Goal: Transaction & Acquisition: Obtain resource

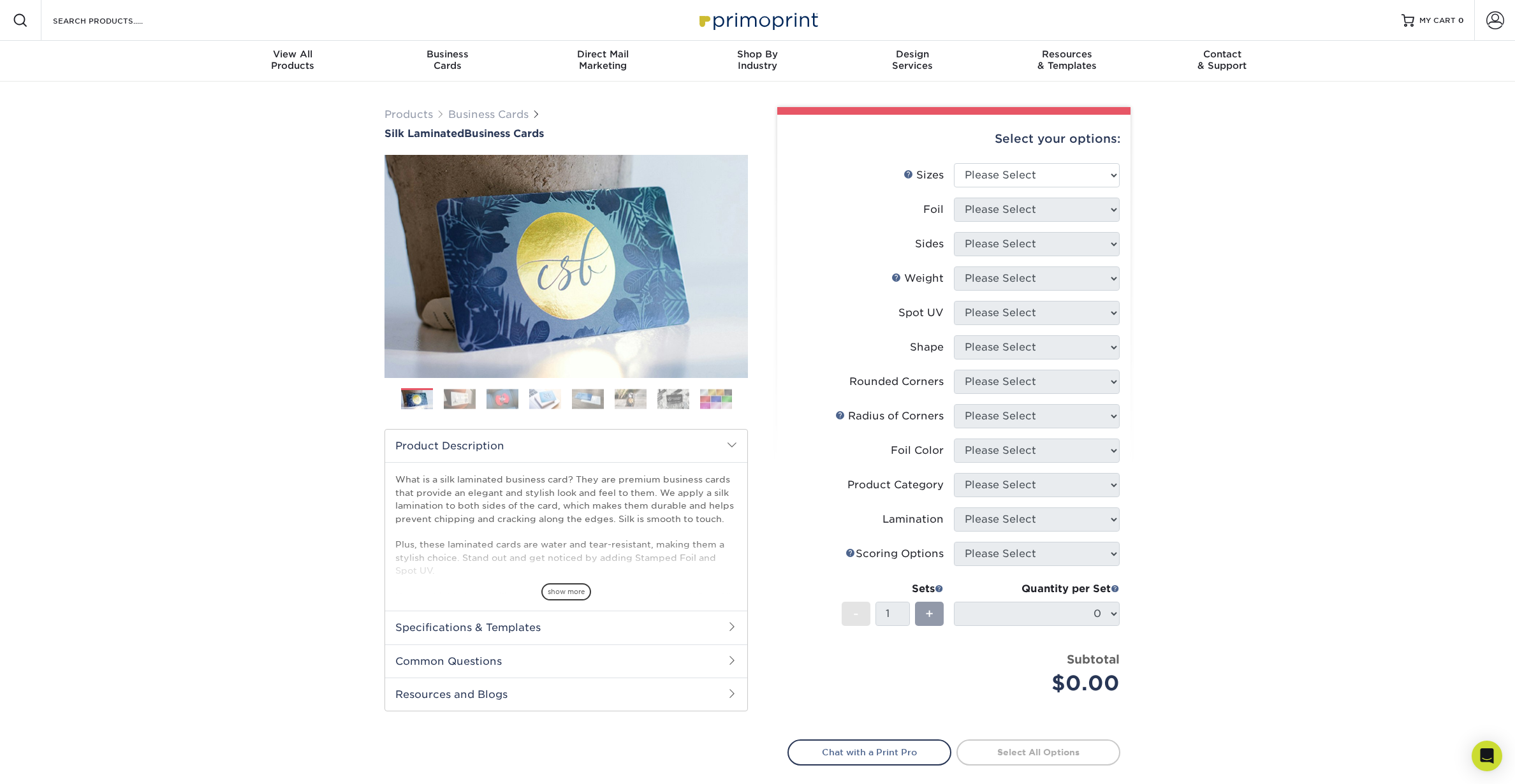
click at [451, 413] on ol at bounding box center [566, 403] width 364 height 31
click at [449, 394] on img at bounding box center [459, 399] width 32 height 20
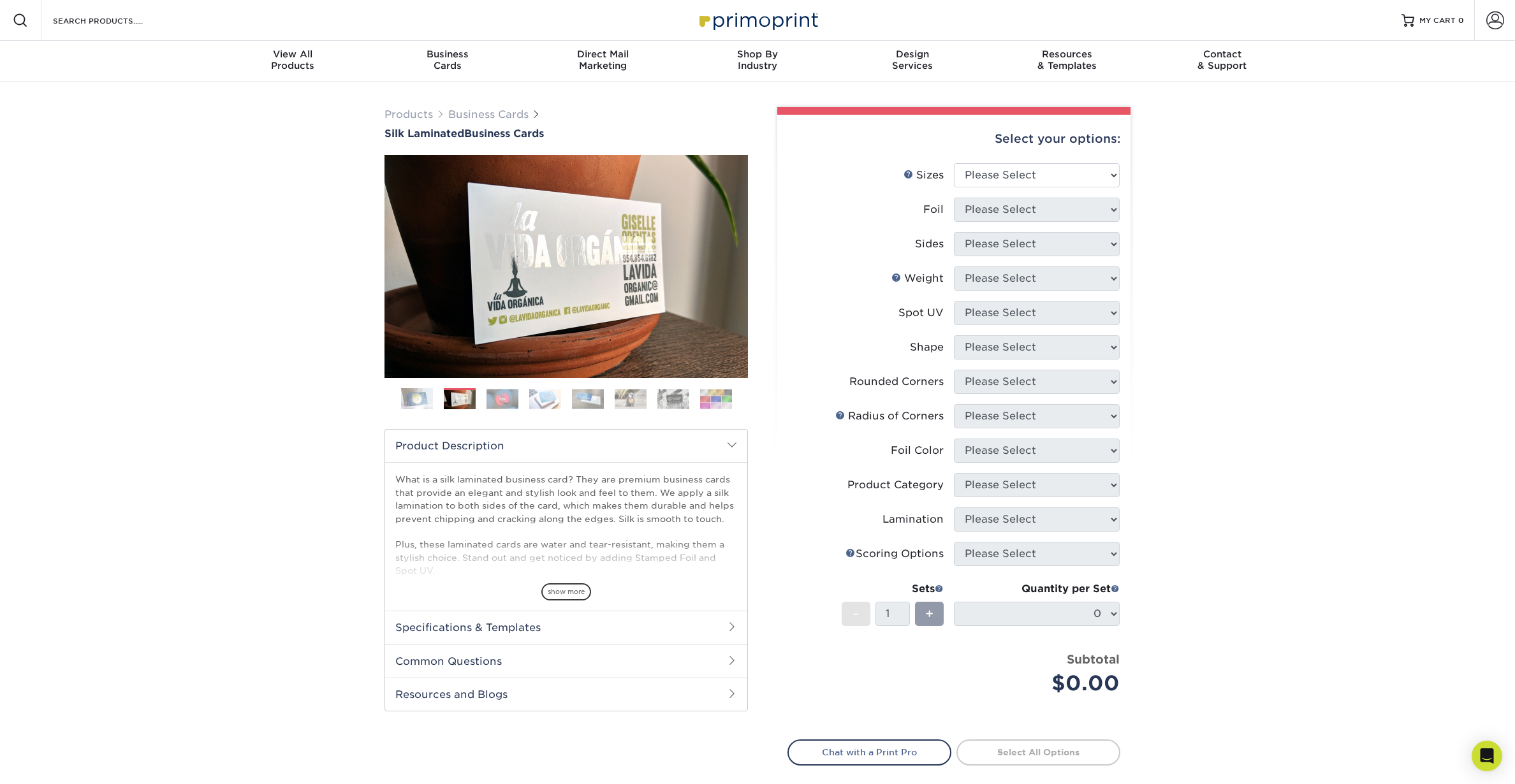
click at [398, 403] on ol at bounding box center [566, 403] width 364 height 31
click at [524, 383] on div "Previous" at bounding box center [566, 287] width 364 height 264
click at [543, 395] on img at bounding box center [545, 399] width 32 height 20
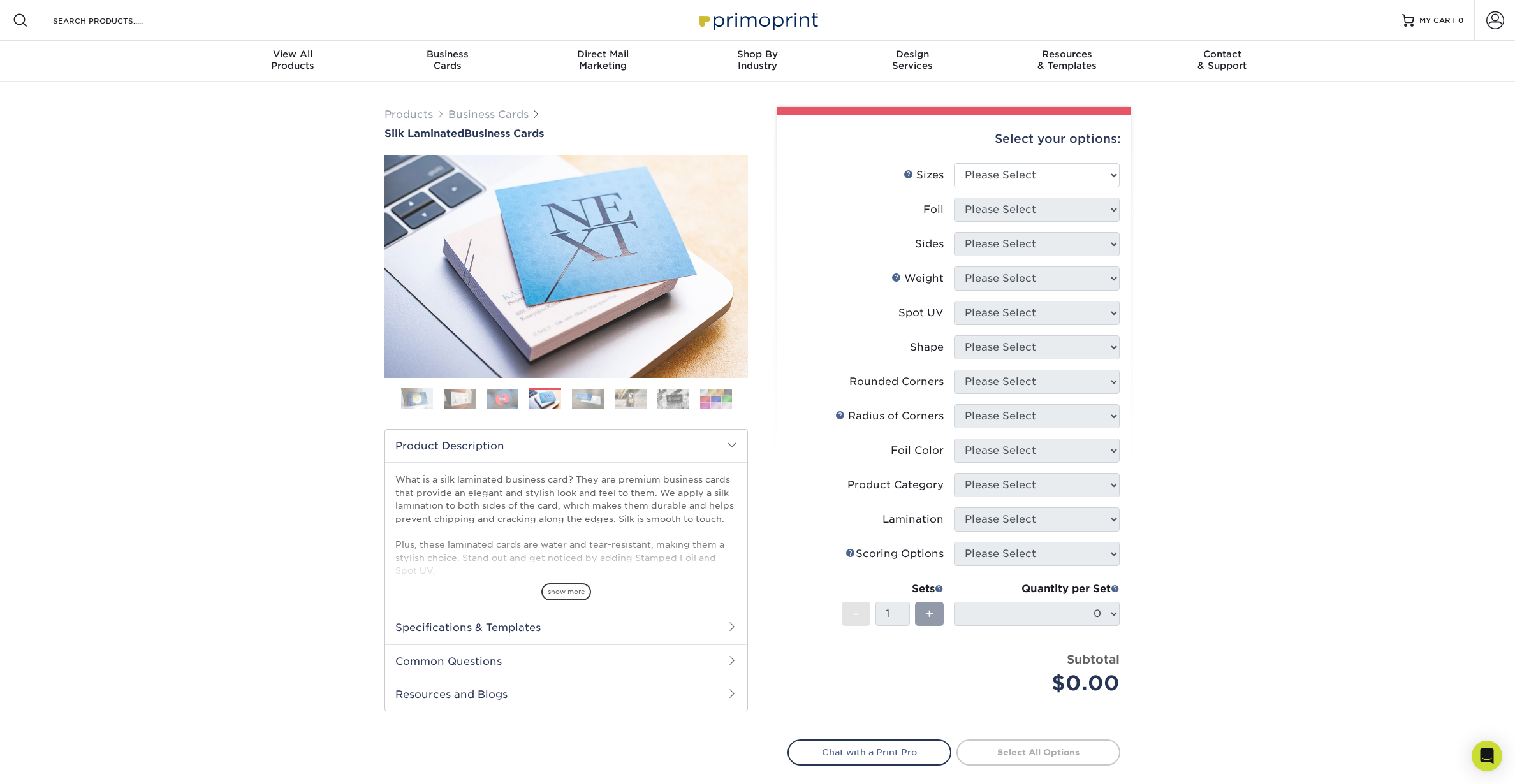
click at [605, 398] on ol at bounding box center [566, 403] width 364 height 31
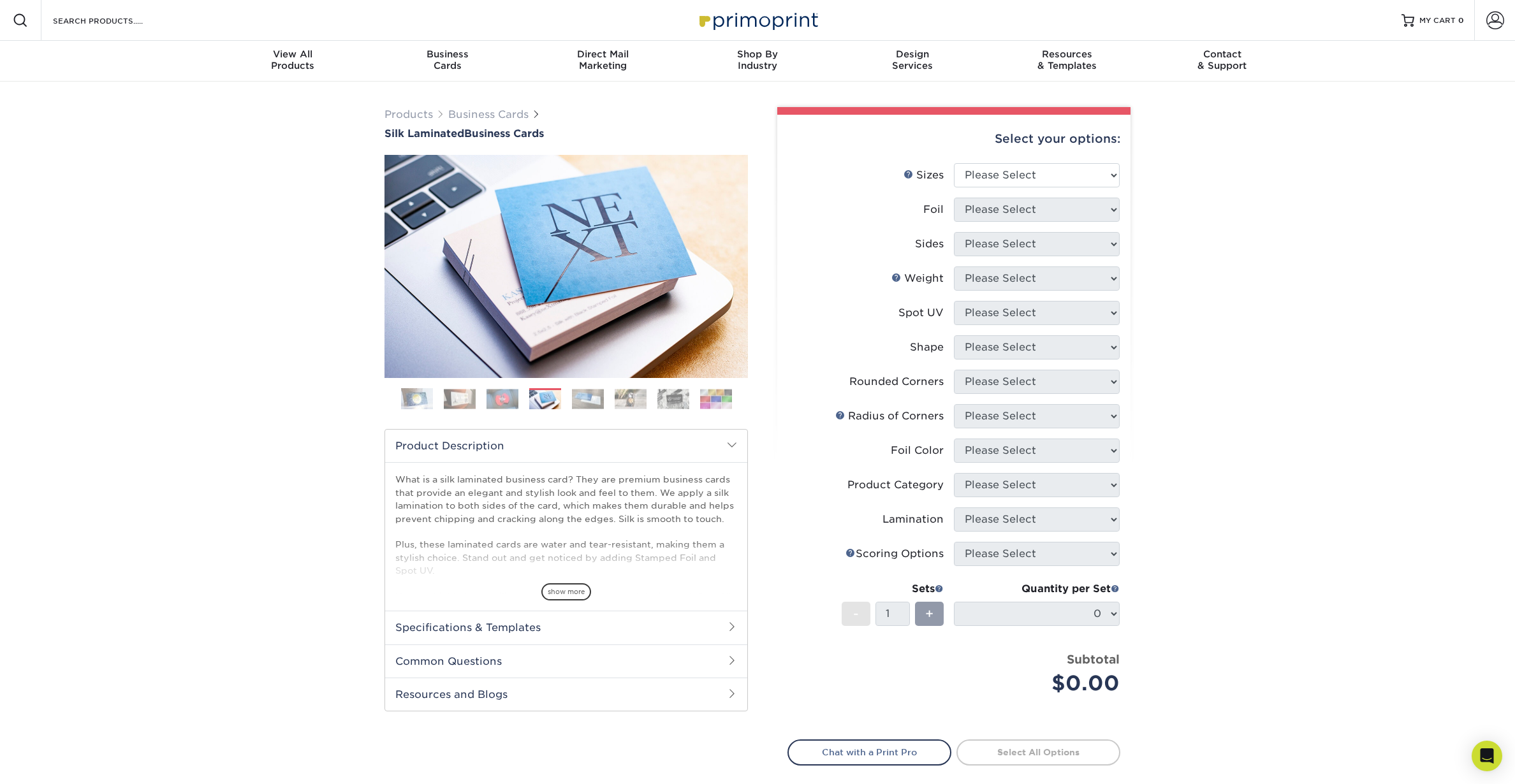
click at [587, 405] on img at bounding box center [587, 399] width 32 height 20
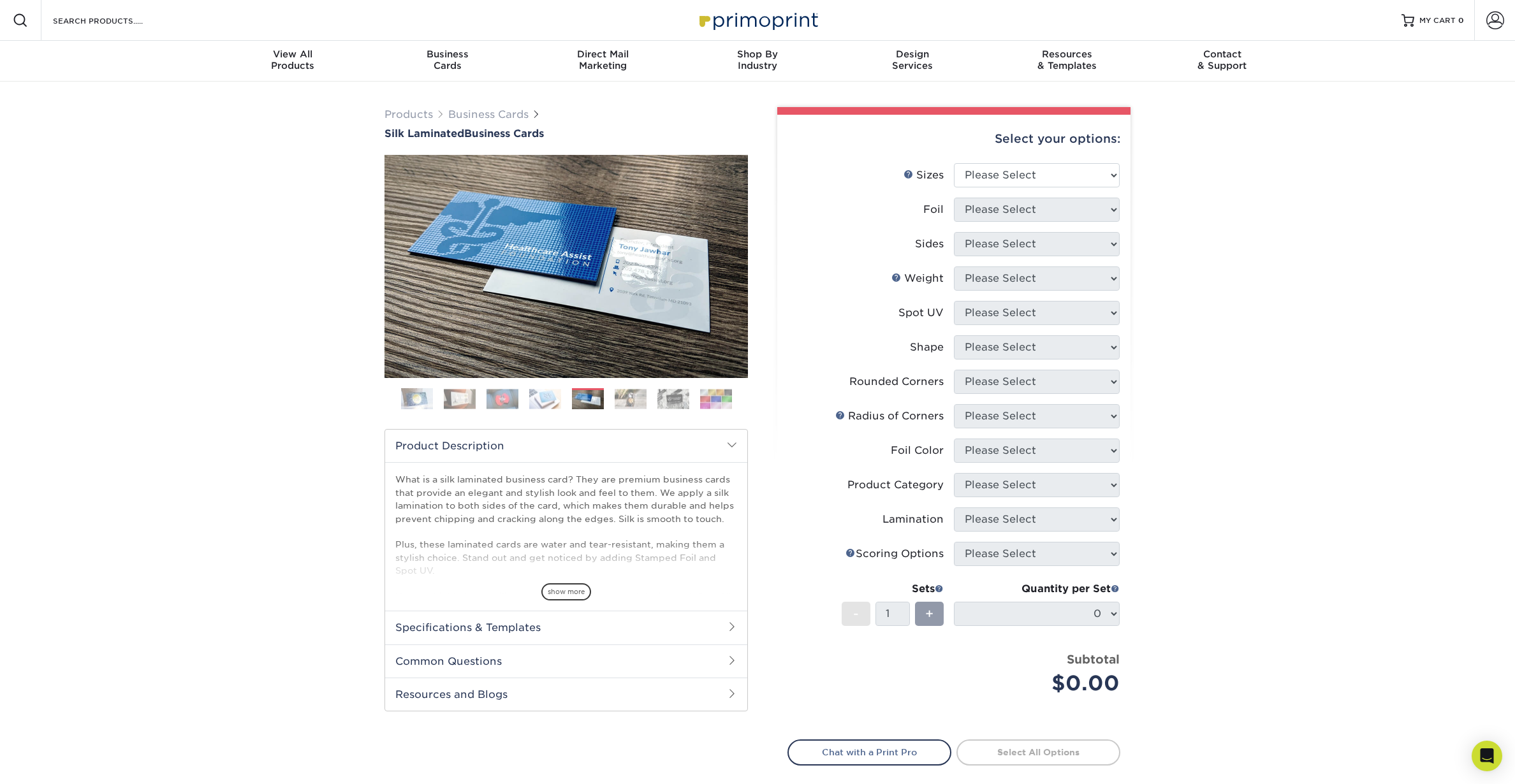
click at [636, 401] on img at bounding box center [630, 399] width 32 height 20
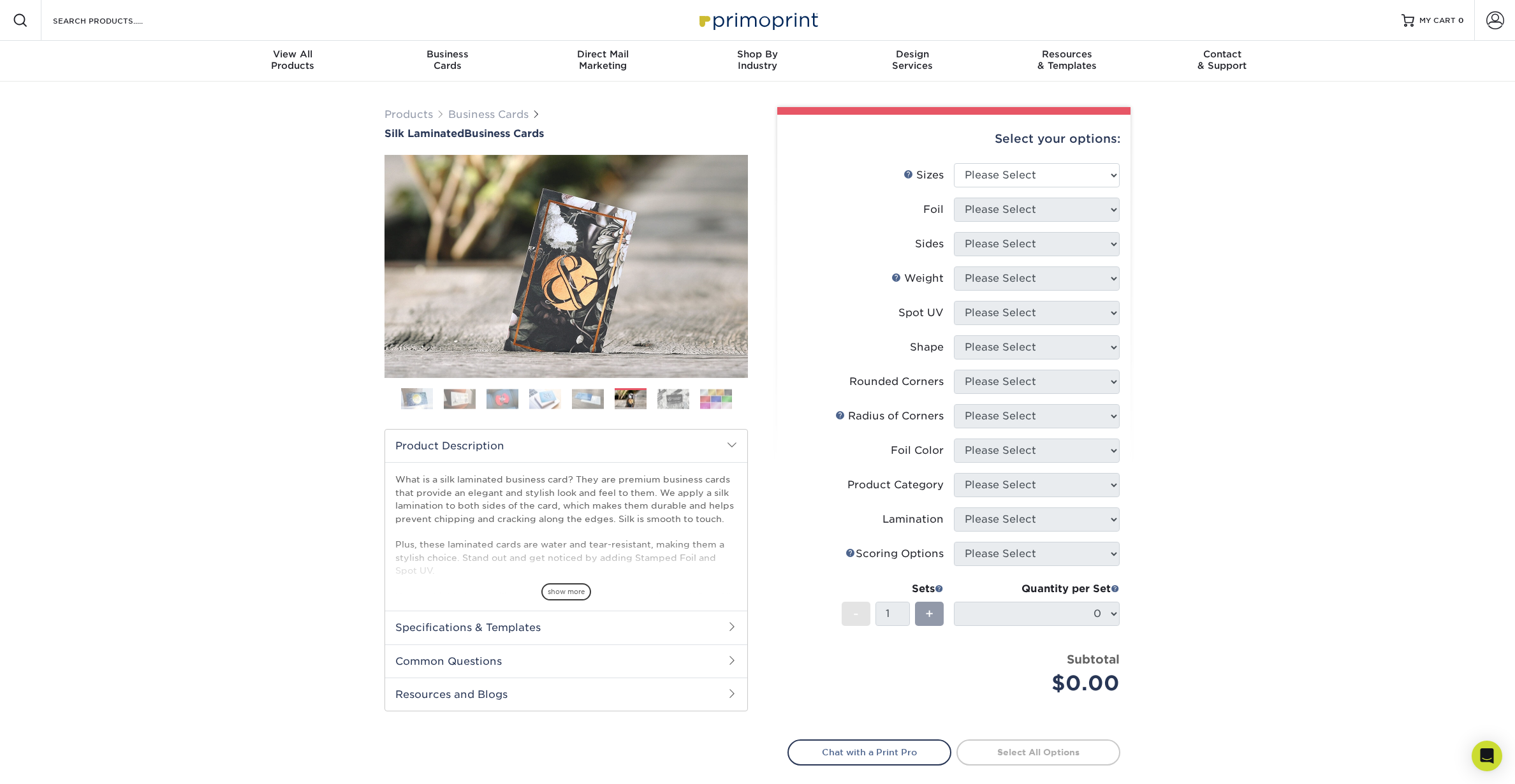
click at [673, 399] on img at bounding box center [673, 399] width 32 height 20
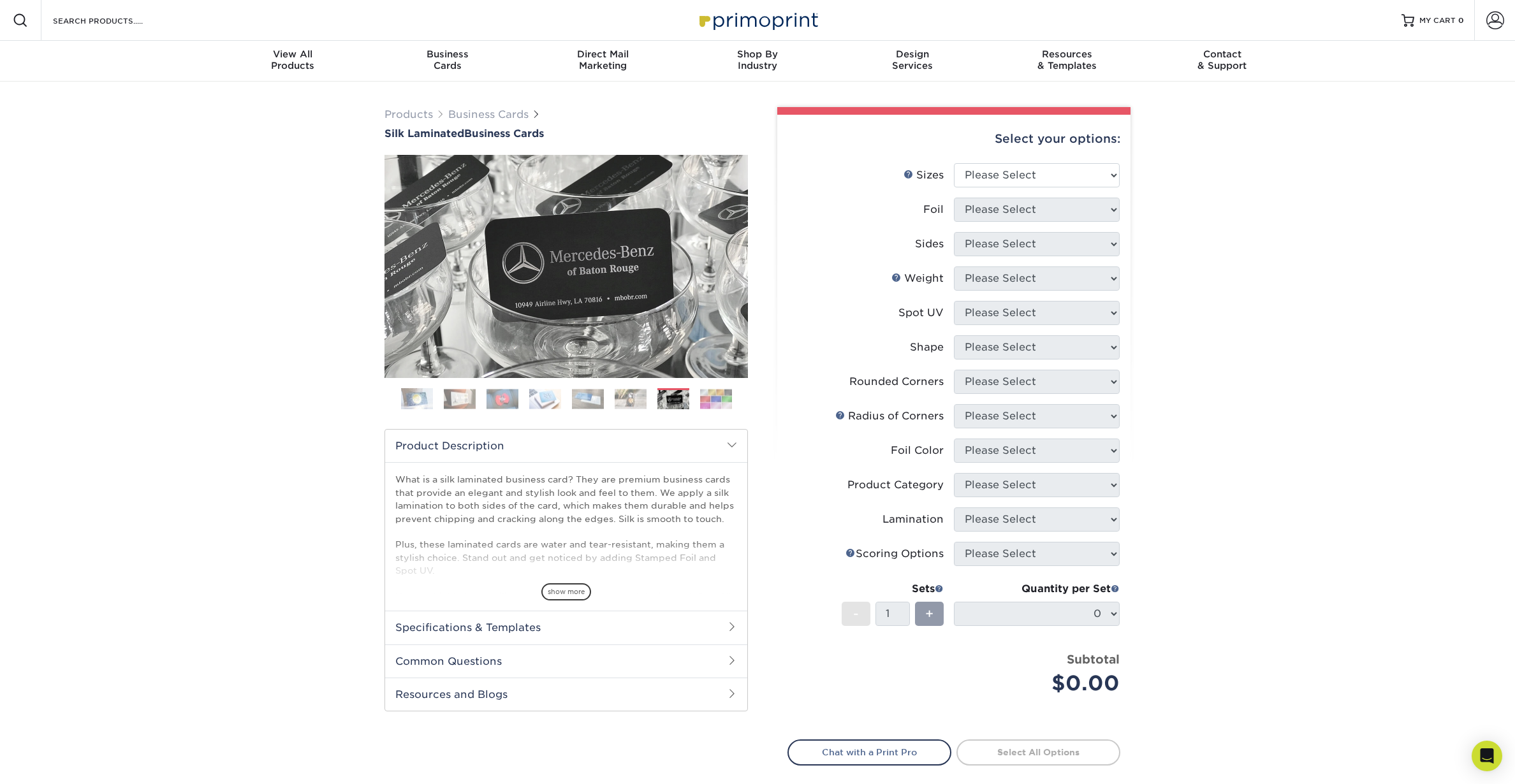
click at [712, 397] on img at bounding box center [716, 399] width 32 height 20
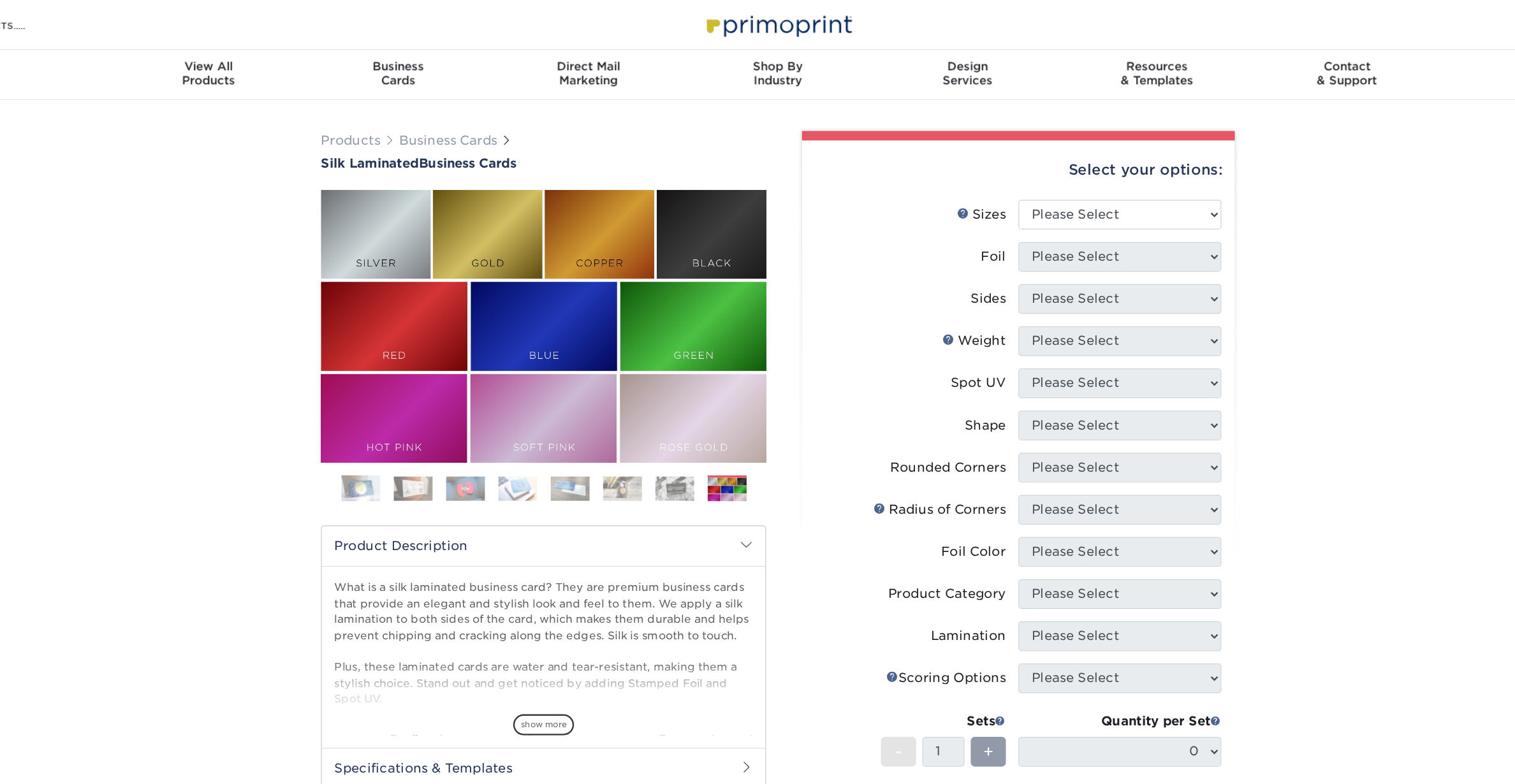
click at [590, 397] on img at bounding box center [587, 399] width 32 height 20
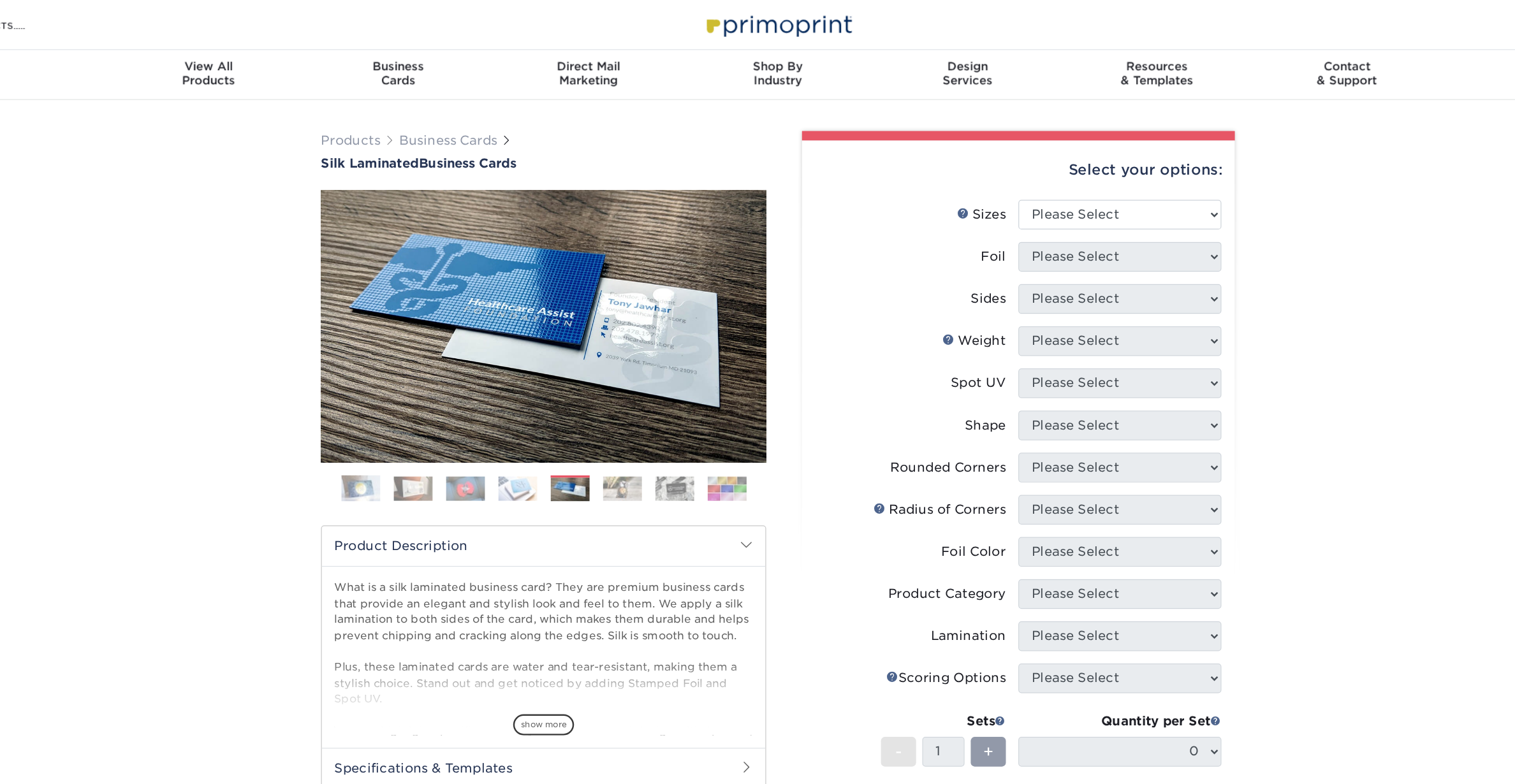
click at [633, 402] on img at bounding box center [630, 399] width 32 height 20
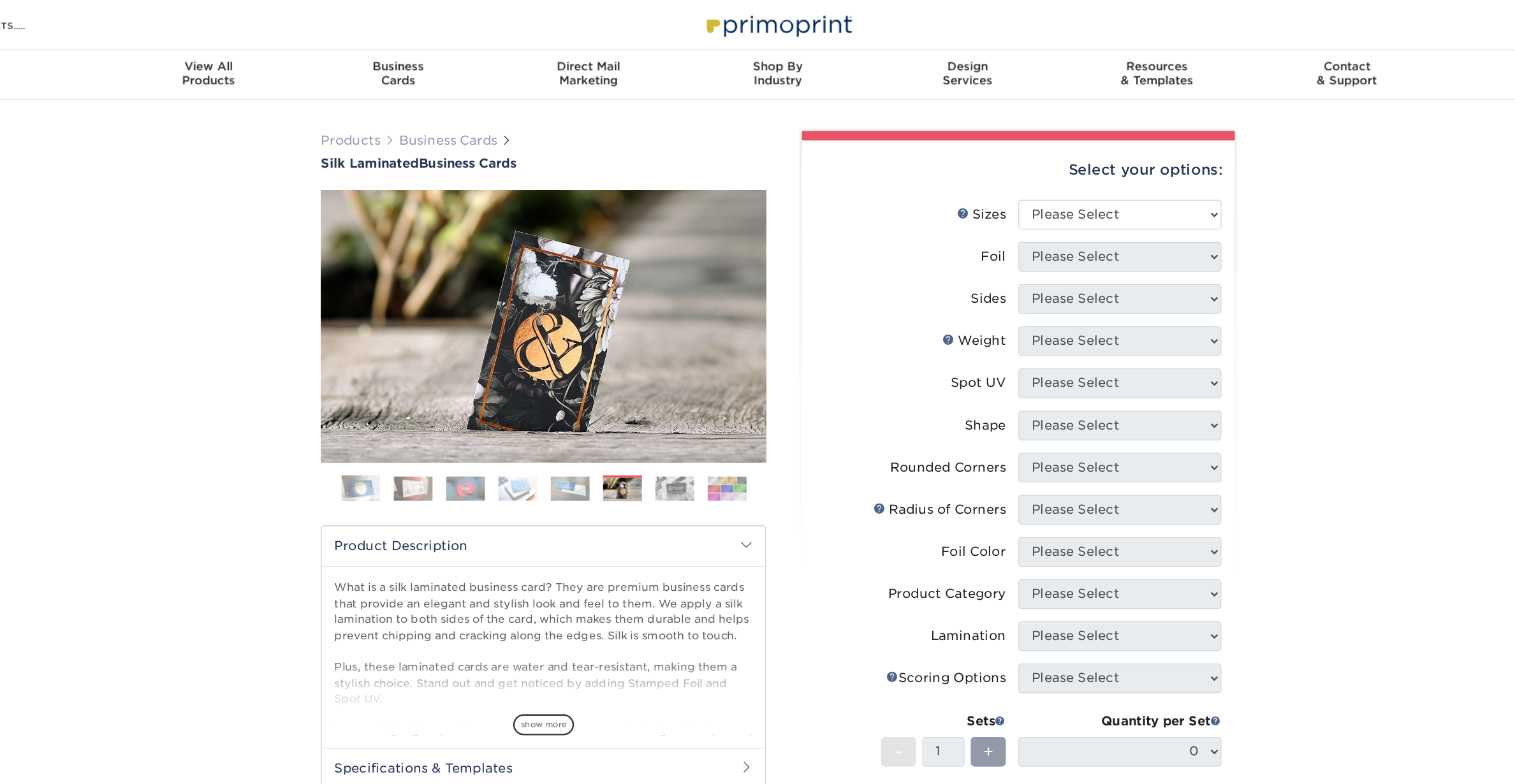
click at [423, 397] on img at bounding box center [416, 399] width 32 height 32
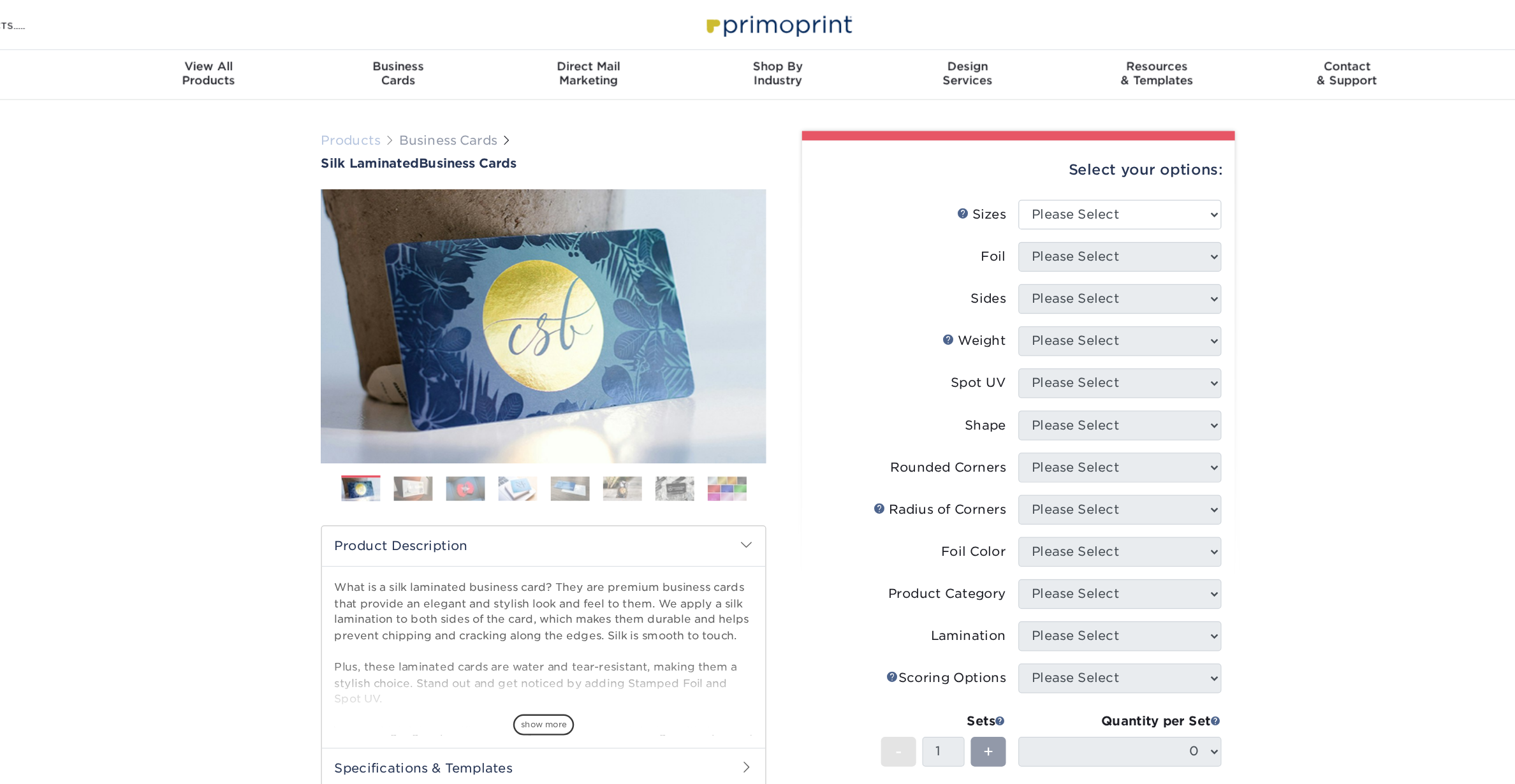
click at [421, 116] on link "Products" at bounding box center [408, 114] width 49 height 12
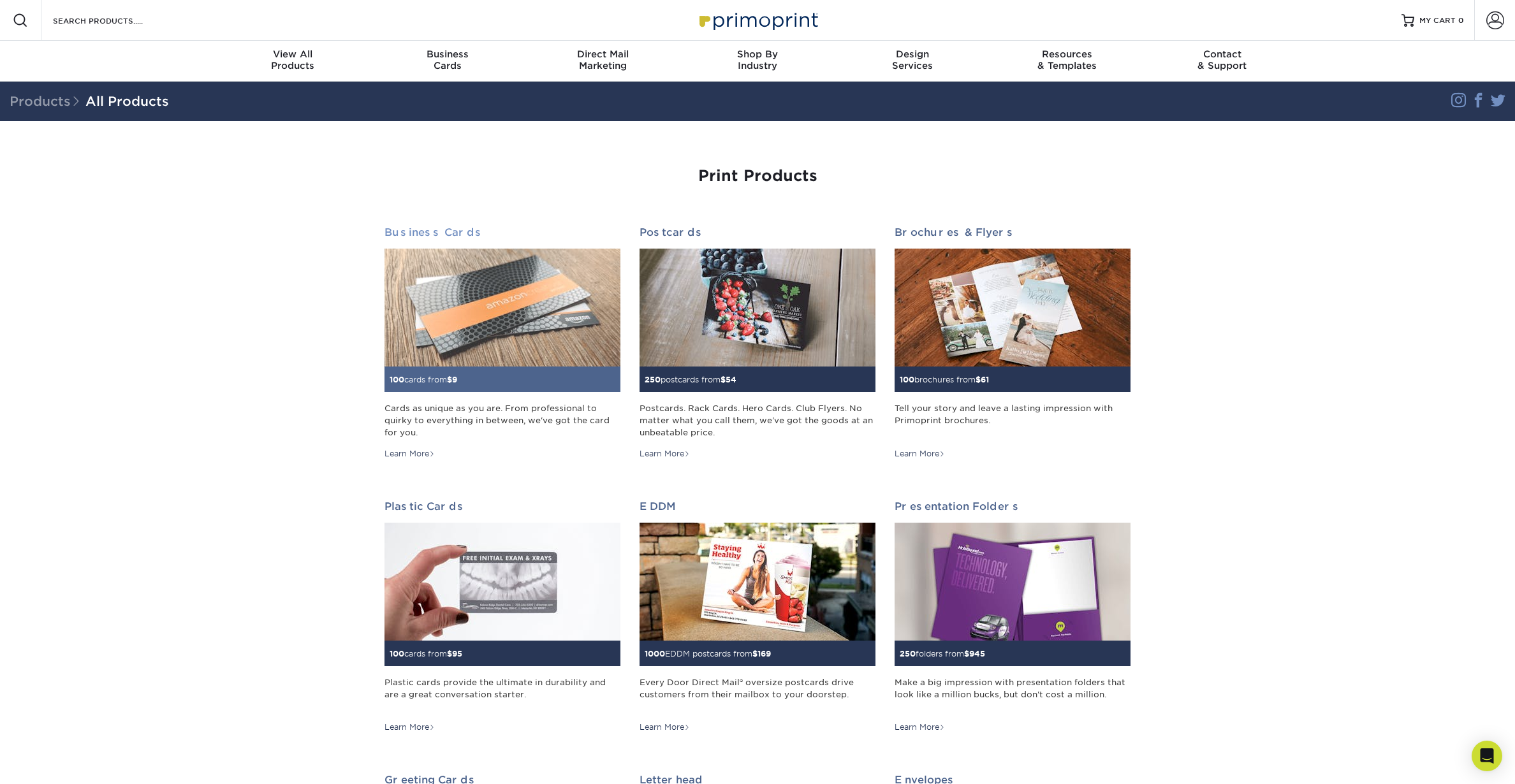
click at [456, 232] on h2 "Business Cards" at bounding box center [502, 232] width 236 height 12
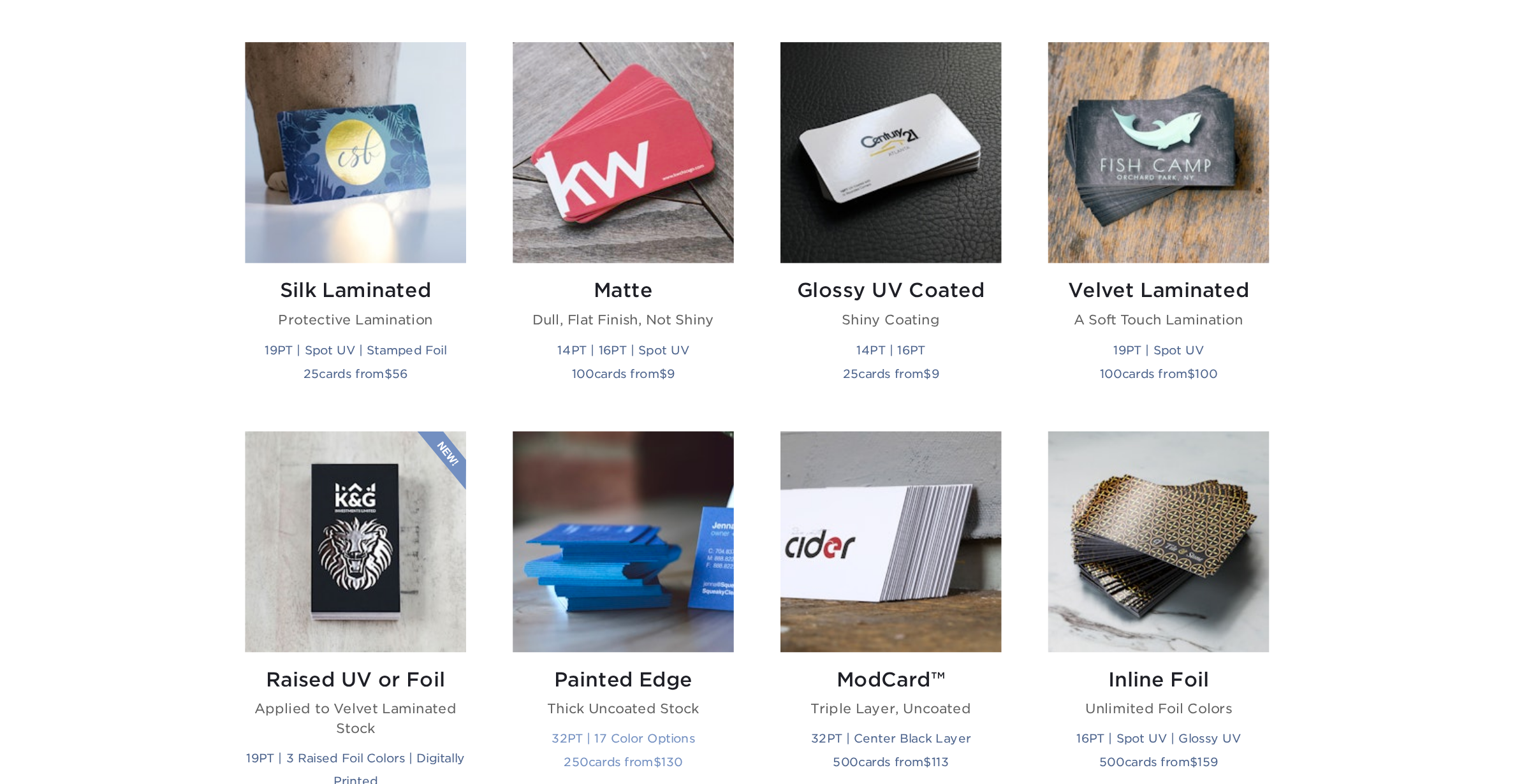
scroll to position [345, 0]
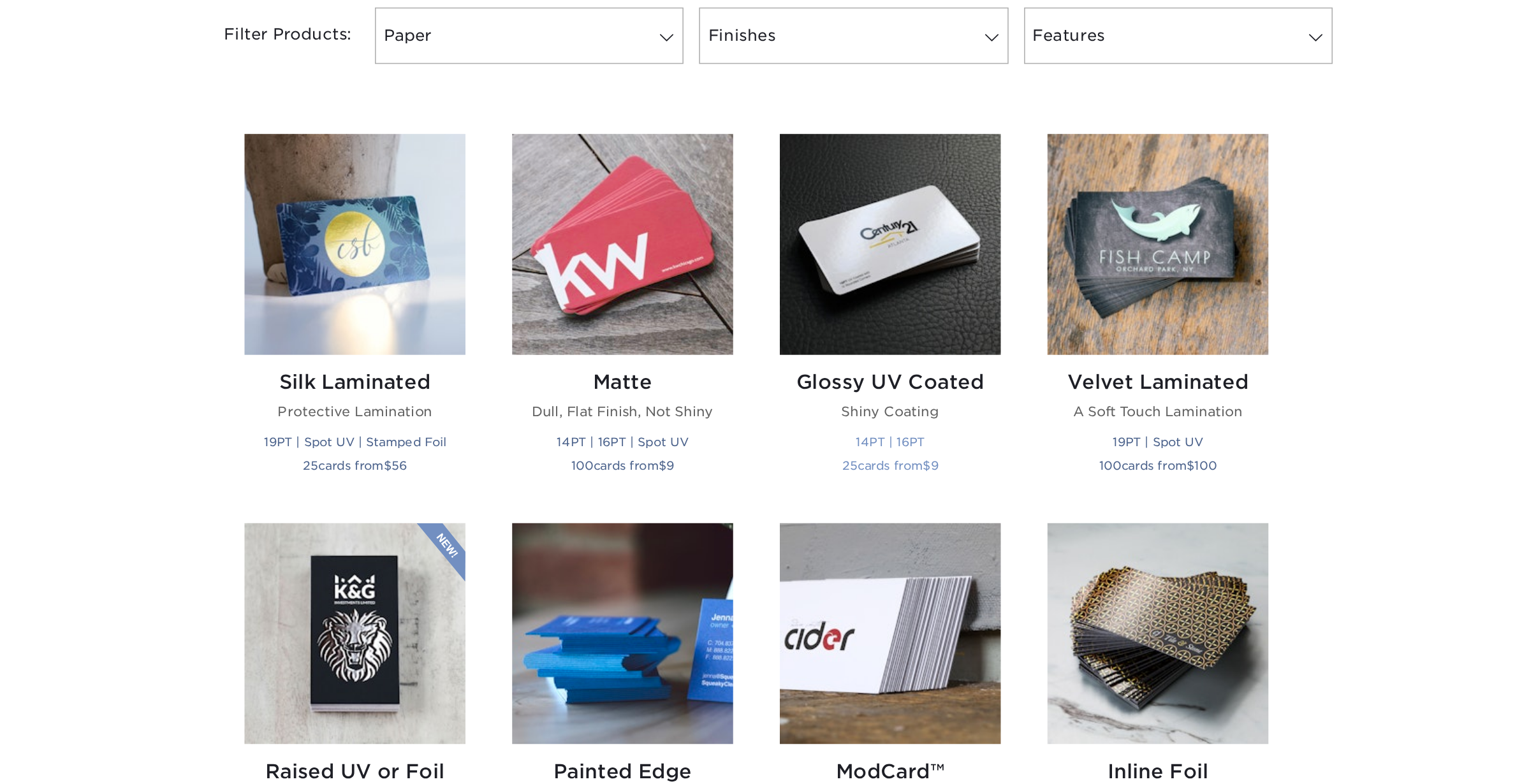
click at [837, 465] on h2 "Glossy UV Coated" at bounding box center [845, 461] width 144 height 16
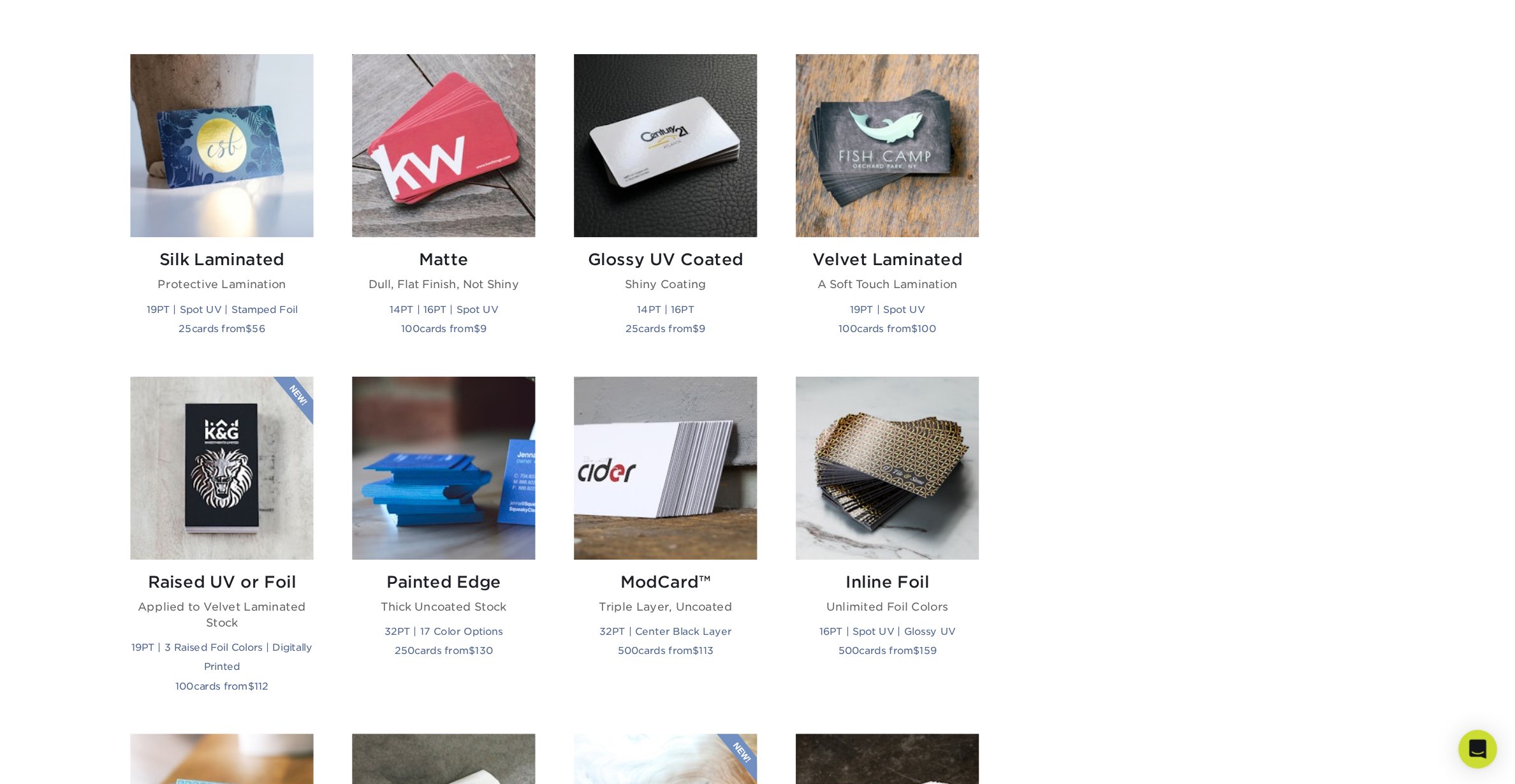
scroll to position [439, 0]
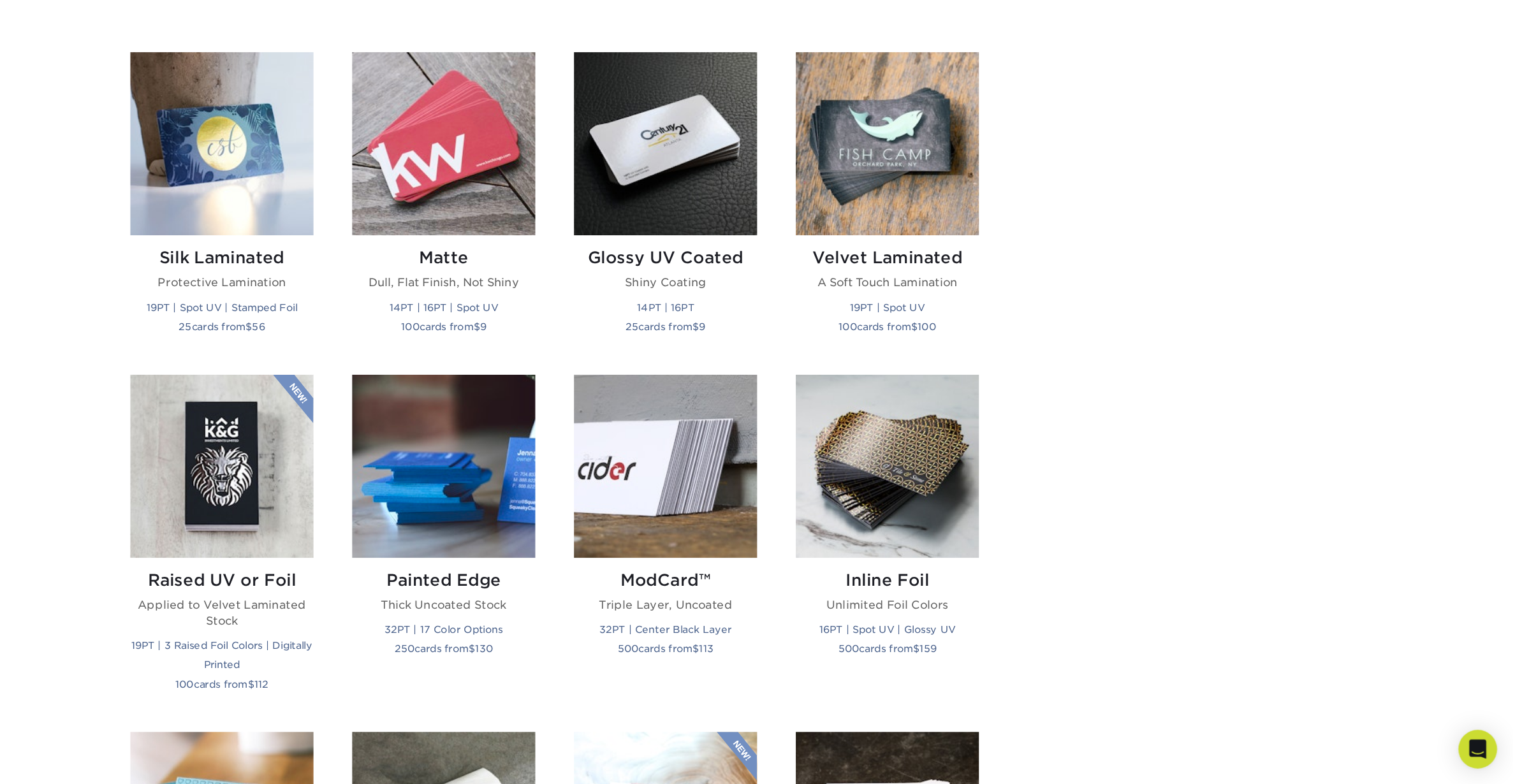
click at [1268, 470] on div "Get started below by choosing your paper, finish, and features: Filtered Matche…" at bounding box center [757, 731] width 1515 height 1394
click at [1221, 361] on div "Get started below by choosing your paper, finish, and features: Filtered Matche…" at bounding box center [757, 731] width 1515 height 1394
click at [855, 364] on h2 "Glossy UV Coated" at bounding box center [845, 368] width 144 height 16
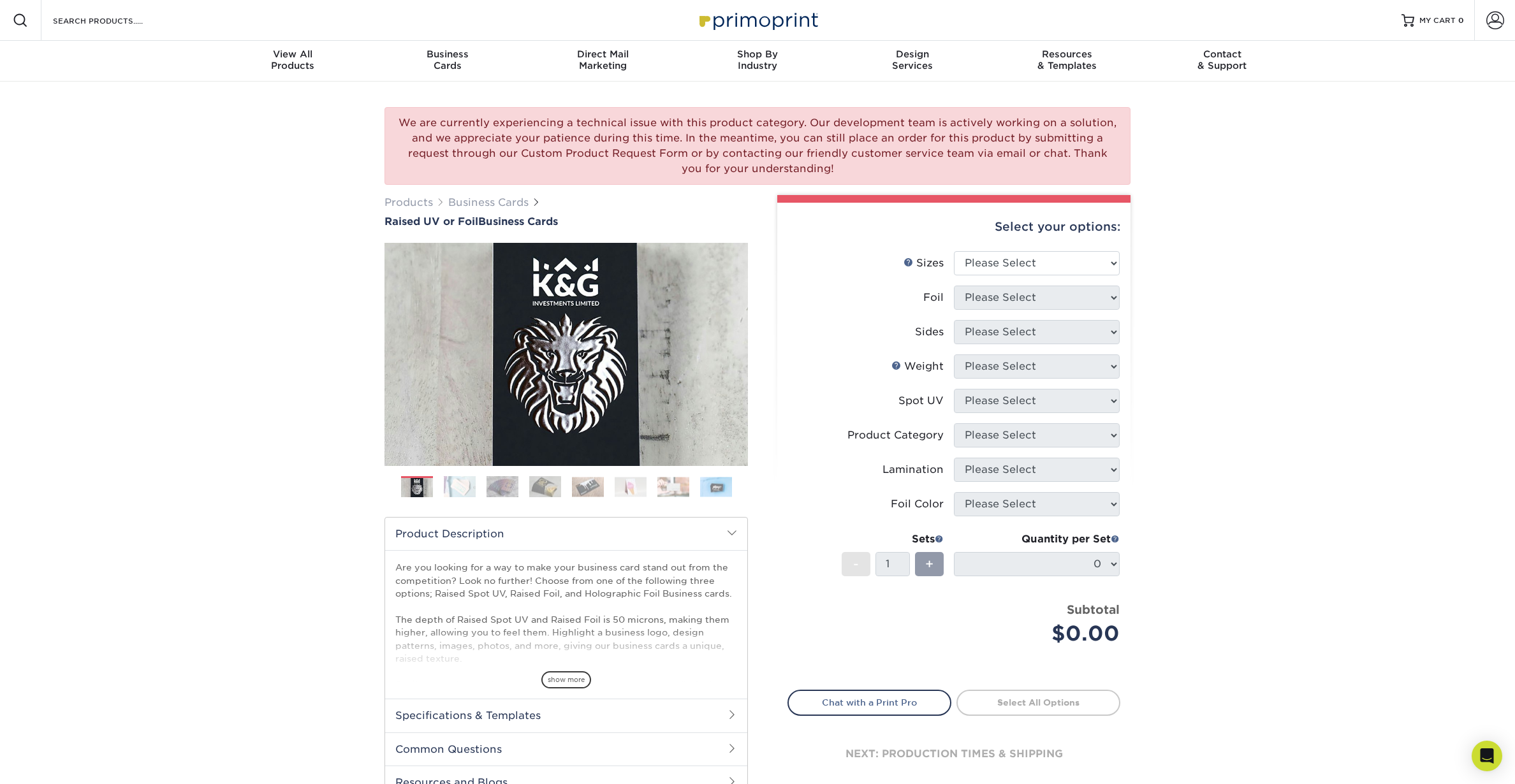
click at [501, 486] on img at bounding box center [502, 486] width 32 height 22
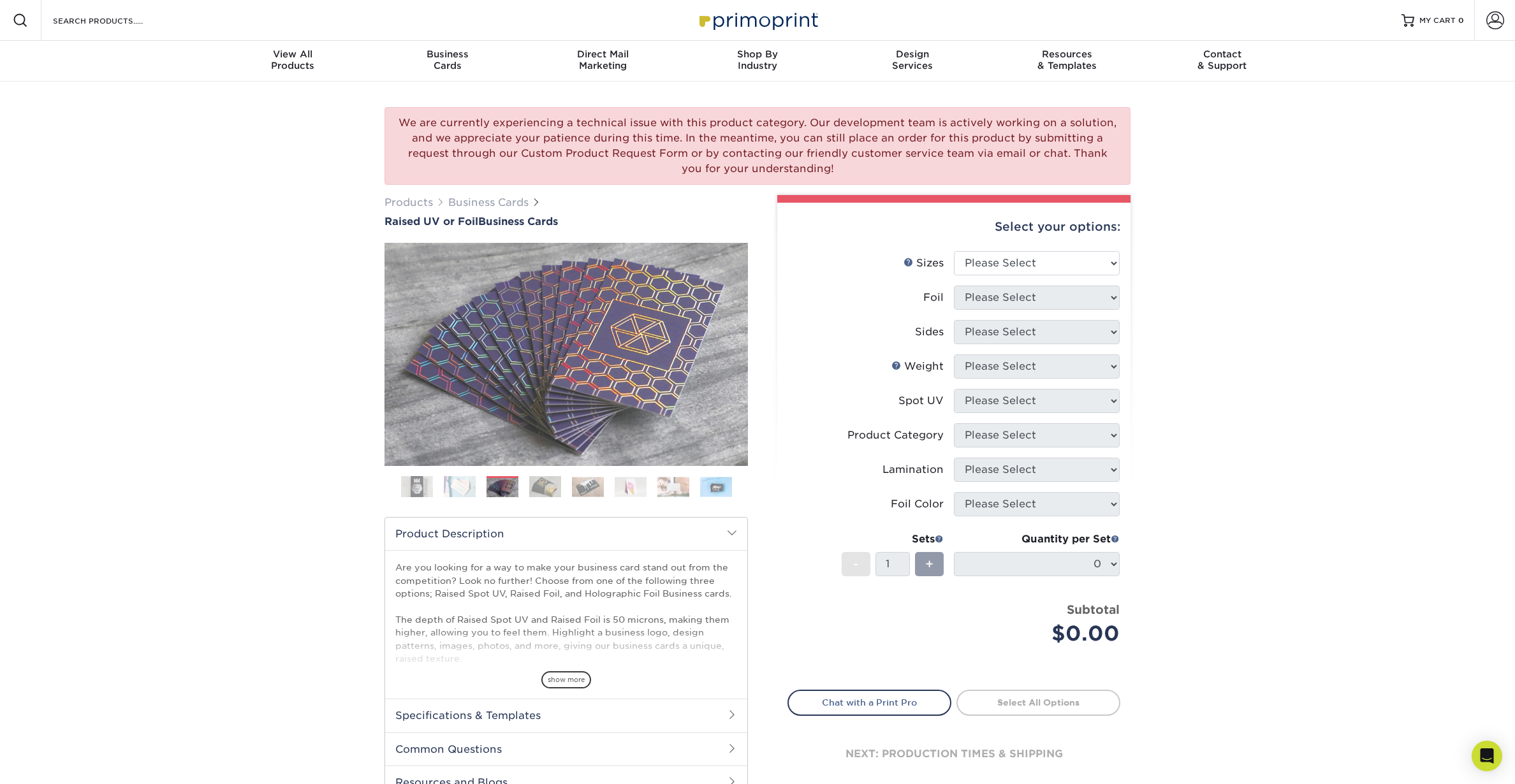
click at [553, 482] on img at bounding box center [545, 486] width 32 height 22
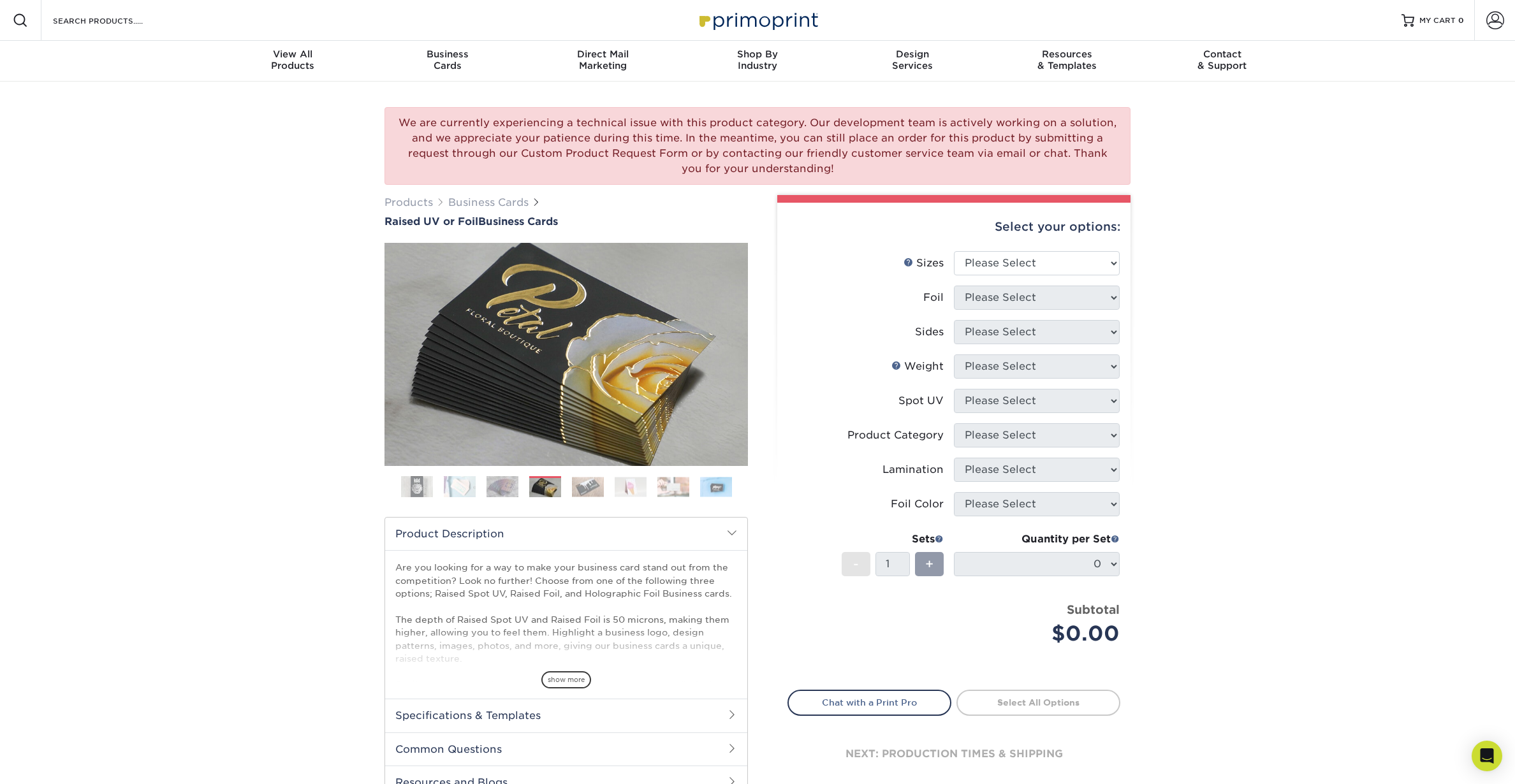
click at [591, 485] on img at bounding box center [587, 486] width 32 height 20
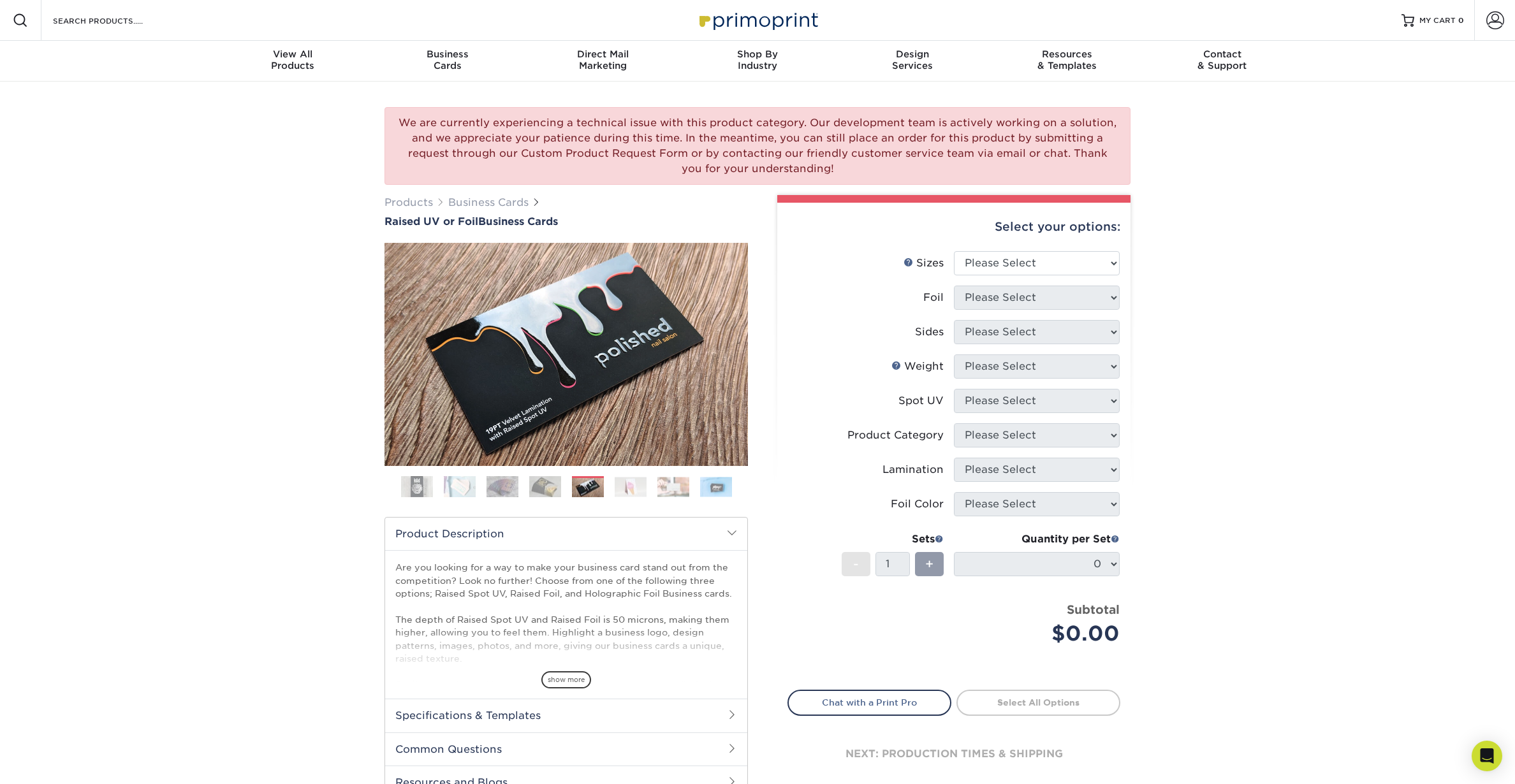
click at [627, 486] on img at bounding box center [630, 486] width 32 height 20
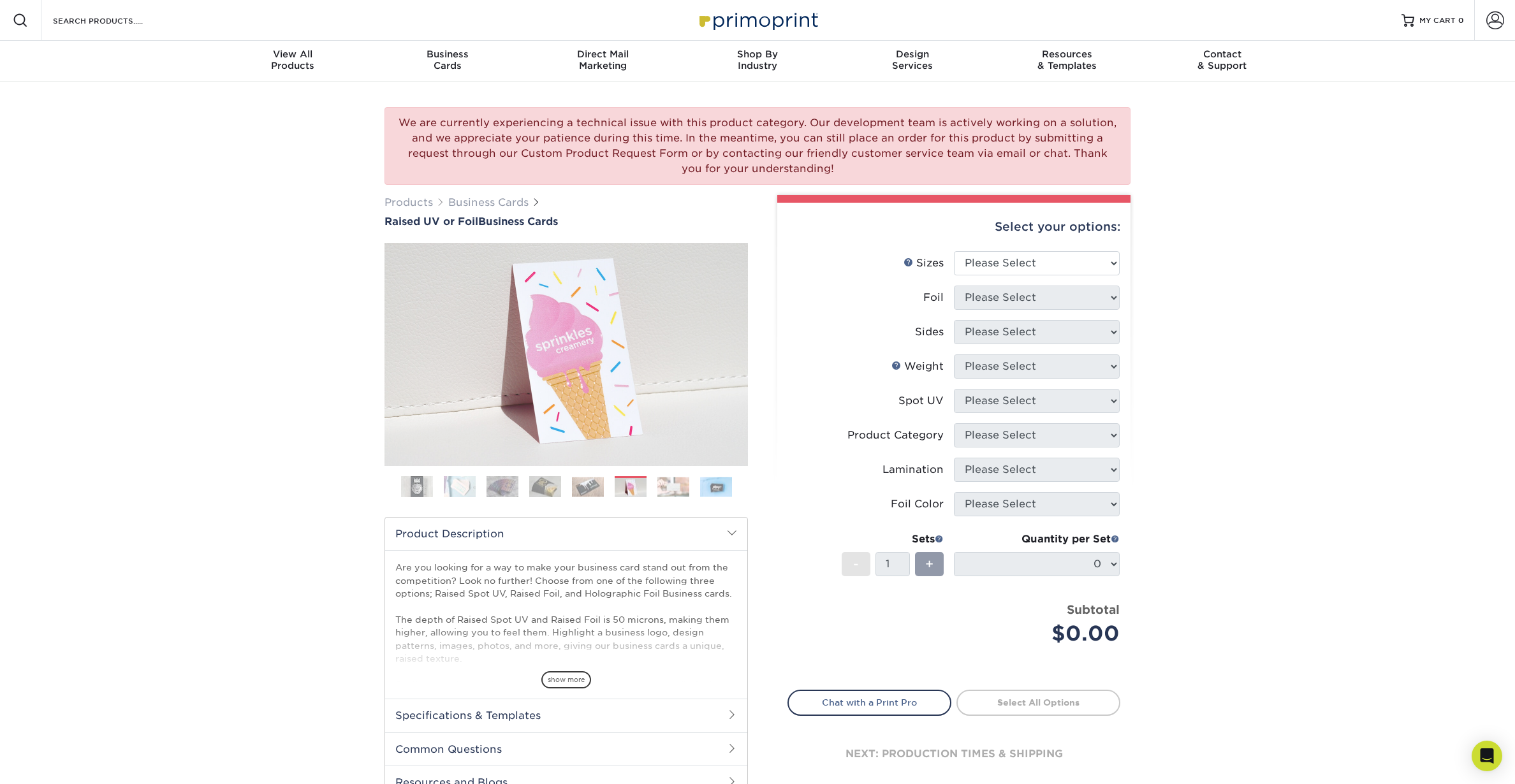
click at [679, 487] on img at bounding box center [673, 486] width 32 height 20
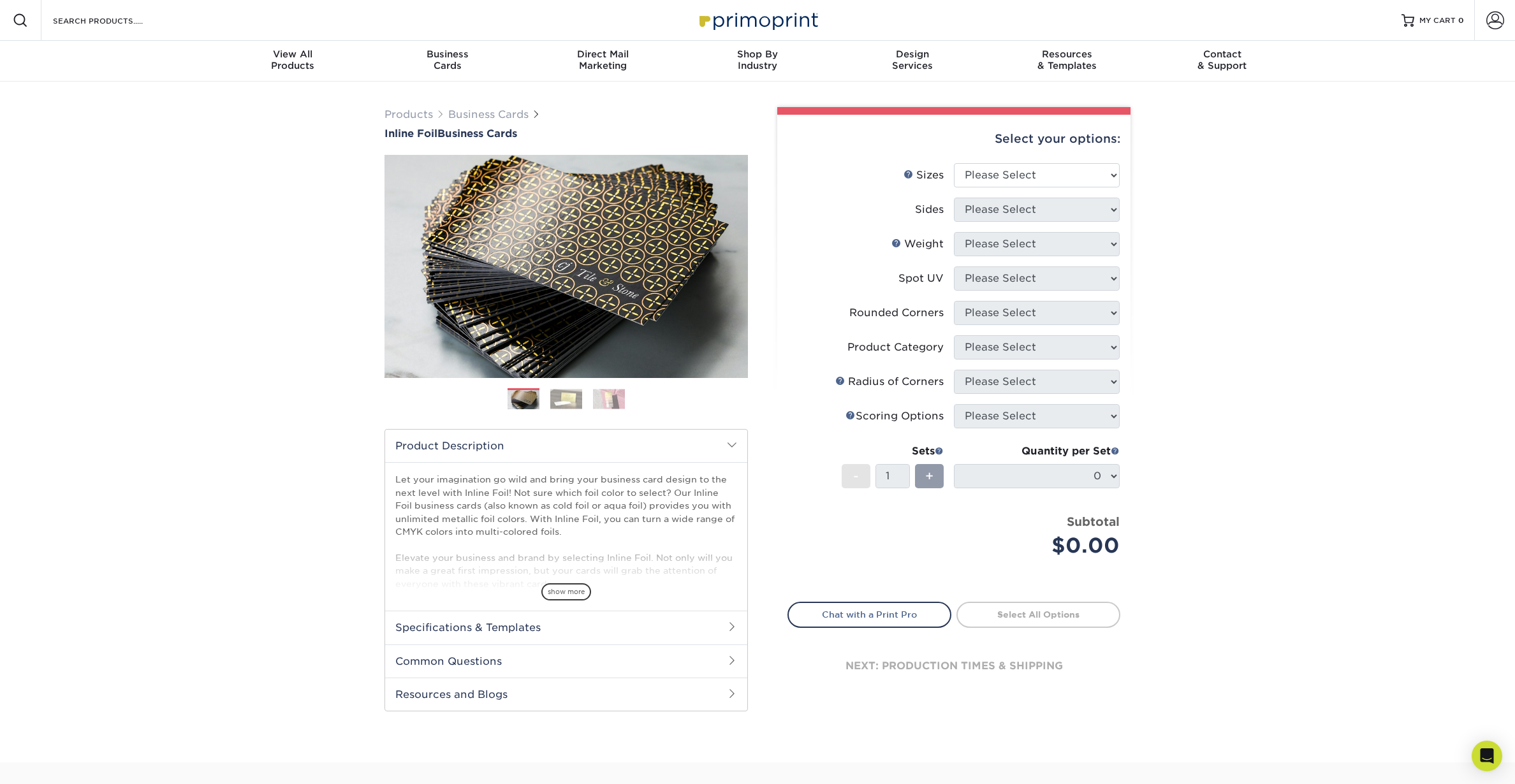
click at [570, 396] on img at bounding box center [566, 399] width 32 height 20
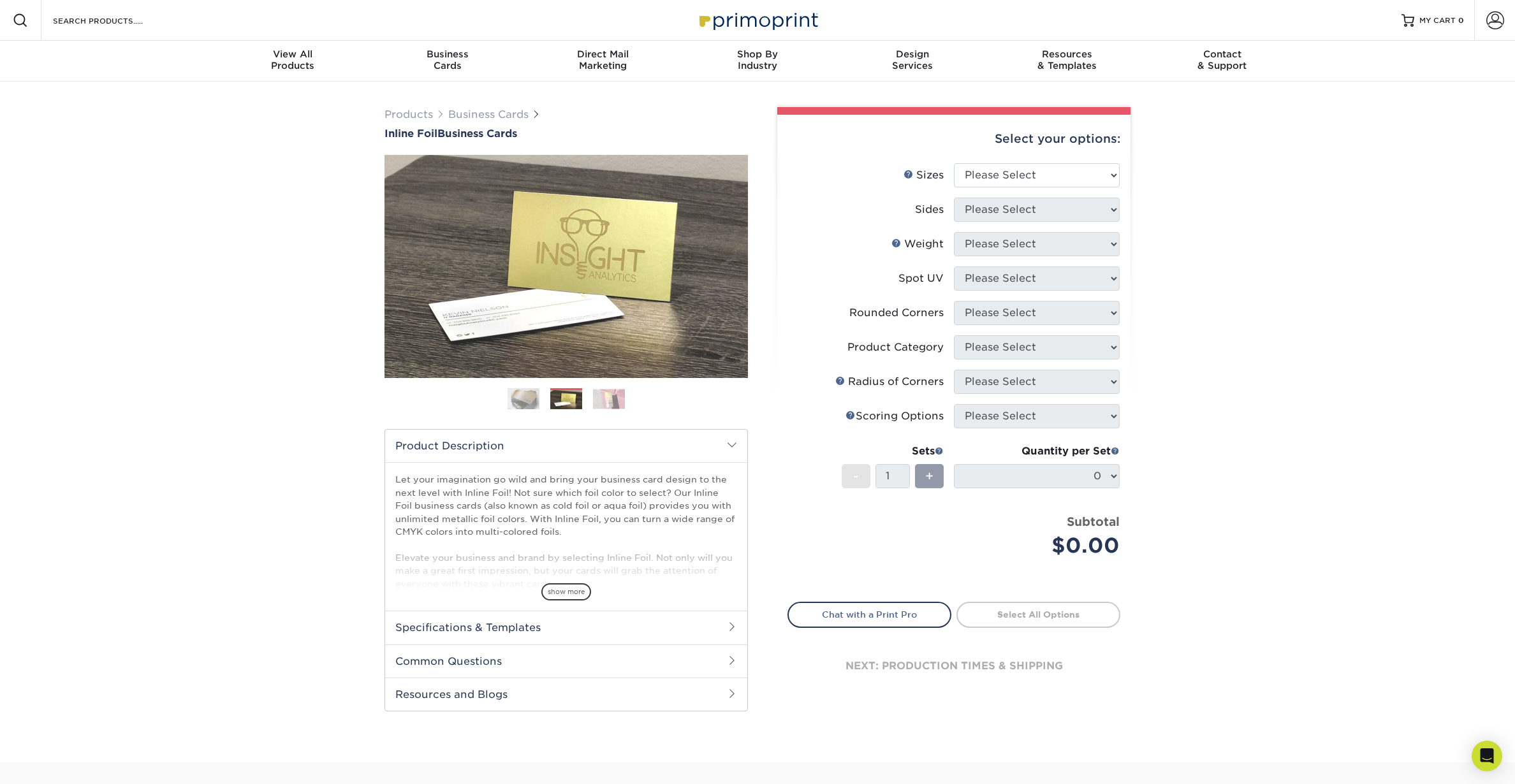
click at [615, 395] on img at bounding box center [609, 399] width 32 height 20
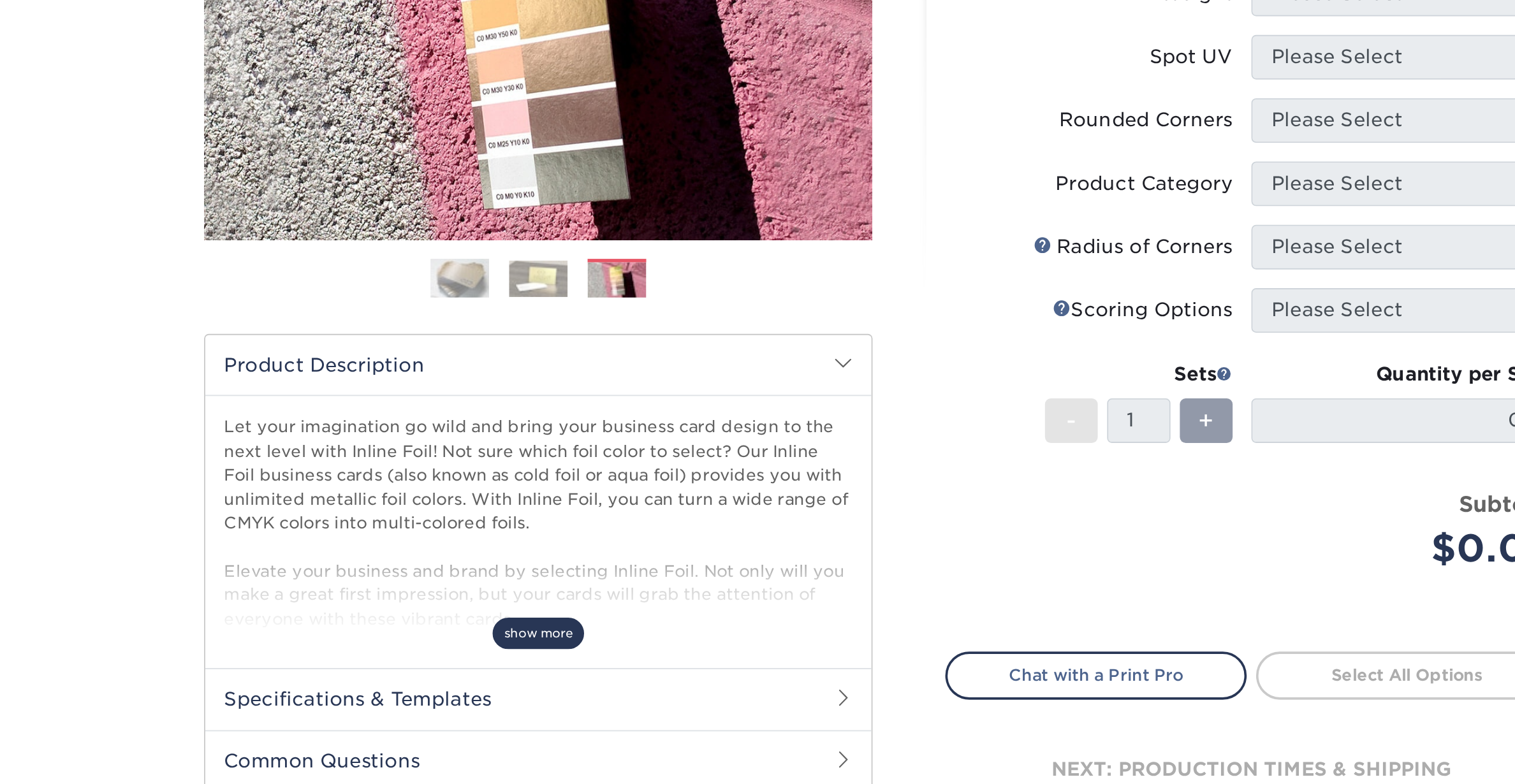
click at [575, 585] on span "show more" at bounding box center [566, 591] width 49 height 17
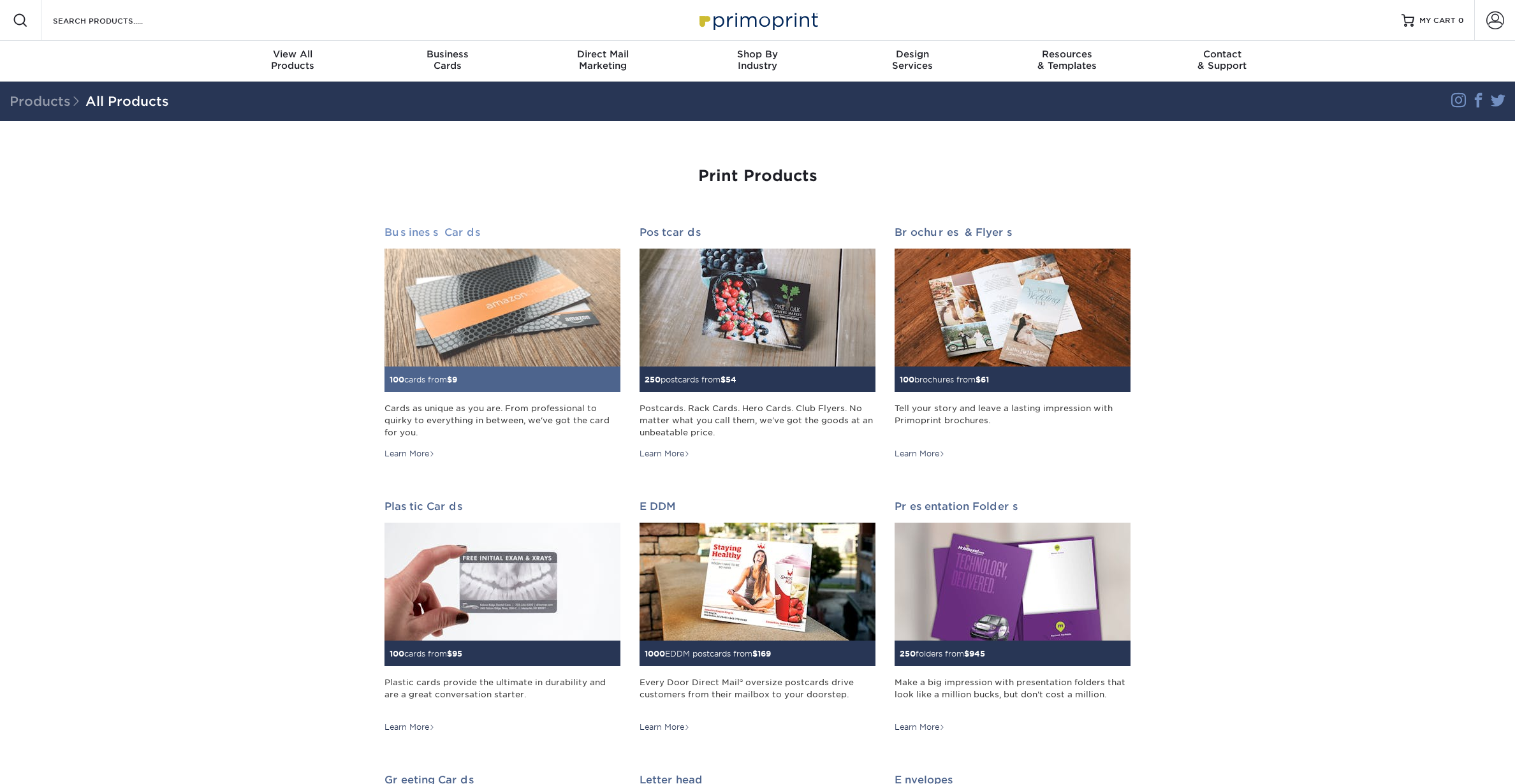
click at [430, 315] on img at bounding box center [502, 307] width 236 height 118
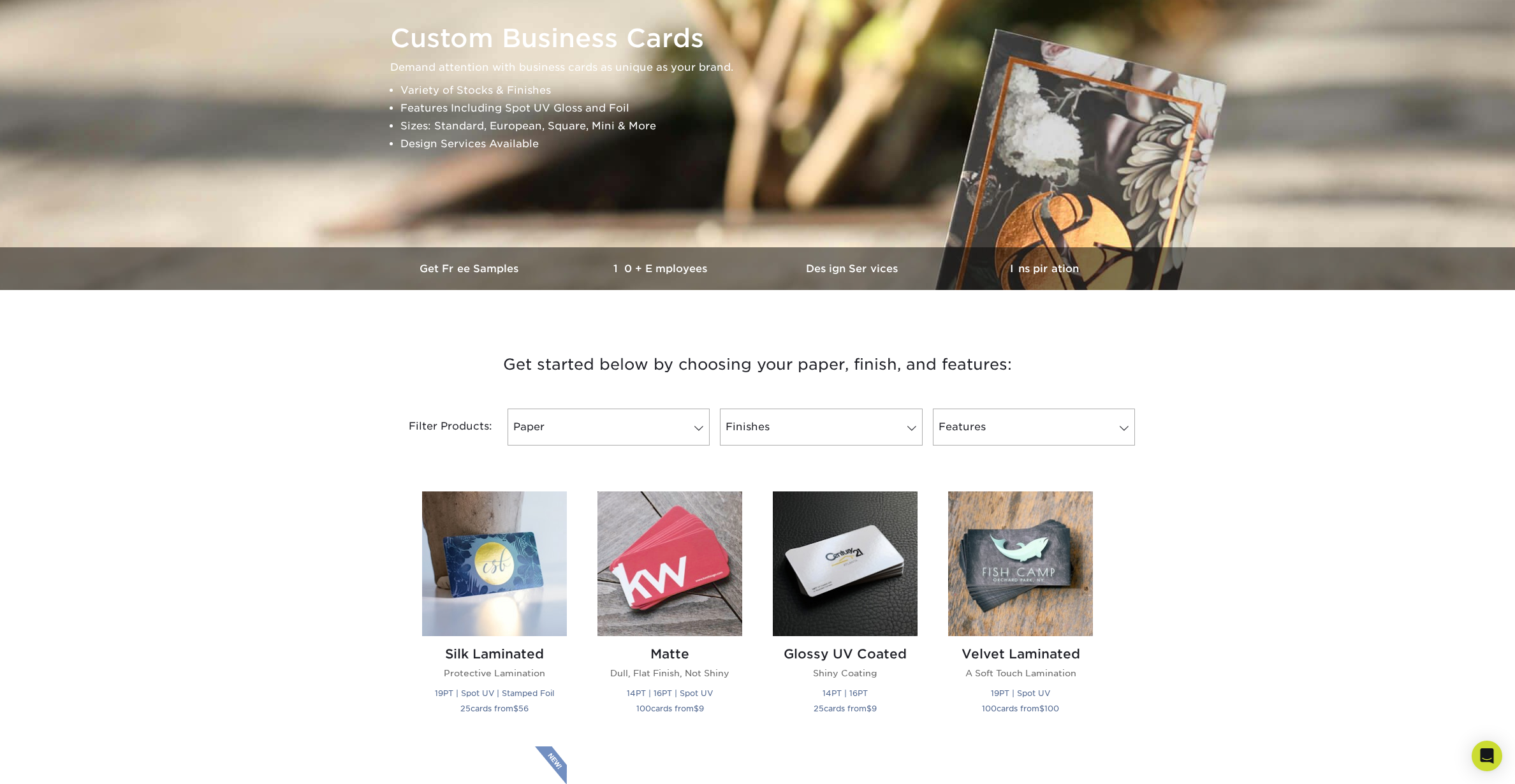
scroll to position [153, 0]
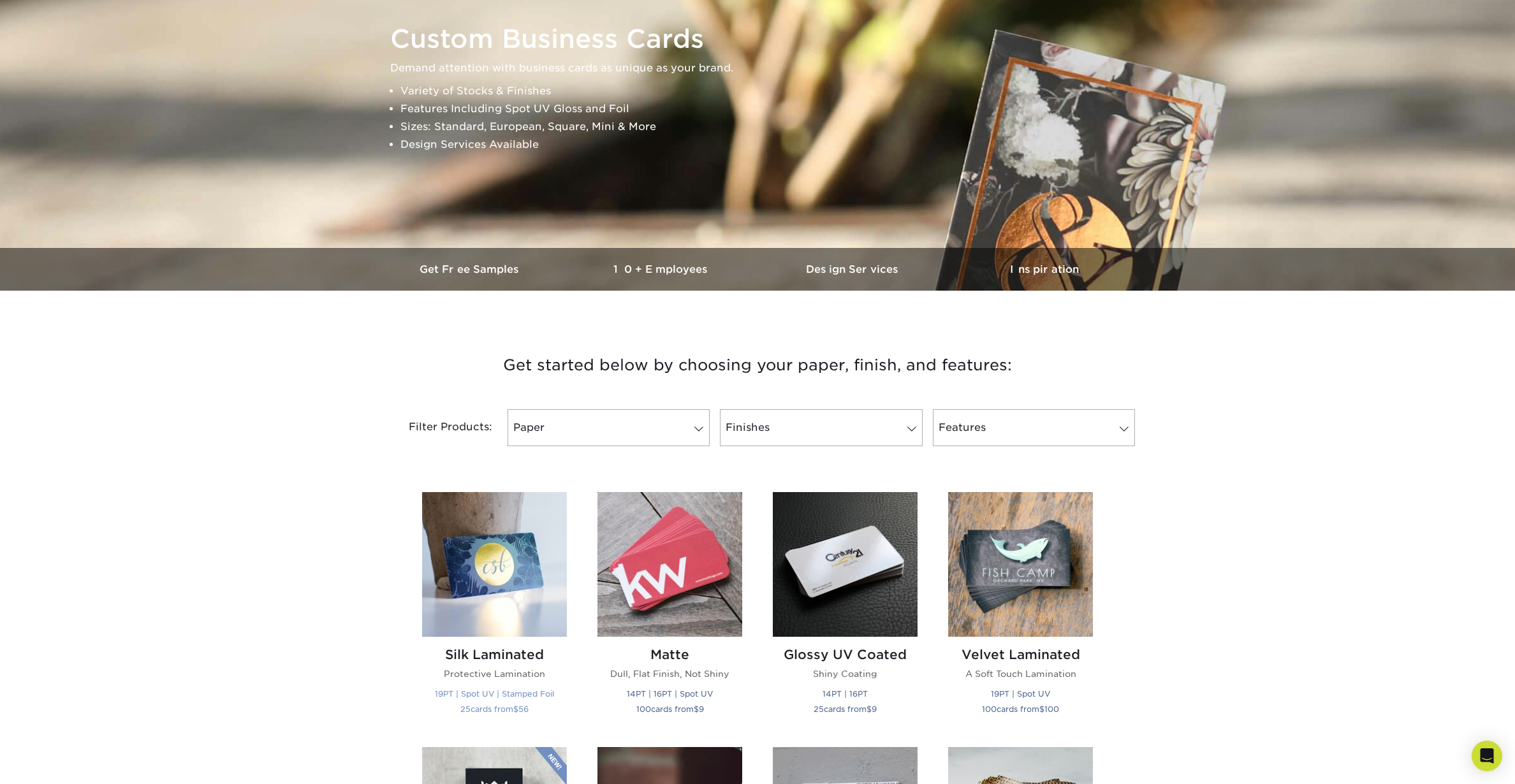
click at [496, 563] on img at bounding box center [494, 564] width 144 height 144
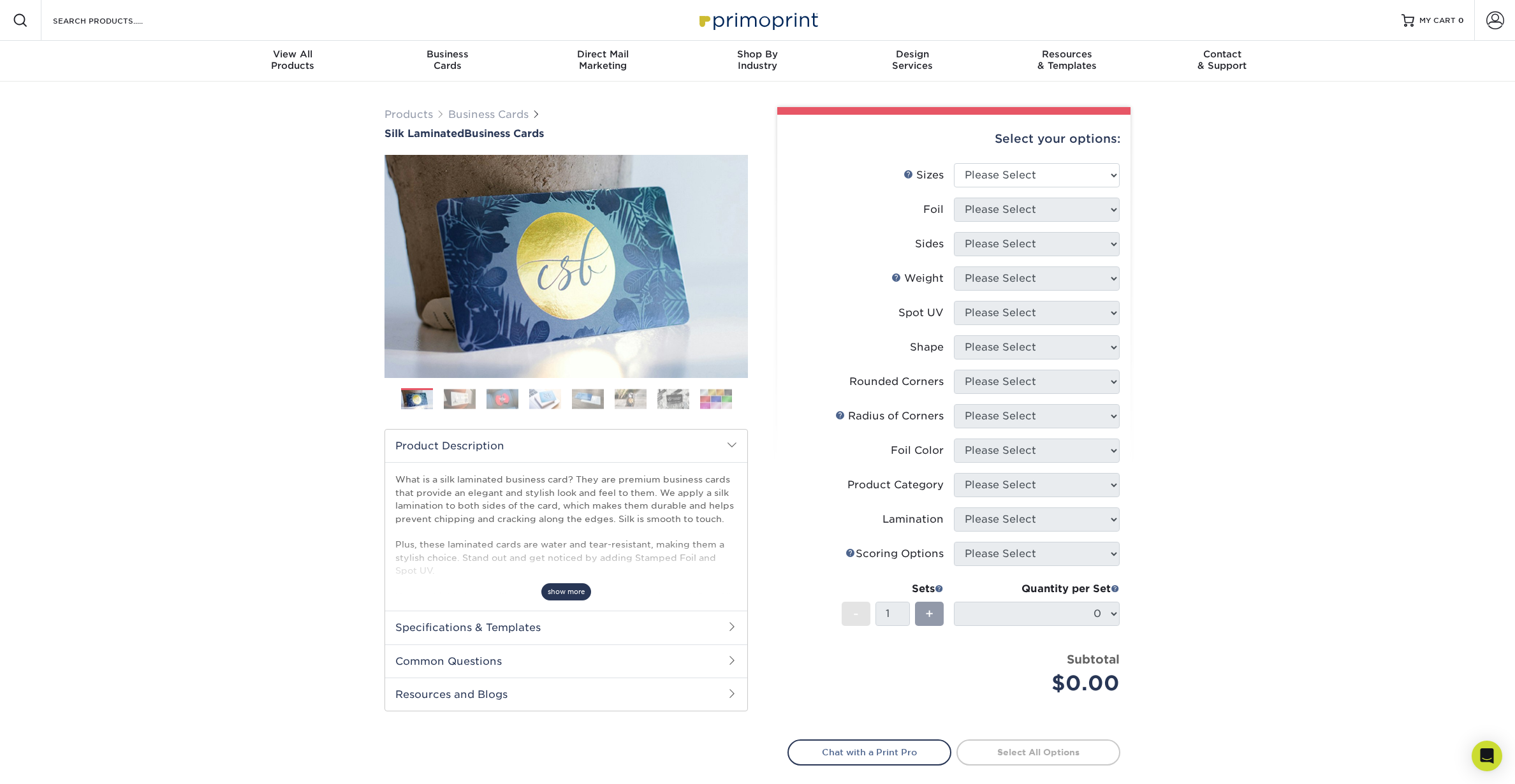
click at [577, 596] on span "show more" at bounding box center [566, 591] width 49 height 17
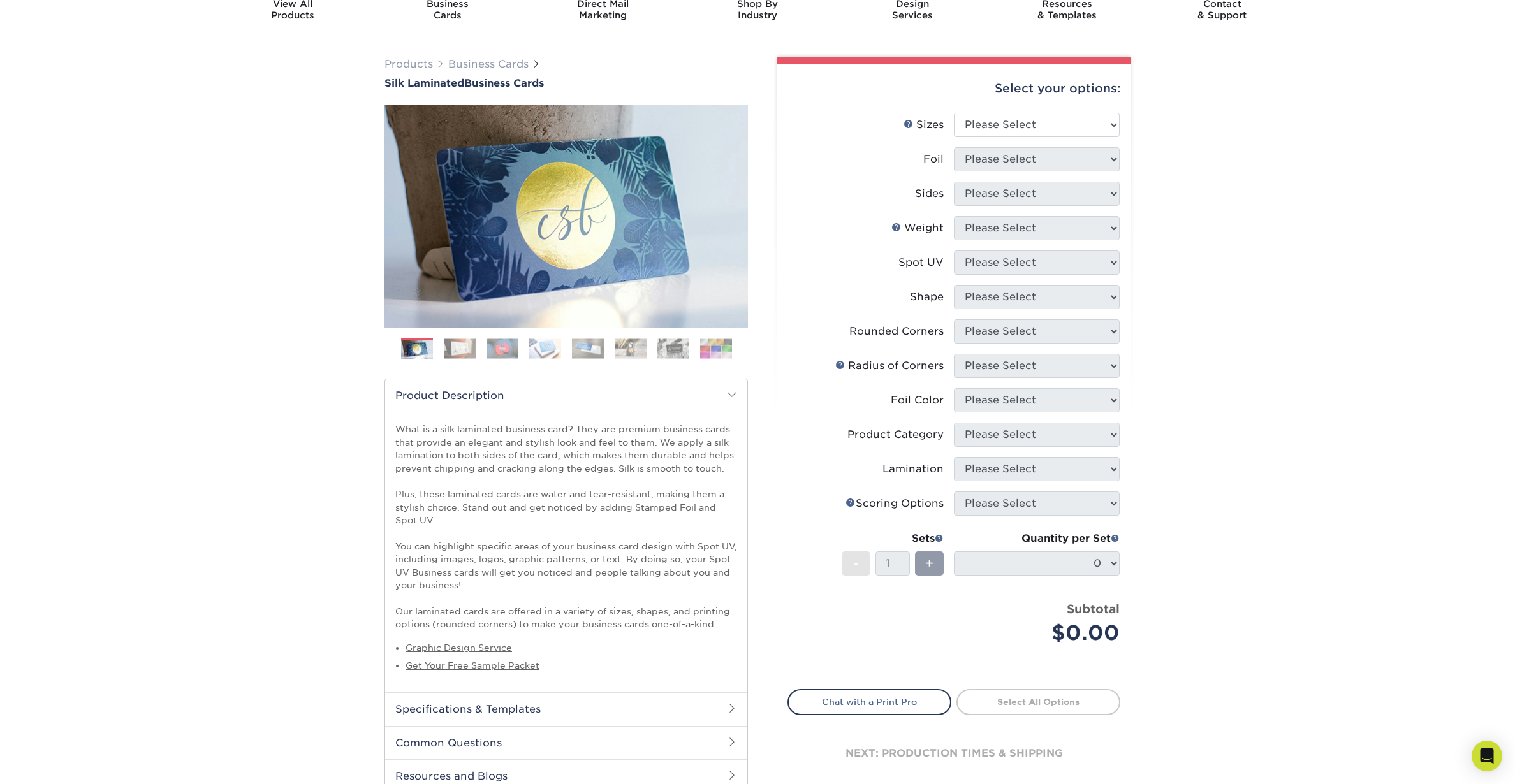
scroll to position [39, 0]
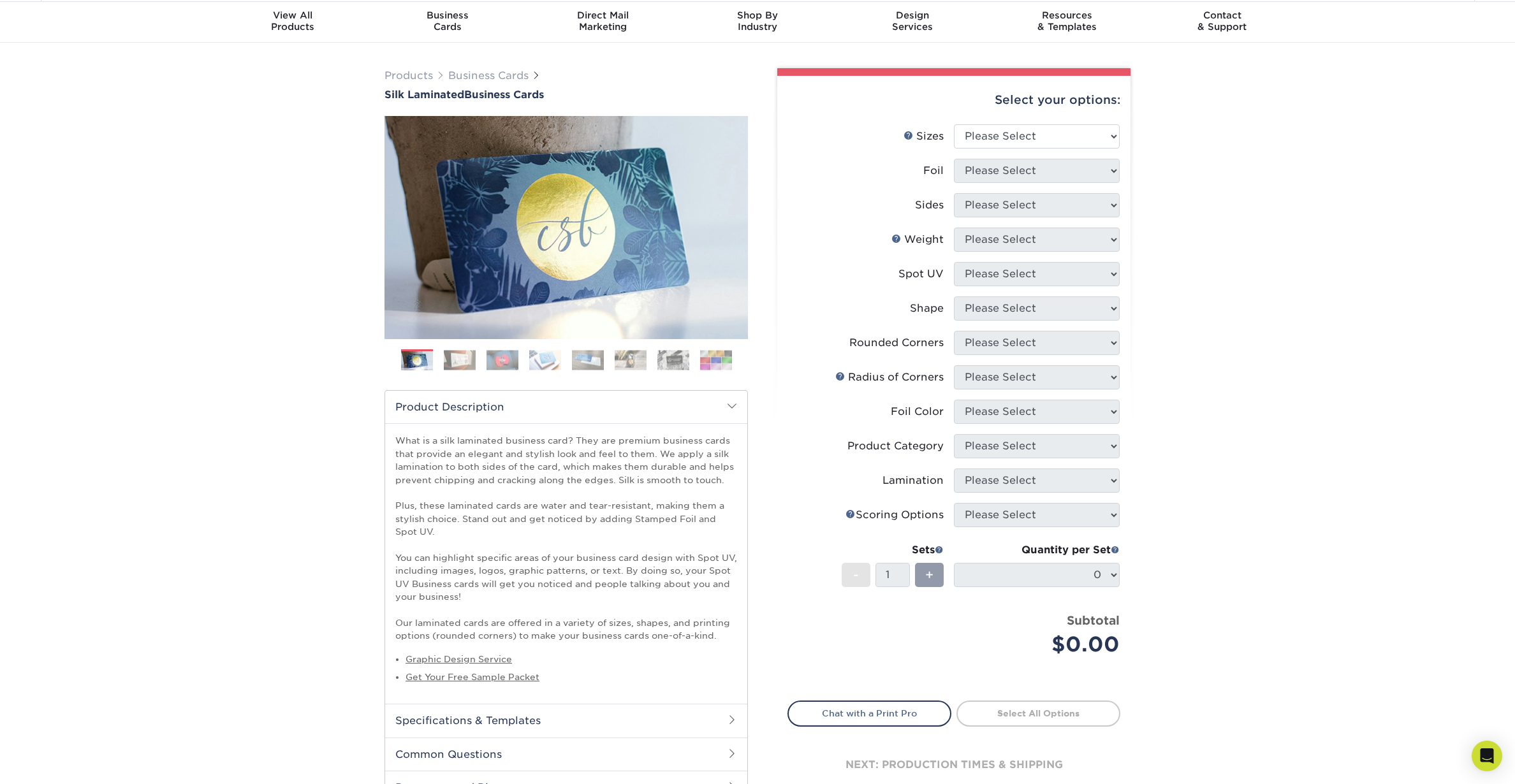
click at [454, 360] on img at bounding box center [459, 359] width 32 height 20
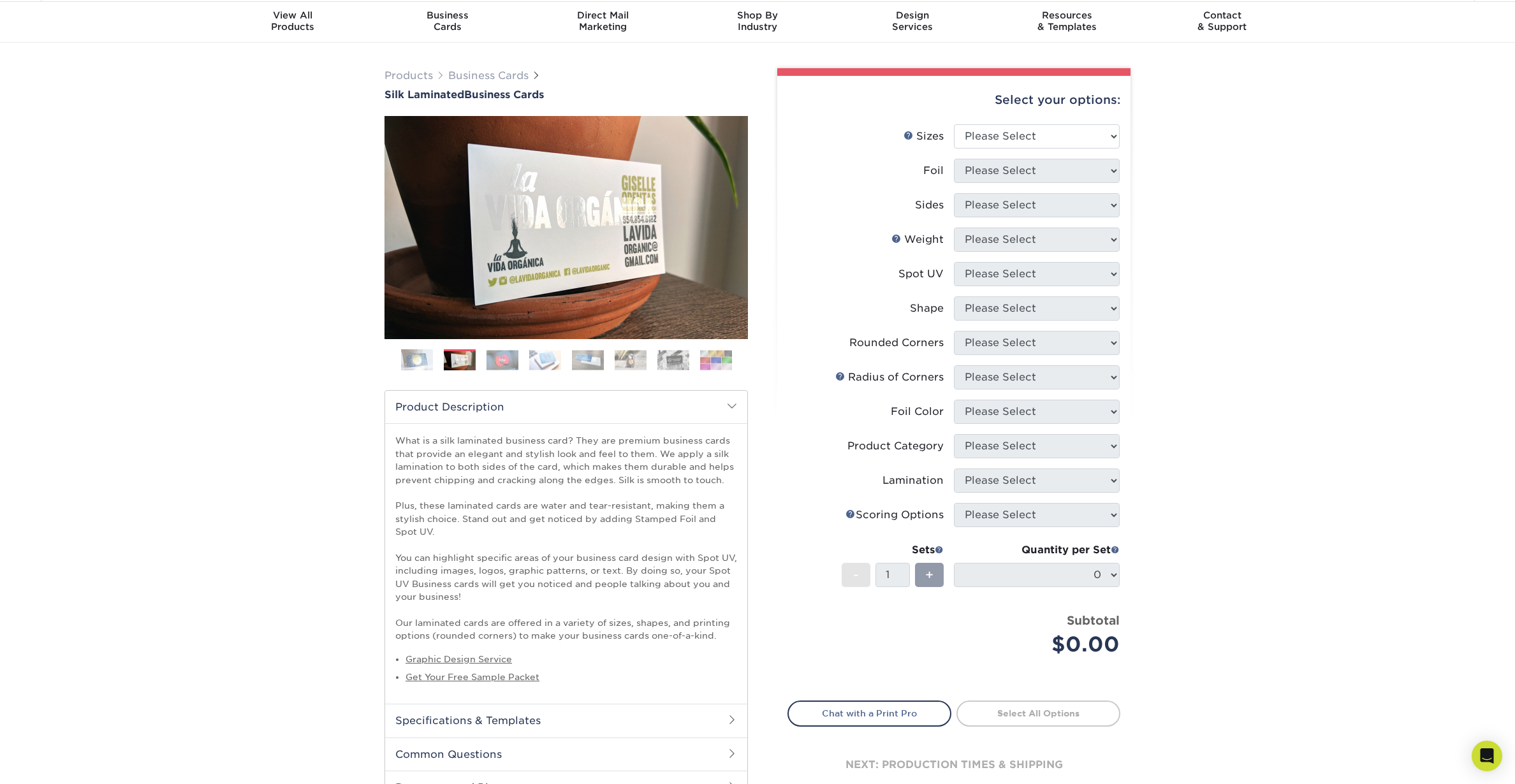
click at [502, 359] on img at bounding box center [502, 359] width 32 height 20
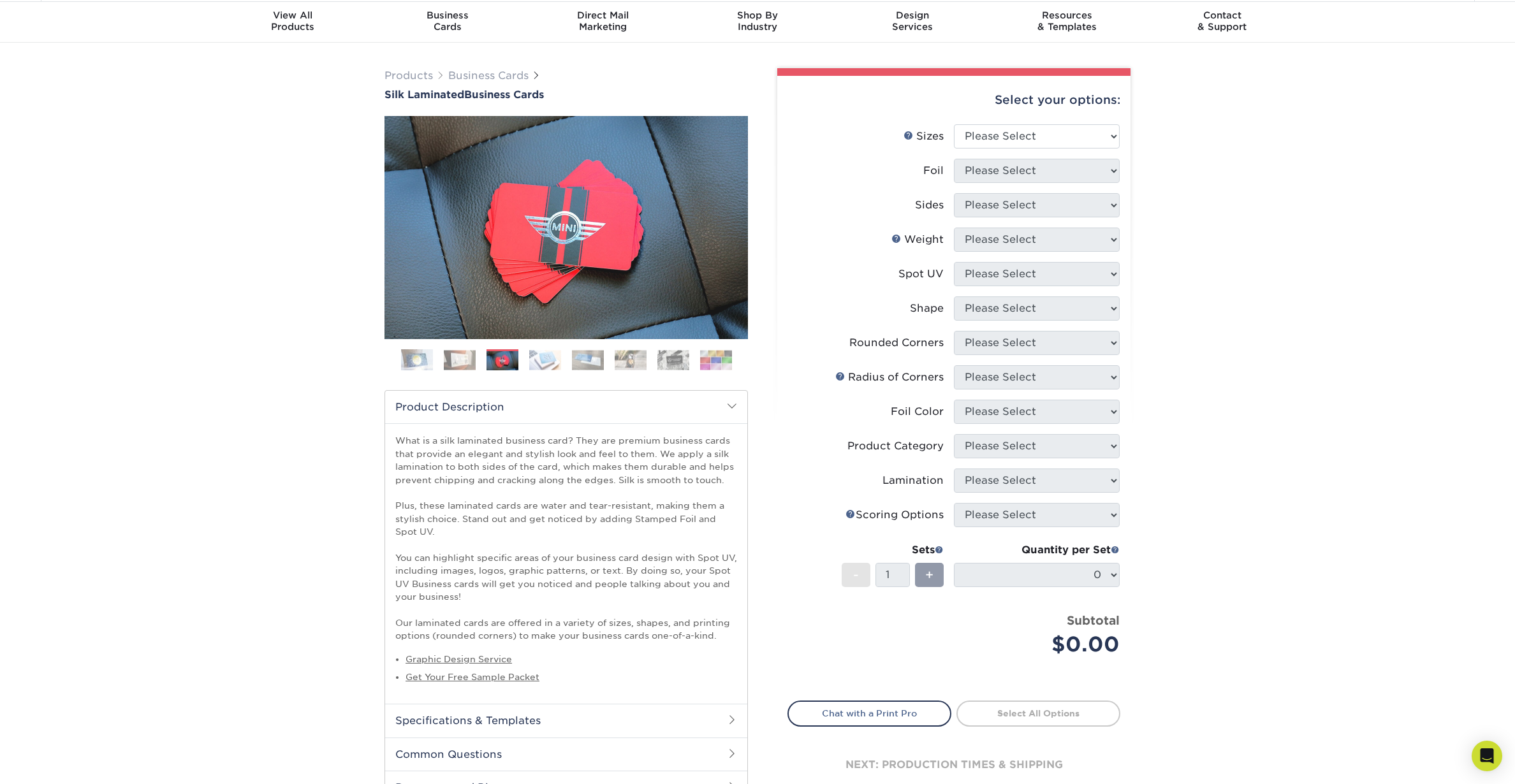
click at [541, 366] on img at bounding box center [545, 359] width 32 height 20
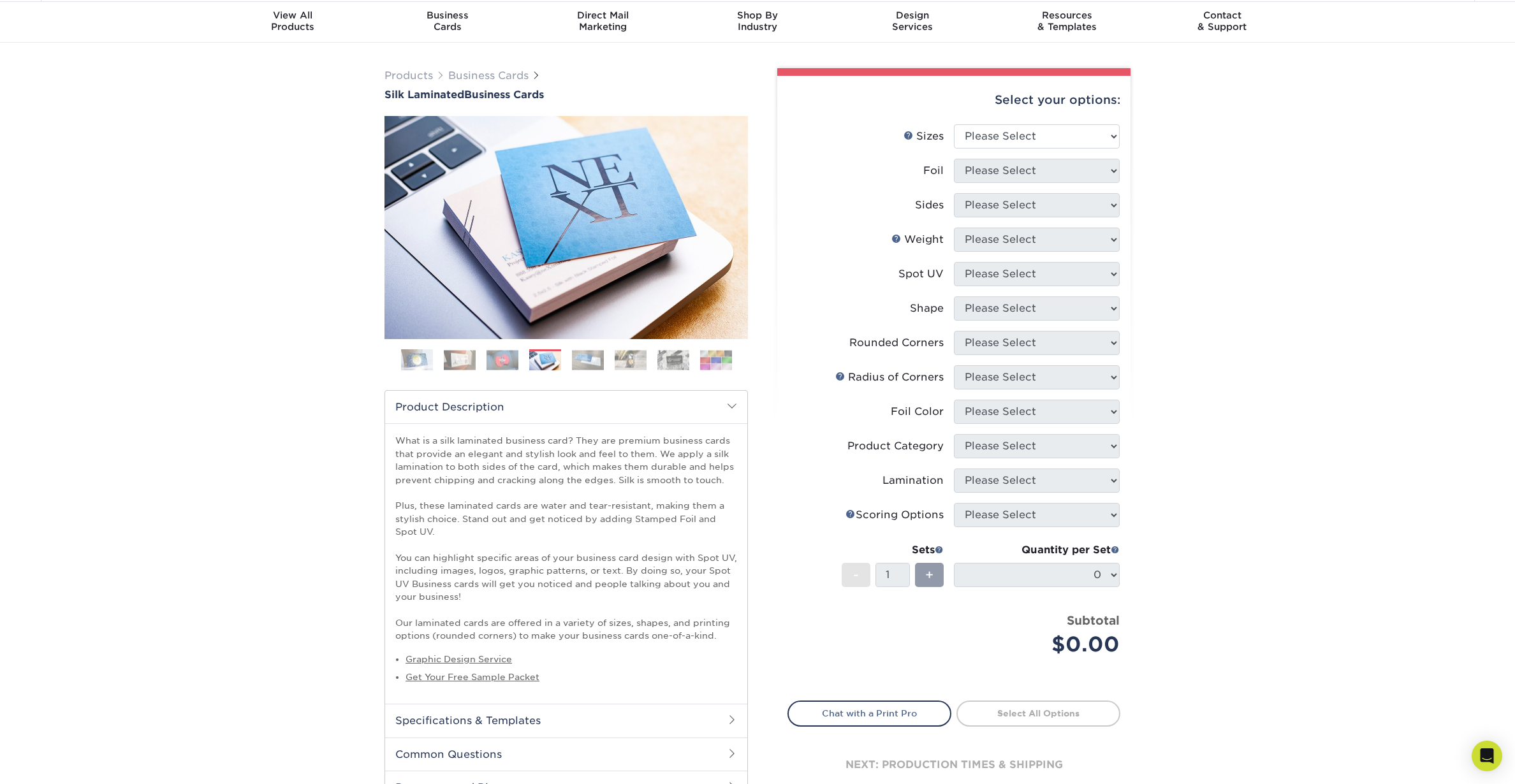
click at [586, 378] on ol at bounding box center [566, 364] width 364 height 31
click at [572, 364] on img at bounding box center [587, 359] width 32 height 20
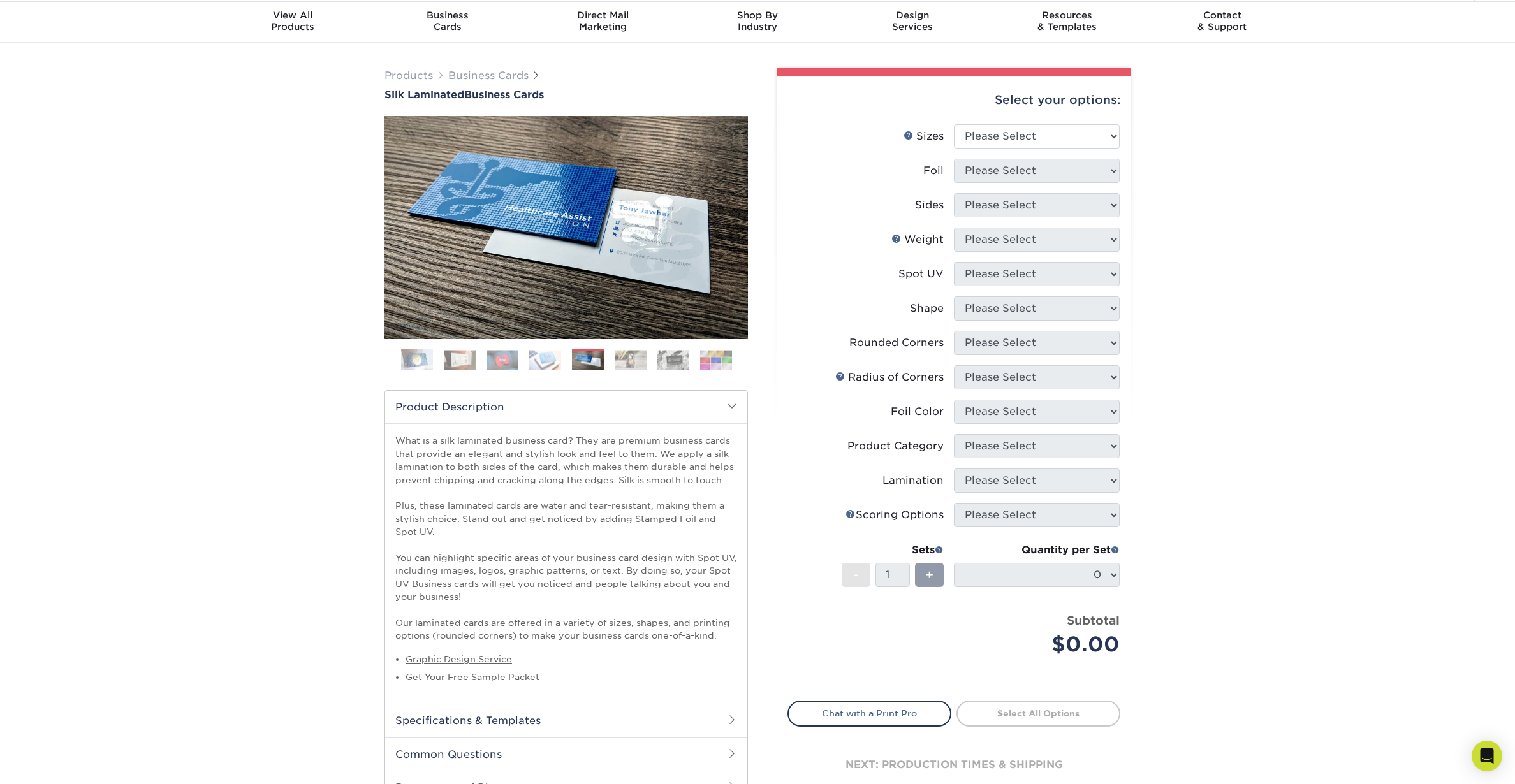
click at [642, 362] on img at bounding box center [630, 359] width 32 height 20
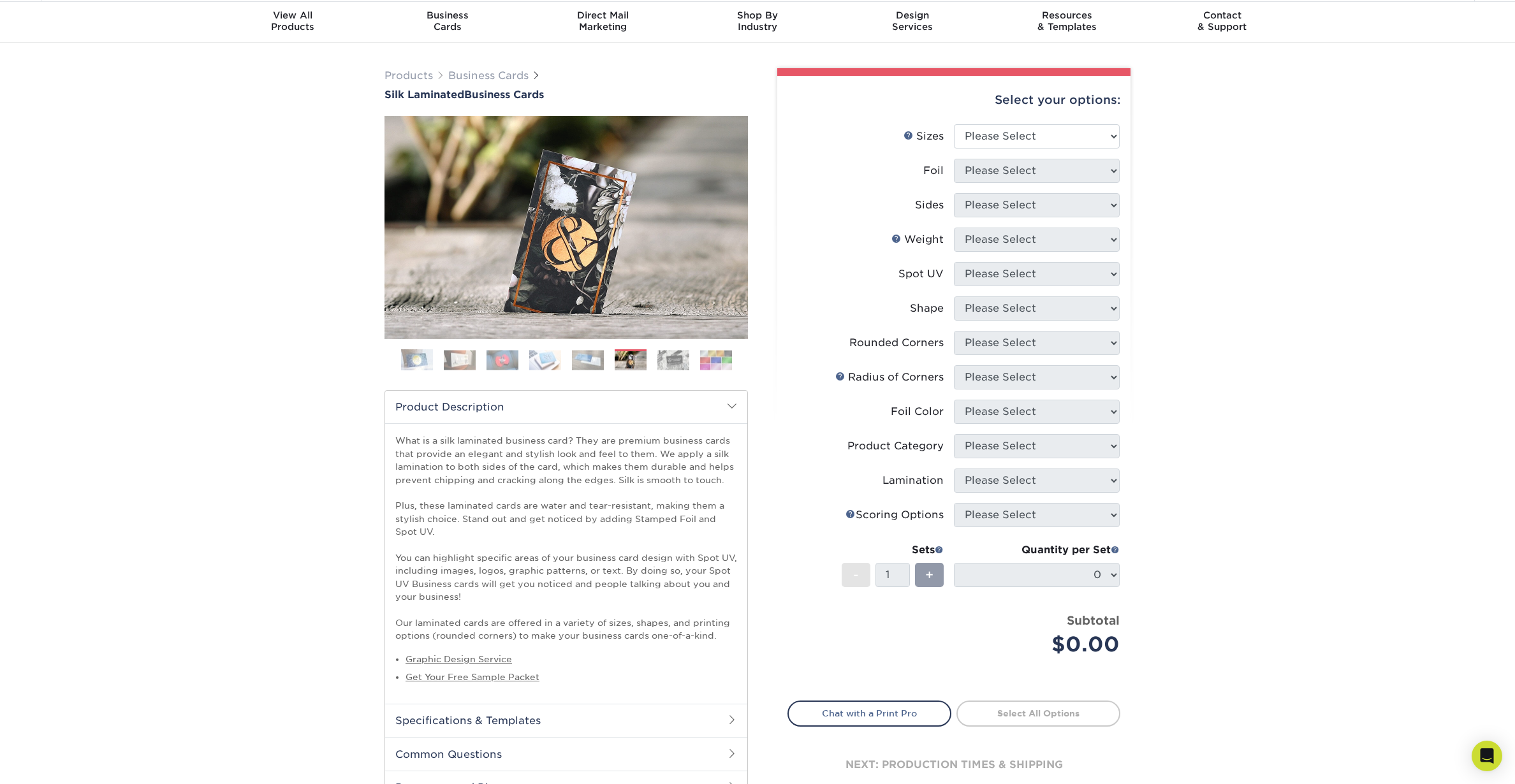
click at [680, 366] on img at bounding box center [673, 359] width 32 height 20
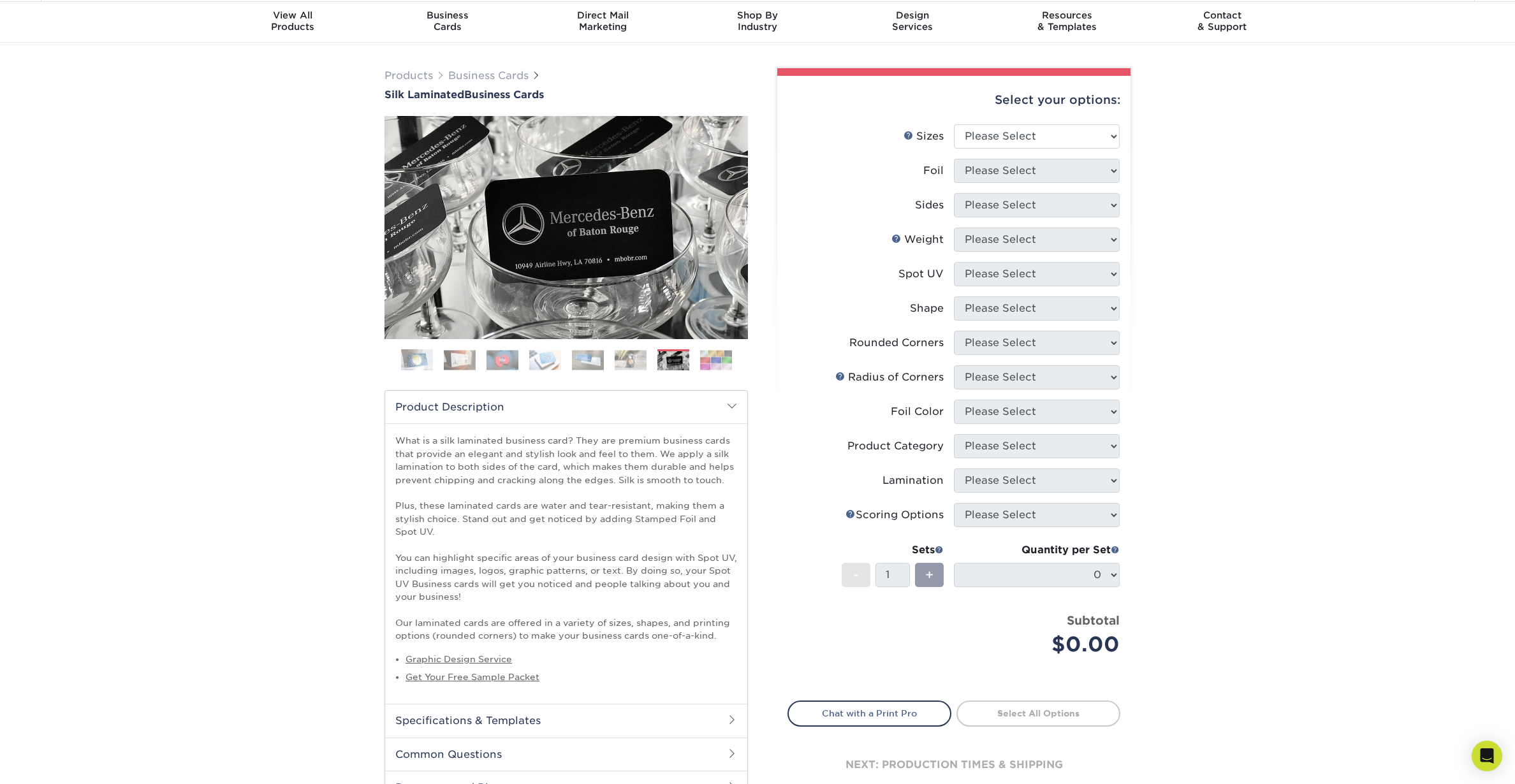
click at [710, 364] on img at bounding box center [716, 359] width 32 height 20
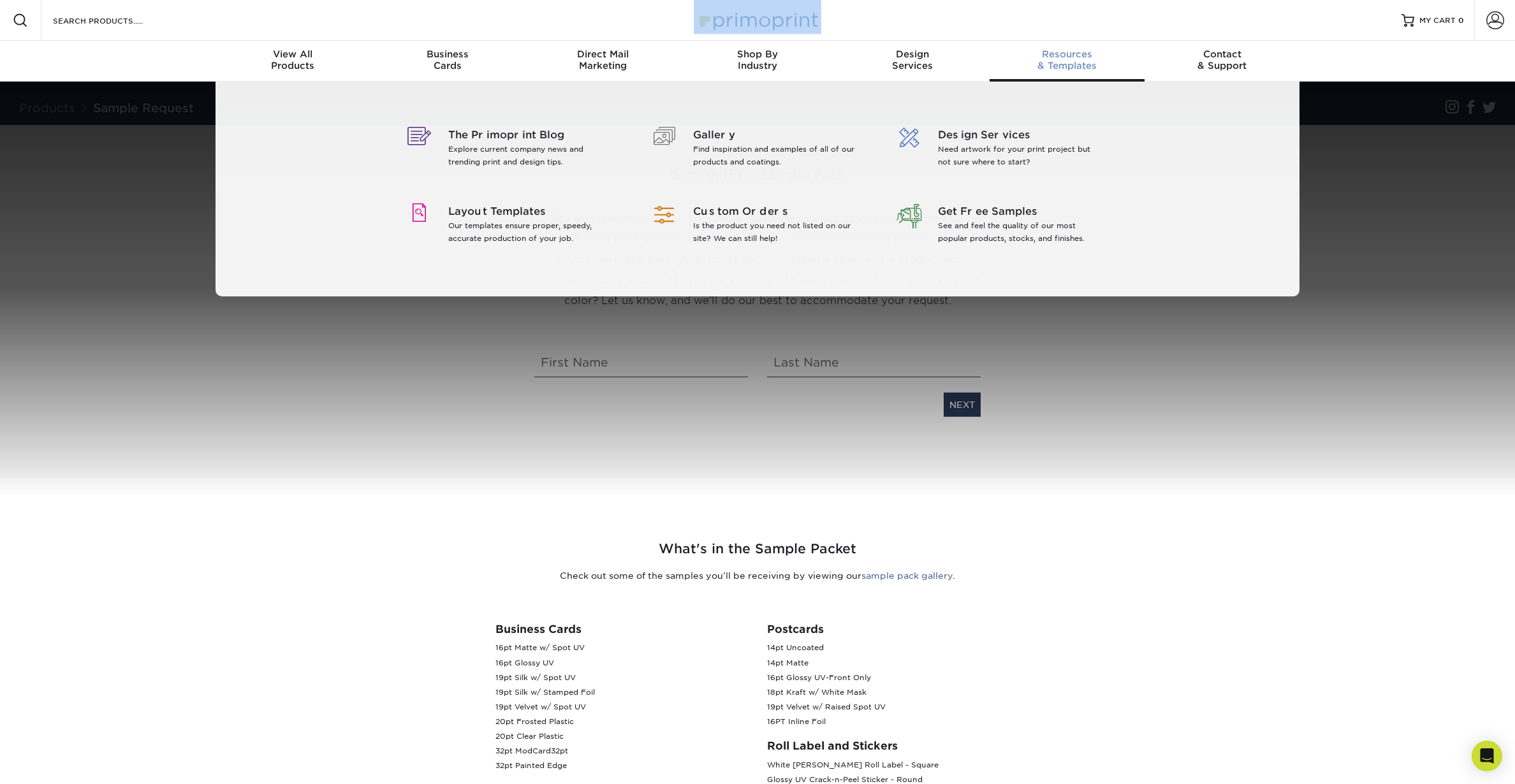
click at [1073, 70] on div "Resources & Templates" at bounding box center [1067, 60] width 155 height 23
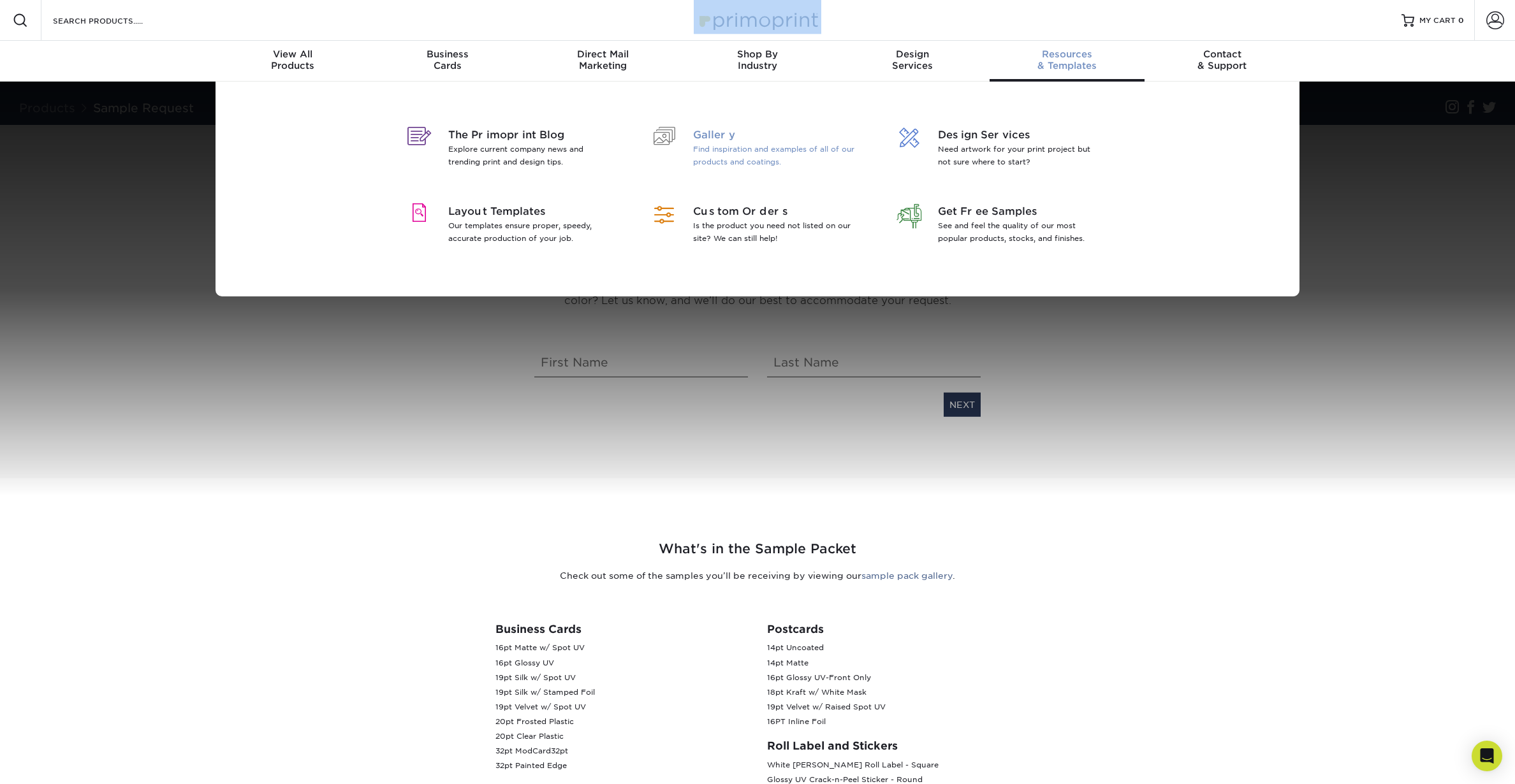
click at [765, 151] on p "Find inspiration and examples of all of our products and coatings." at bounding box center [775, 155] width 165 height 26
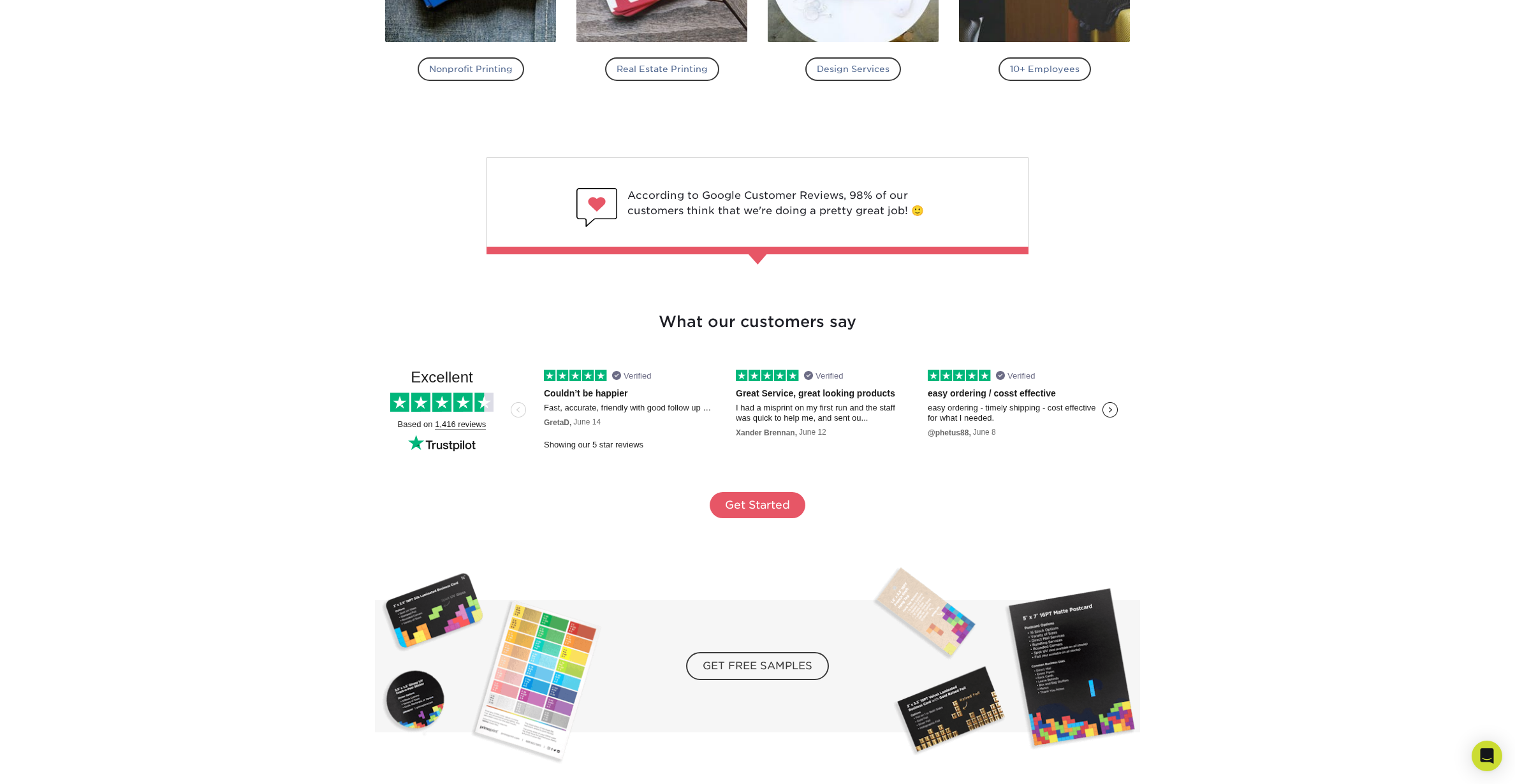
scroll to position [2336, 0]
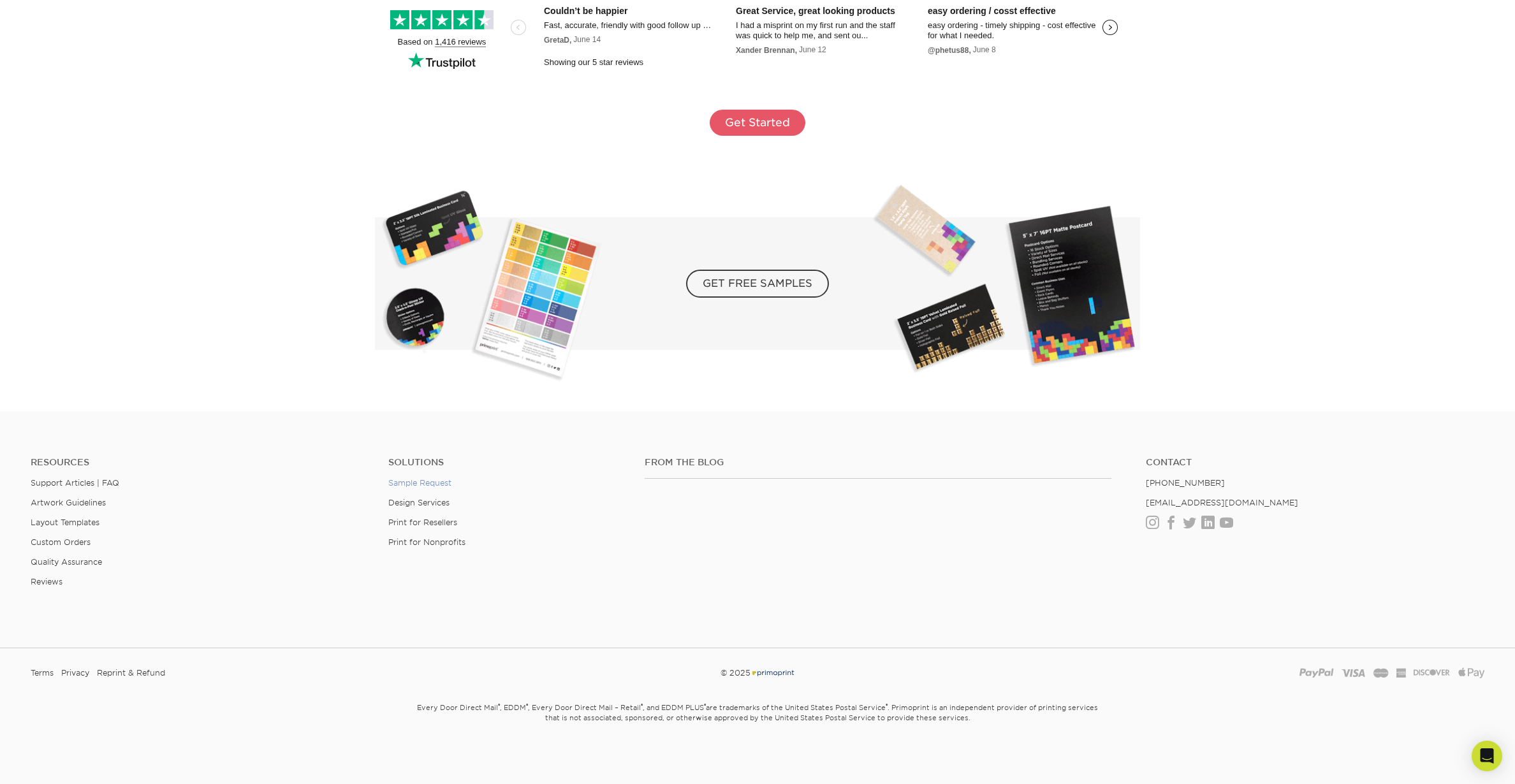
click at [437, 484] on link "Sample Request" at bounding box center [420, 483] width 64 height 10
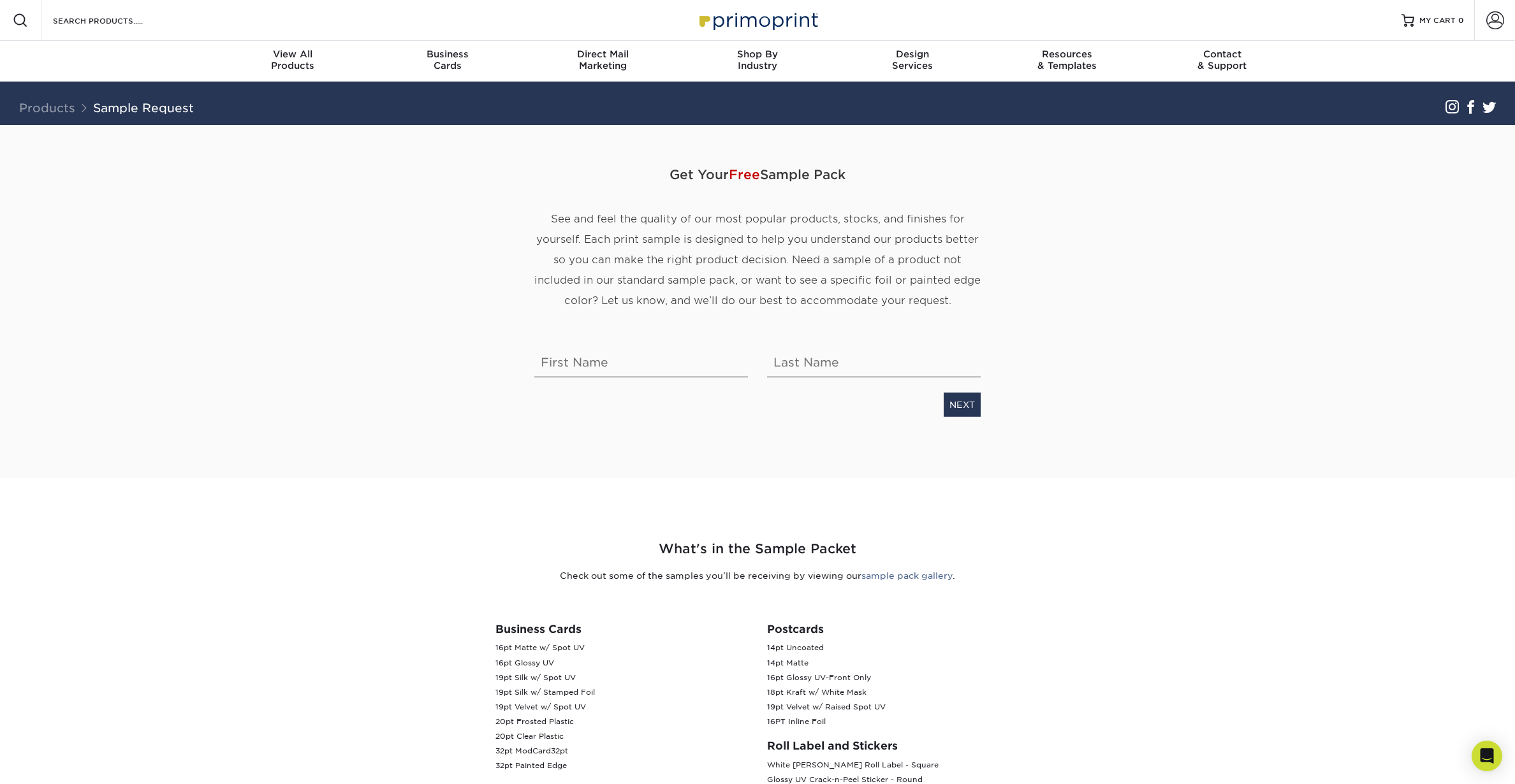
click at [661, 405] on div "NEXT" at bounding box center [757, 402] width 465 height 30
click at [655, 373] on input "text" at bounding box center [641, 359] width 214 height 35
type input "w"
click at [579, 366] on input "text" at bounding box center [641, 359] width 214 height 35
type input "Shayne"
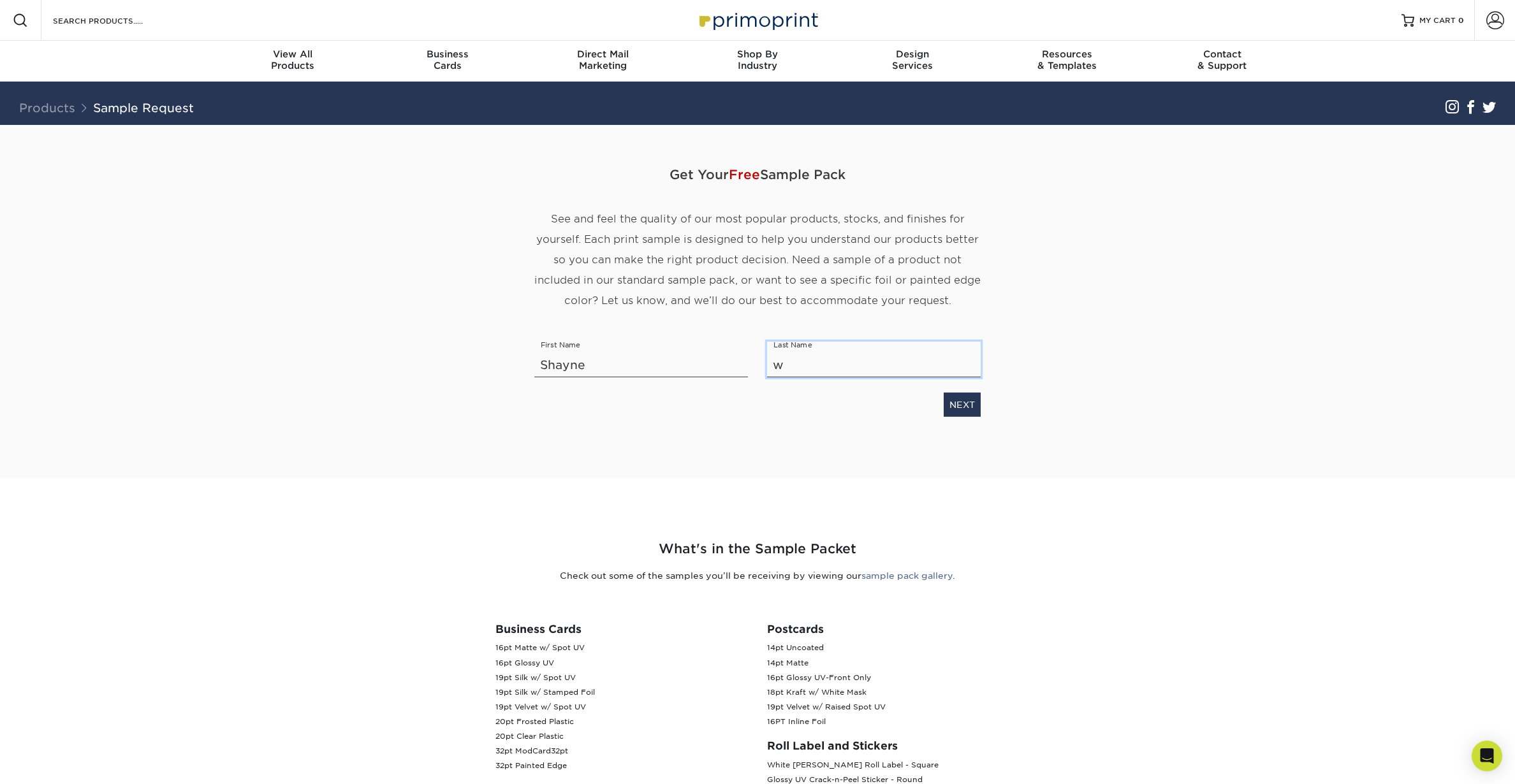
click at [797, 356] on input "w" at bounding box center [873, 359] width 214 height 35
type input "Shen"
click at [960, 400] on link "NEXT" at bounding box center [962, 404] width 37 height 24
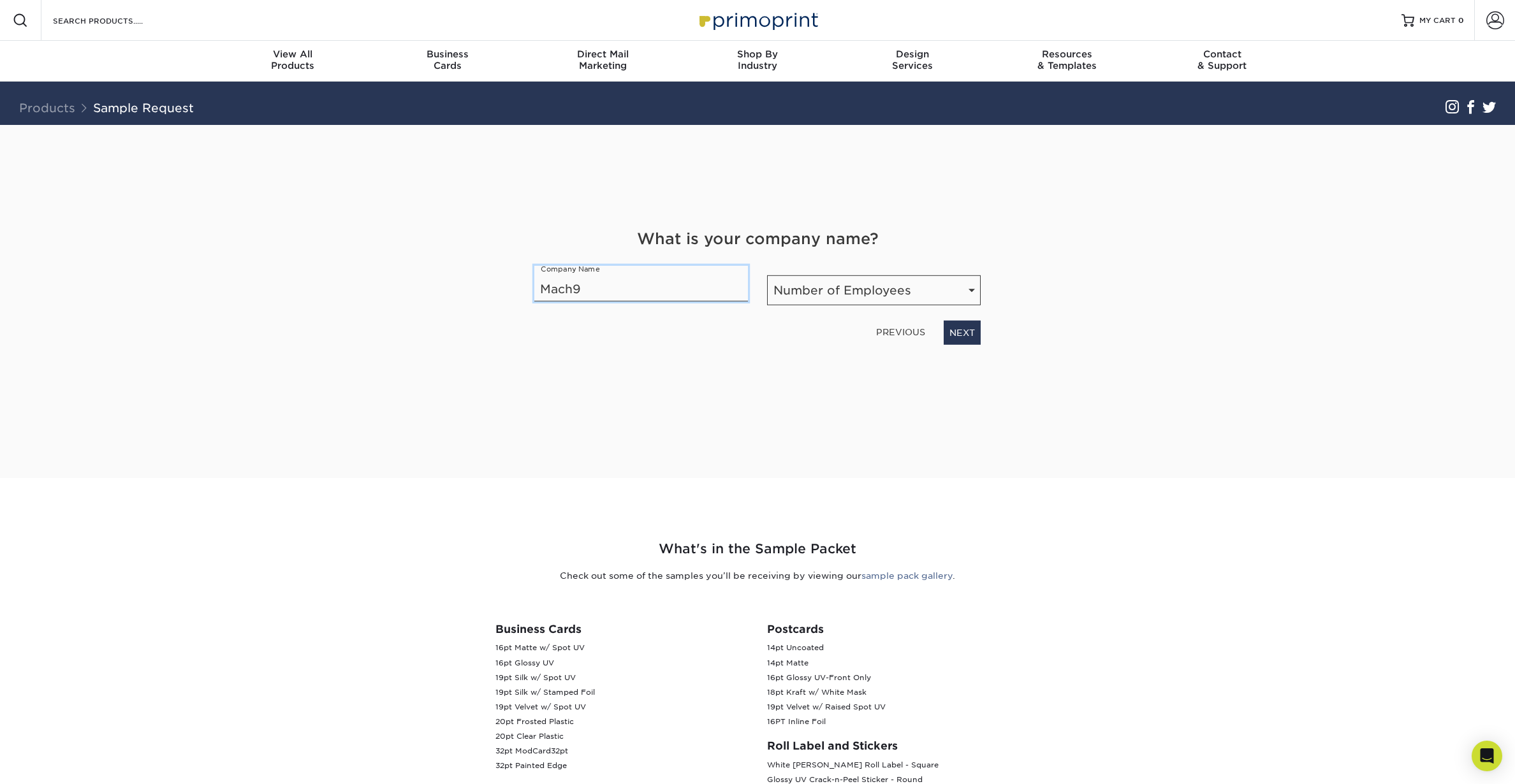
type input "Mach9"
click at [851, 287] on select "Number of Employees Self-employed 1-10 employees 11-50 employees 51-200 employe…" at bounding box center [873, 290] width 214 height 30
select select "11-50"
click at [767, 275] on select "Number of Employees Self-employed 1-10 employees 11-50 employees 51-200 employe…" at bounding box center [873, 290] width 214 height 30
click at [964, 333] on link "NEXT" at bounding box center [962, 332] width 37 height 24
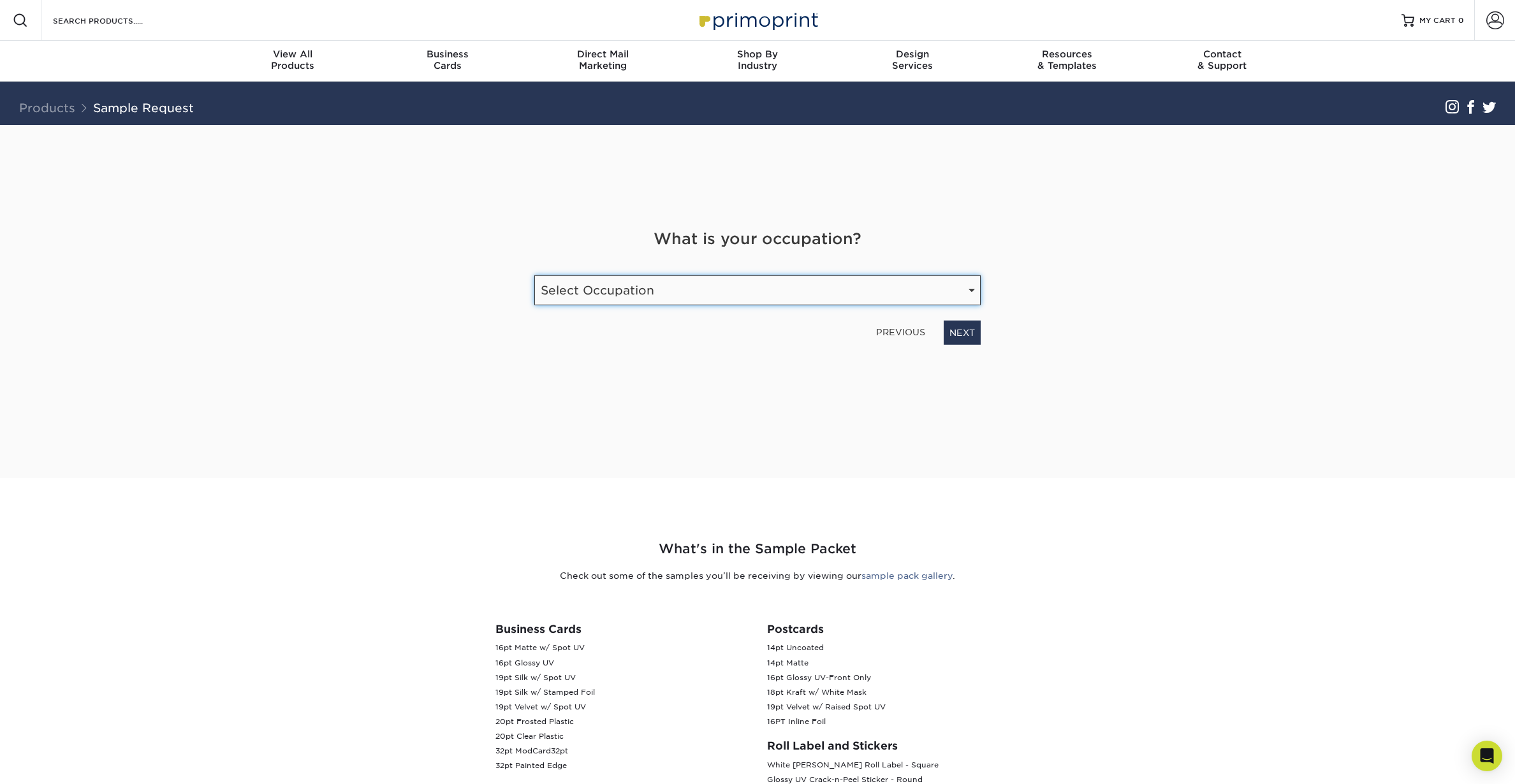
click at [863, 300] on select "Select Occupation Agency Automotive Blogger Cleaning Services Construction Educ…" at bounding box center [757, 290] width 446 height 30
select select "Marketing"
click at [534, 275] on select "Select Occupation Agency Automotive Blogger Cleaning Services Construction Educ…" at bounding box center [757, 290] width 446 height 30
click at [957, 341] on link "NEXT" at bounding box center [962, 332] width 37 height 24
type input "[EMAIL_ADDRESS][DOMAIN_NAME]"
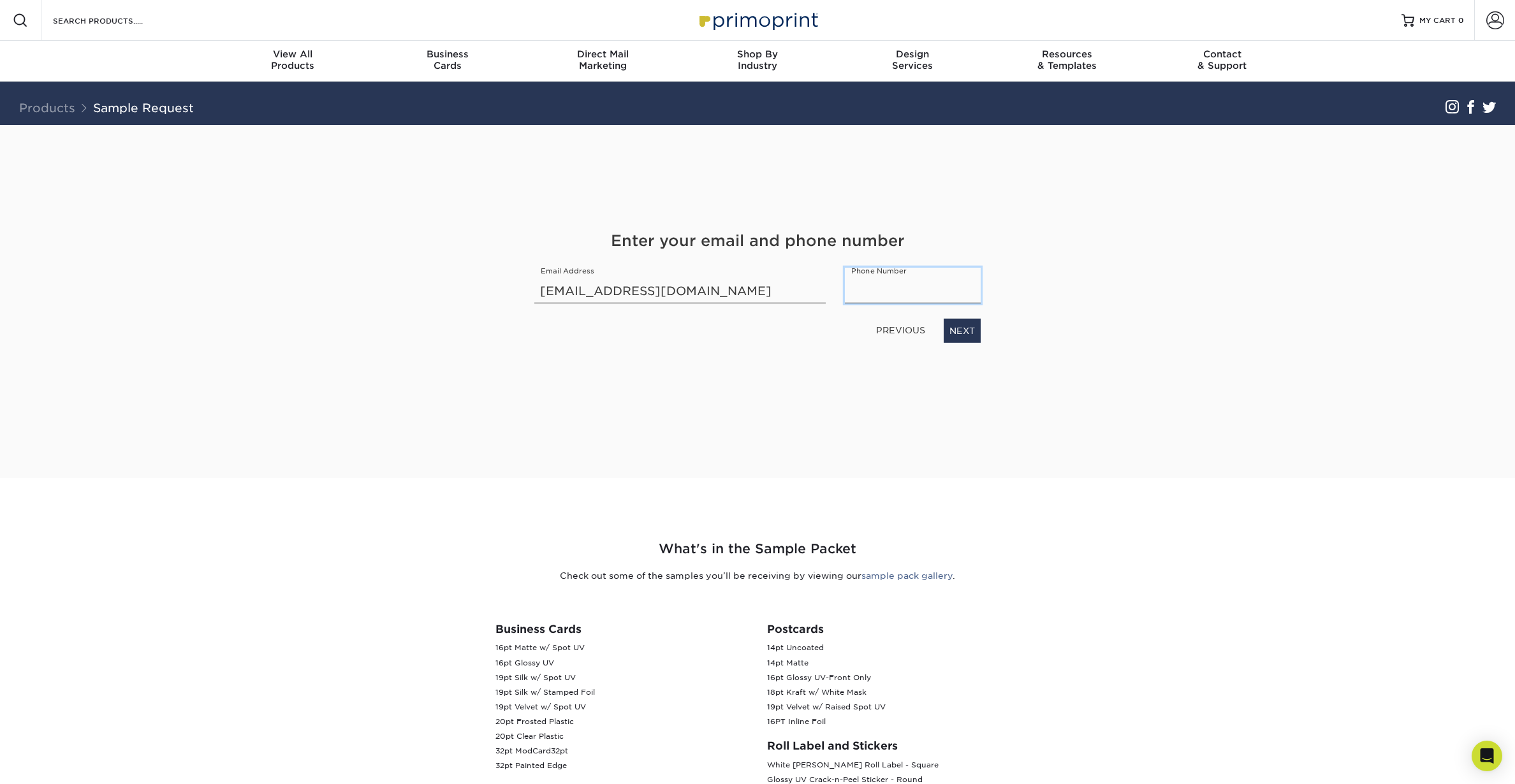
click at [905, 285] on input "text" at bounding box center [912, 285] width 136 height 35
type input "9199721474"
click at [958, 326] on link "NEXT" at bounding box center [962, 331] width 37 height 24
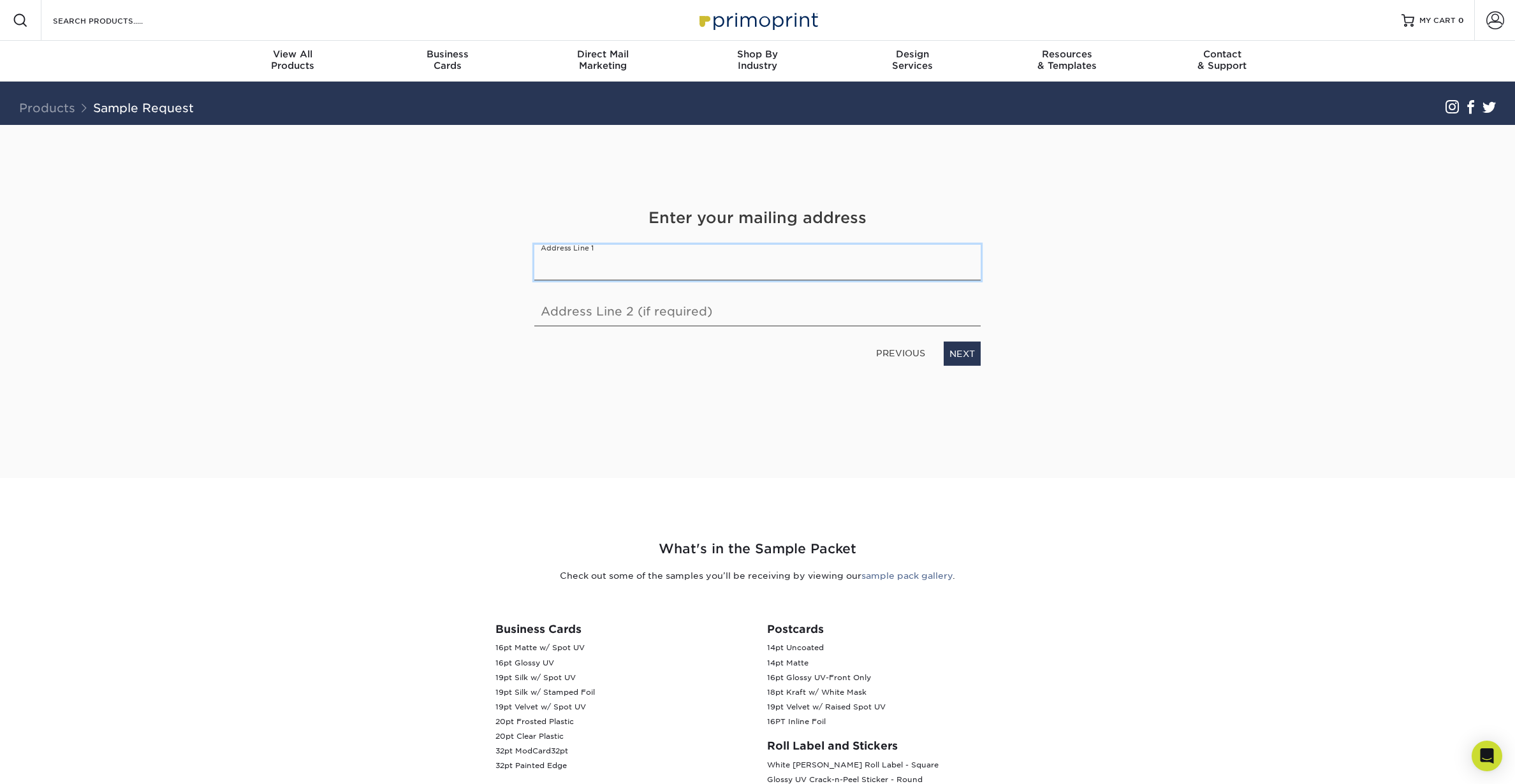
click at [815, 271] on input "text" at bounding box center [757, 262] width 446 height 35
type input "38 bluxome st"
click at [591, 306] on input "text" at bounding box center [757, 308] width 446 height 35
type input "S"
click at [675, 265] on input "38 bluxome st" at bounding box center [757, 262] width 446 height 35
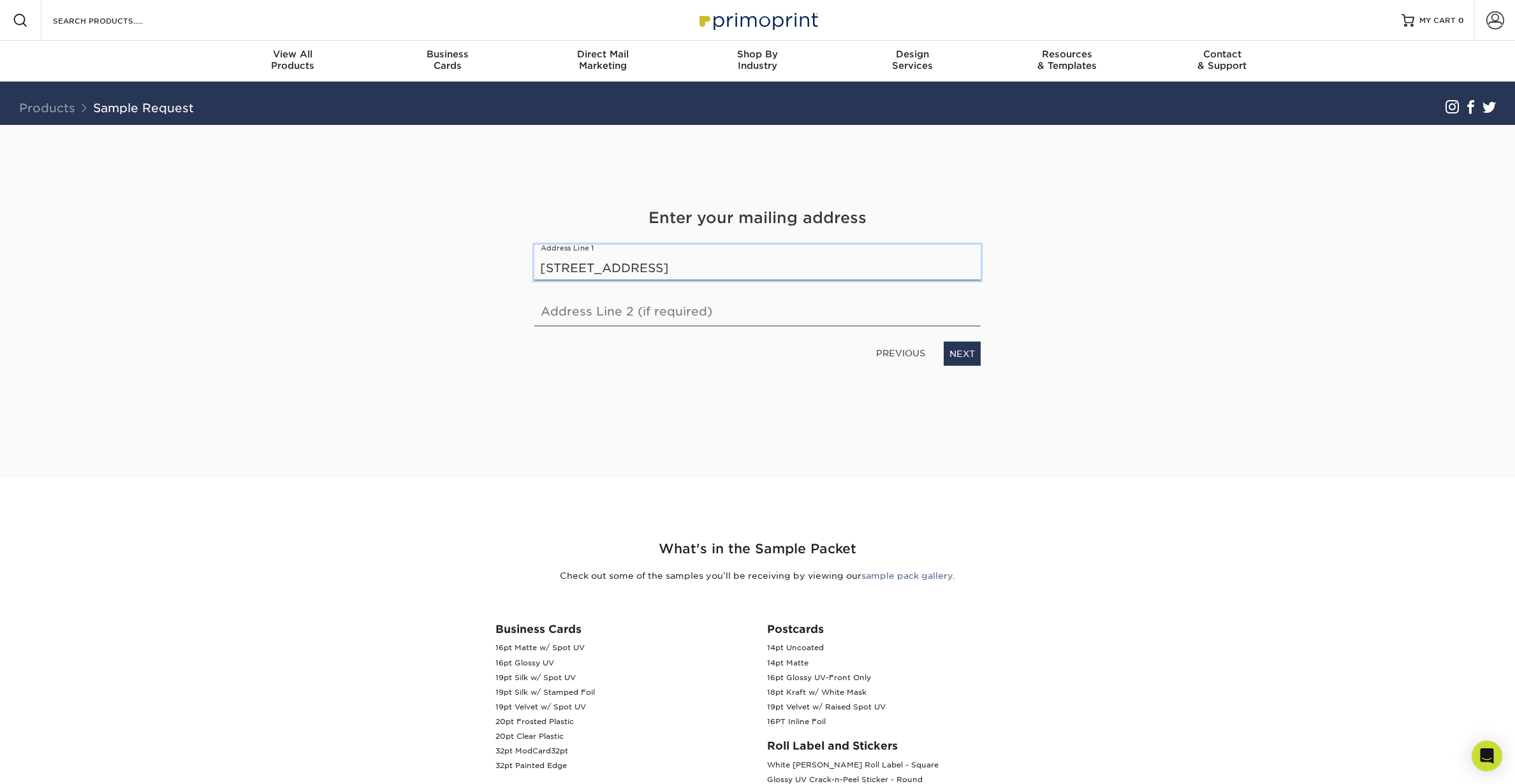
drag, startPoint x: 681, startPoint y: 272, endPoint x: 468, endPoint y: 265, distance: 213.1
click at [468, 265] on div "Get Your Free Sample Pack See and feel the quality of our most popular products…" at bounding box center [757, 302] width 746 height 353
paste input "Bluxome St Ste 105 San Francisco, California 94107 United States of America"
click at [577, 270] on input "38 Bluxome St Ste 105 San Francisco, California 94107 United States of America" at bounding box center [757, 262] width 446 height 35
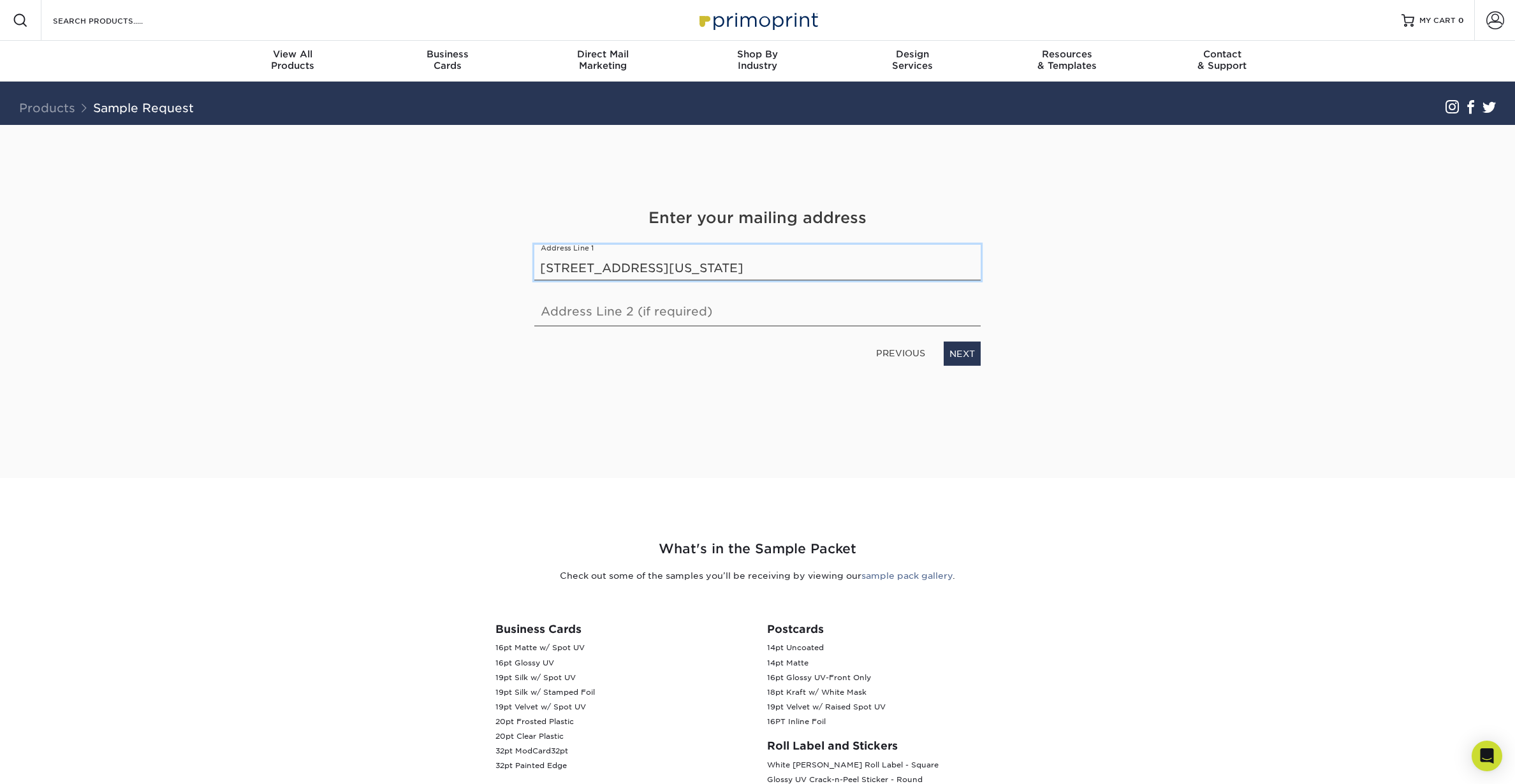
scroll to position [0, 54]
click at [632, 266] on input "38 Bluxome St, Ste 105 San Francisco, California 94107 United States of America" at bounding box center [757, 262] width 446 height 35
drag, startPoint x: 826, startPoint y: 266, endPoint x: 1186, endPoint y: 266, distance: 360.0
click at [1186, 266] on section "Get Your Free Sample Pack See and feel the quality of our most popular products…" at bounding box center [757, 302] width 1515 height 353
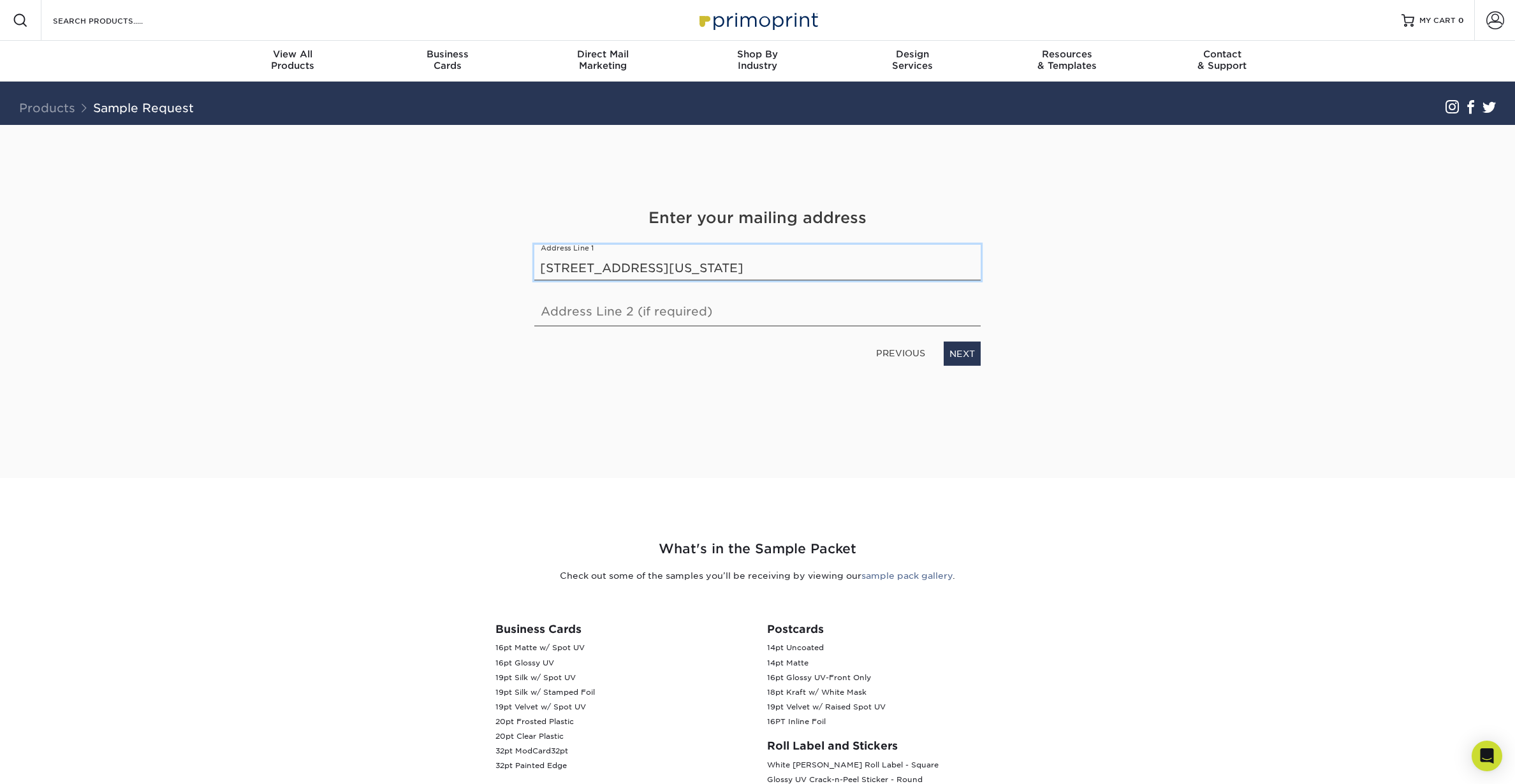
click at [843, 254] on input "38 Bluxome St, Ste 105, San Francisco, California 94107 United States of America" at bounding box center [757, 262] width 446 height 35
drag, startPoint x: 821, startPoint y: 271, endPoint x: 975, endPoint y: 271, distance: 154.0
click at [975, 271] on input "38 Bluxome St, Ste 105, San Francisco, California 94107 United States of America" at bounding box center [757, 262] width 446 height 35
click at [953, 350] on link "NEXT" at bounding box center [962, 353] width 37 height 24
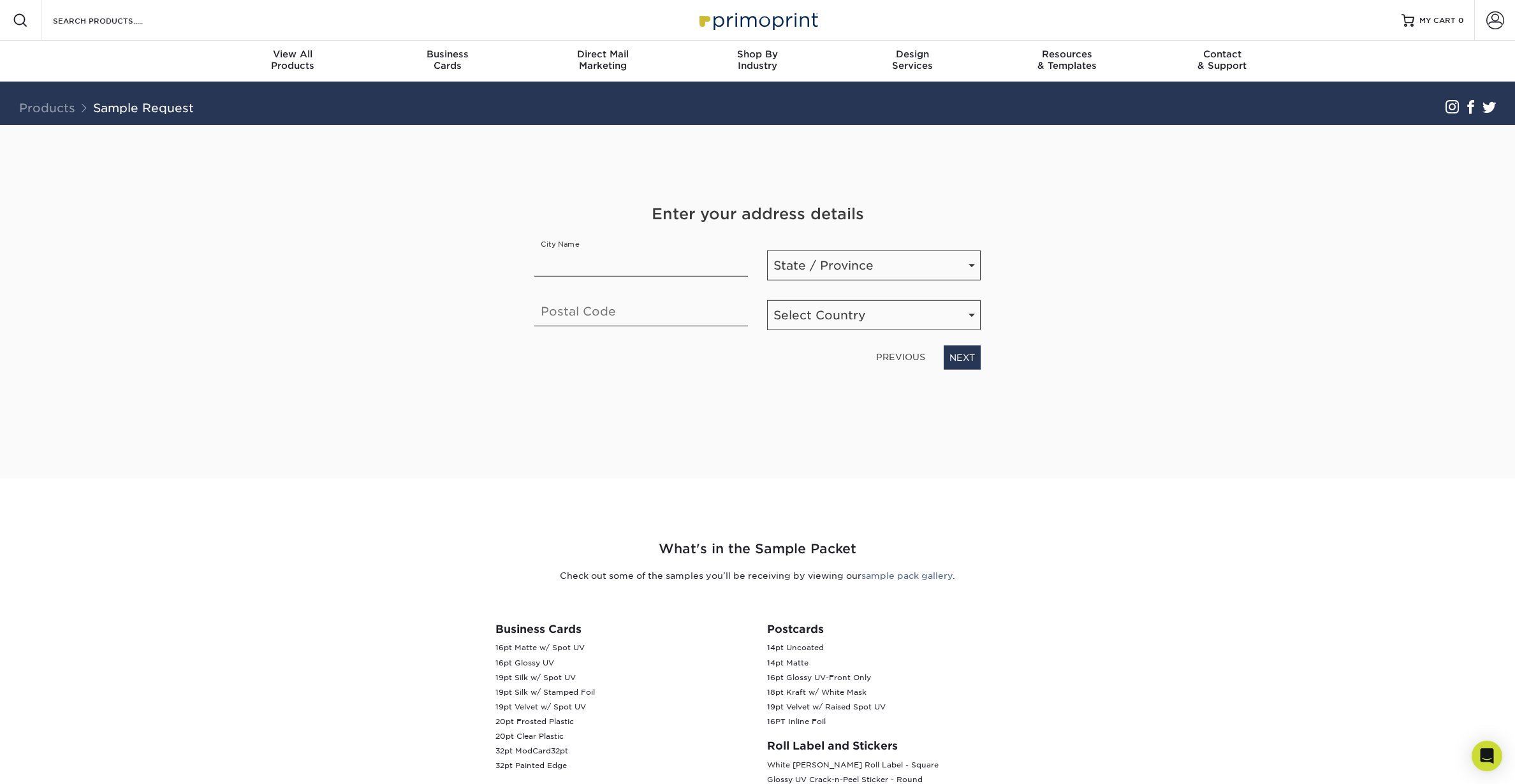
click at [903, 356] on link "PREVIOUS" at bounding box center [901, 357] width 59 height 21
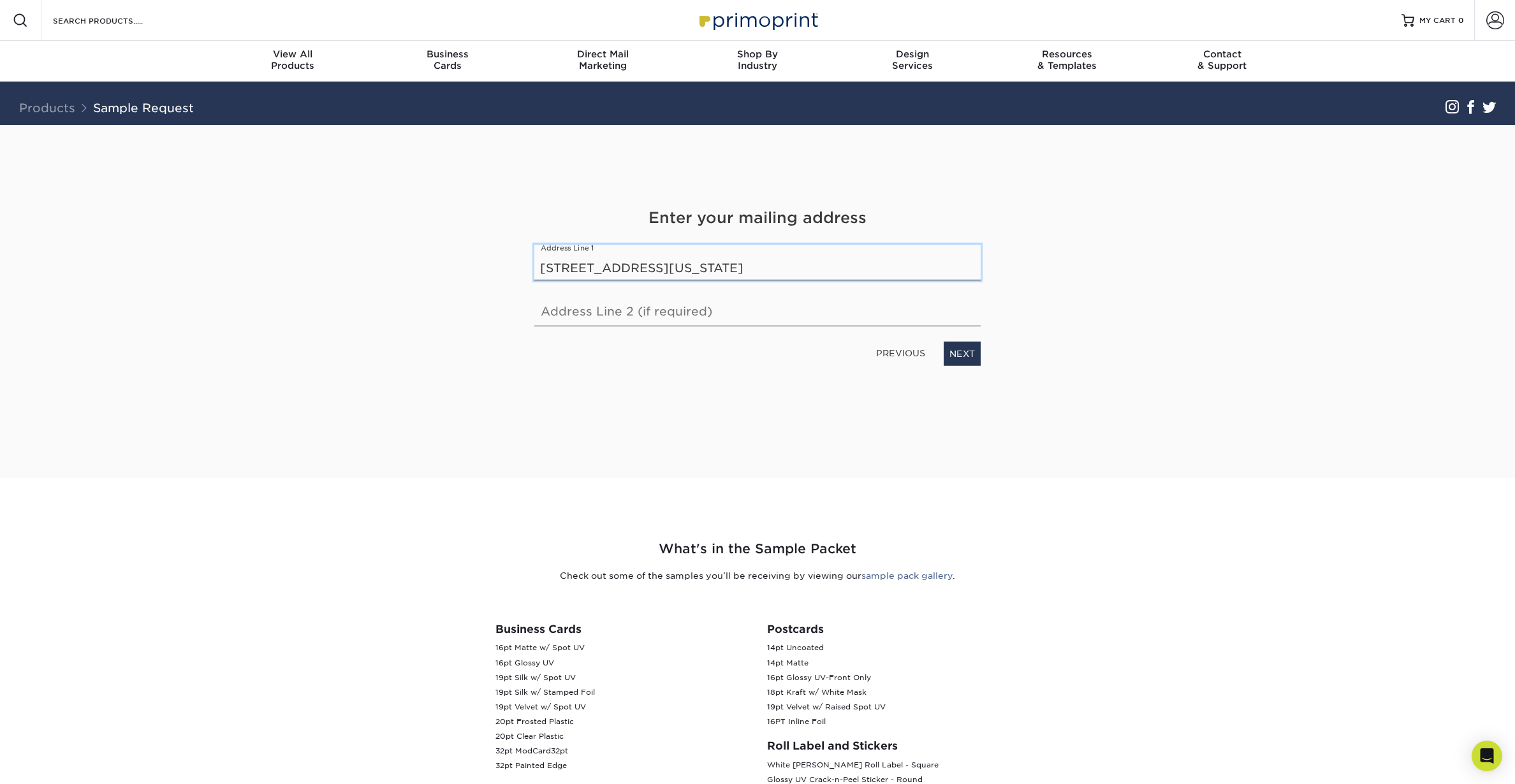
drag, startPoint x: 679, startPoint y: 270, endPoint x: 967, endPoint y: 277, distance: 288.1
click at [967, 277] on input "38 Bluxome St, Ste 105, San Francisco, California 94107" at bounding box center [757, 262] width 446 height 35
type input "38 Bluxome St, Ste 105"
click at [961, 350] on link "NEXT" at bounding box center [962, 353] width 37 height 24
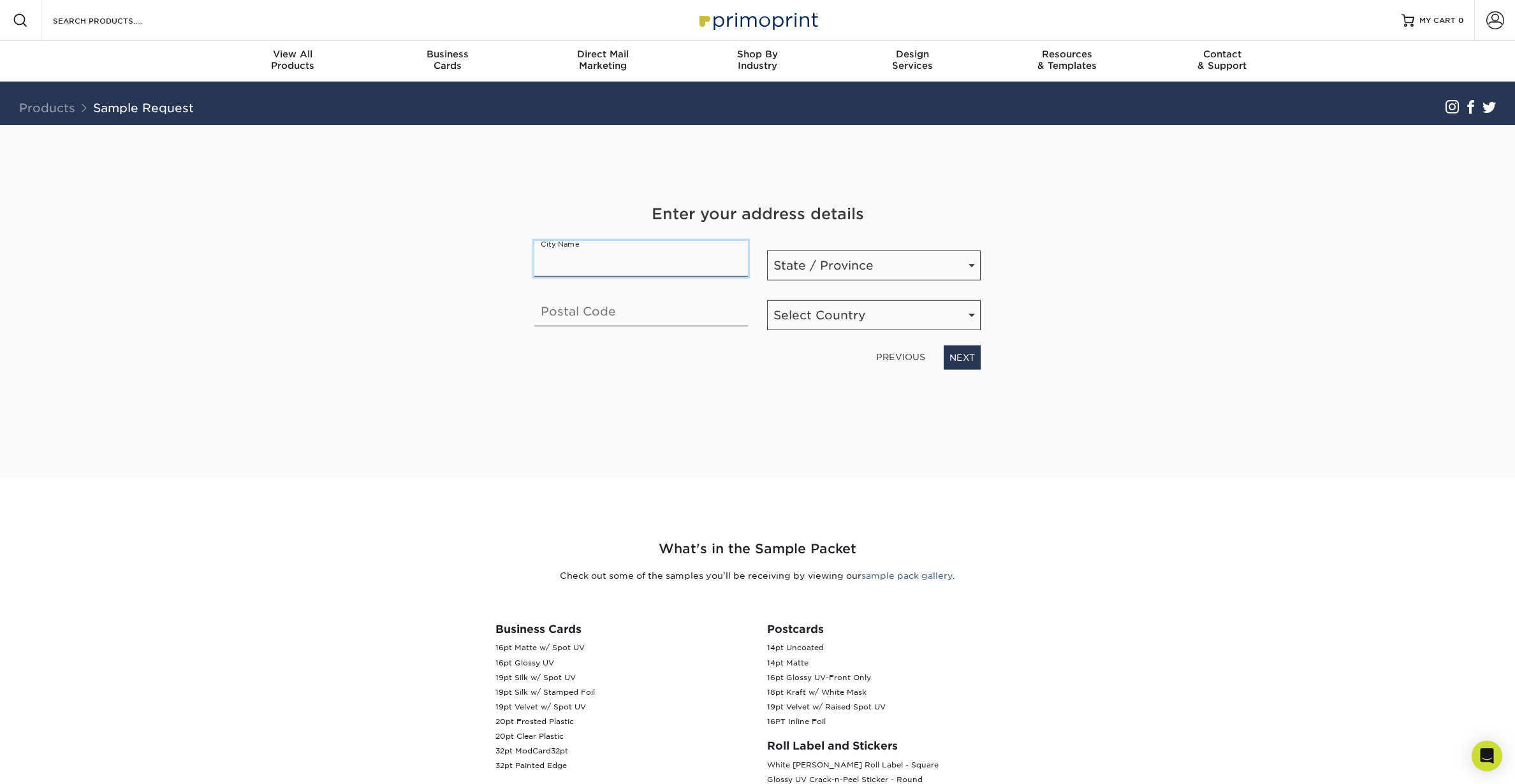
click at [626, 271] on input "text" at bounding box center [641, 258] width 214 height 35
type input "San francisco"
click at [851, 260] on select "State / Province Alabama Alaska Arizona Arkansas California Colorado Connecticu…" at bounding box center [873, 265] width 214 height 30
select select "CA"
click at [767, 251] on select "State / Province Alabama Alaska Arizona Arkansas California Colorado Connecticu…" at bounding box center [873, 265] width 214 height 30
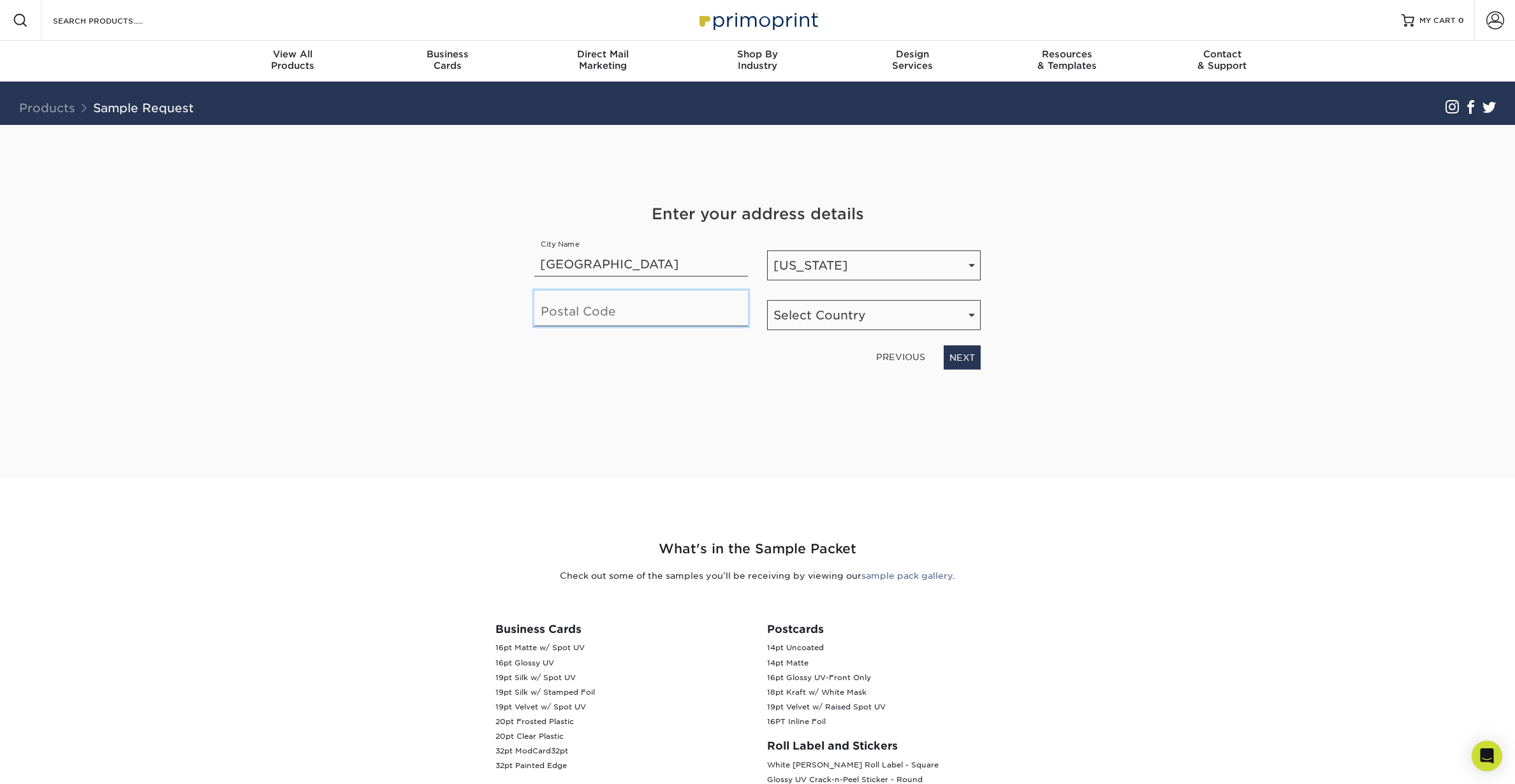
click at [633, 302] on input "text" at bounding box center [641, 308] width 214 height 35
paste input ", San Francisco, California 94107"
type input ", San Francisco, California 94107"
type input "94107"
click at [781, 319] on select "Select Country United States Canada" at bounding box center [873, 315] width 214 height 30
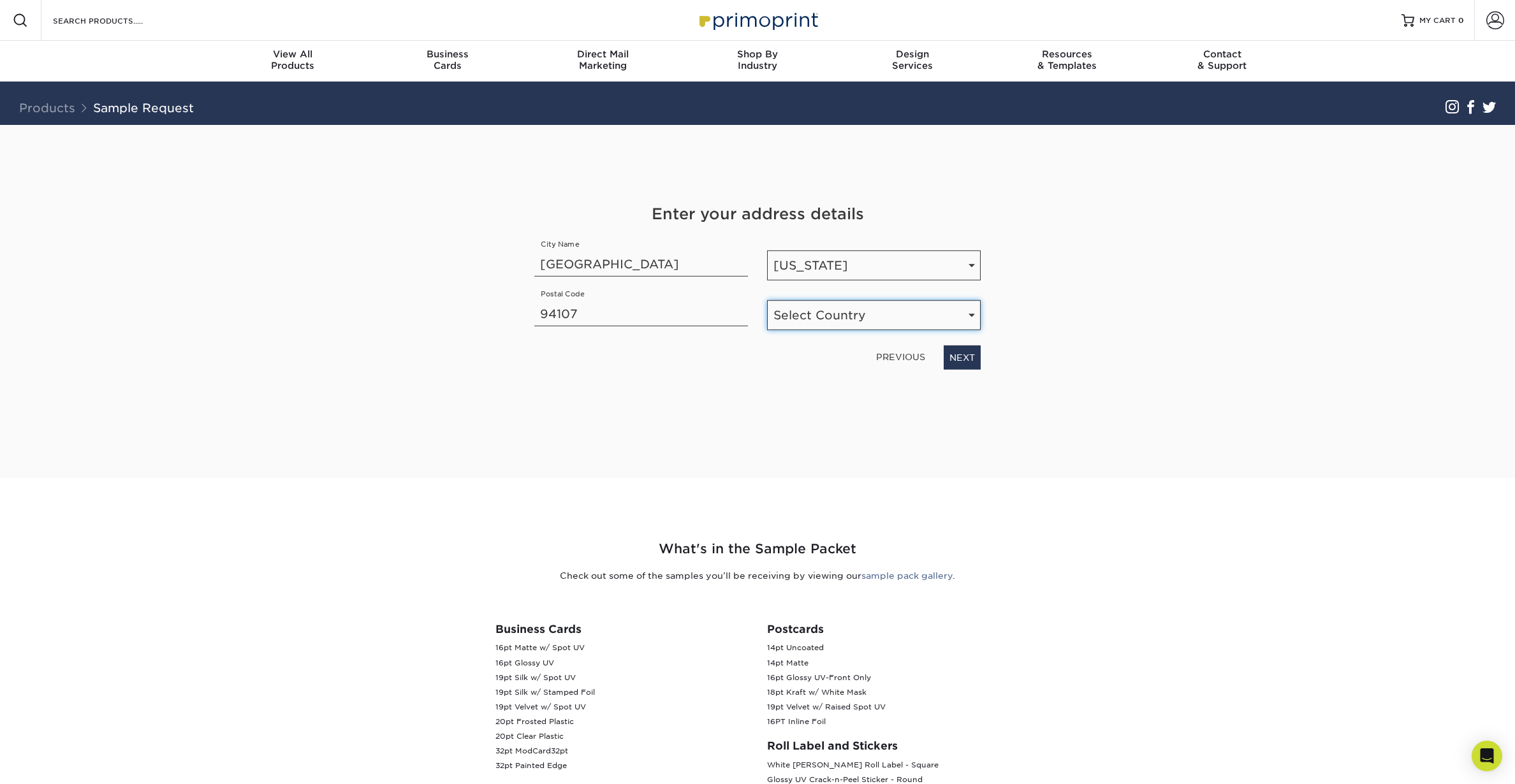
select select "US"
click at [767, 300] on select "Select Country United States Canada" at bounding box center [873, 315] width 214 height 30
click at [961, 362] on link "NEXT" at bounding box center [962, 357] width 37 height 24
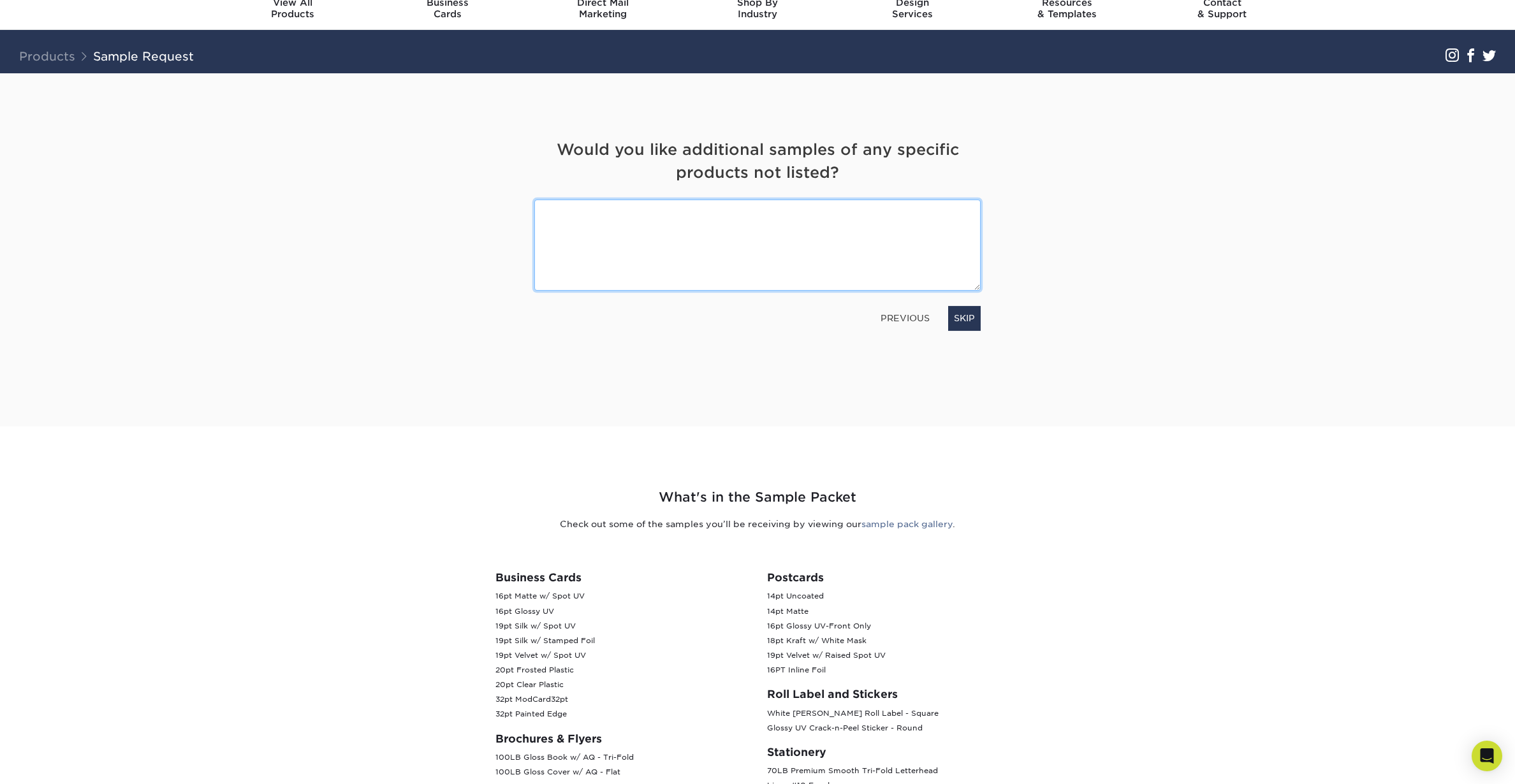
scroll to position [43, 0]
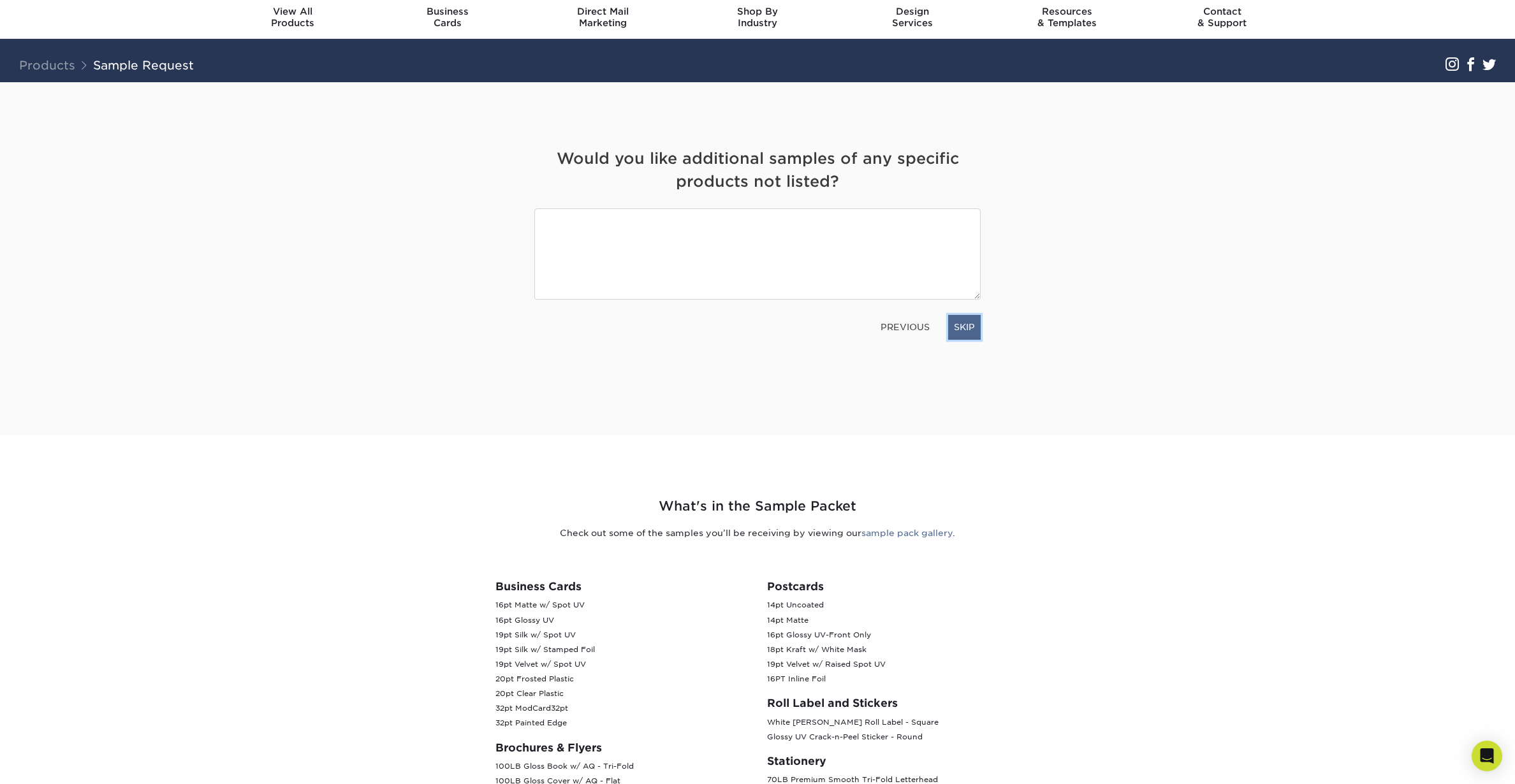
click at [966, 320] on link "SKIP" at bounding box center [964, 326] width 32 height 24
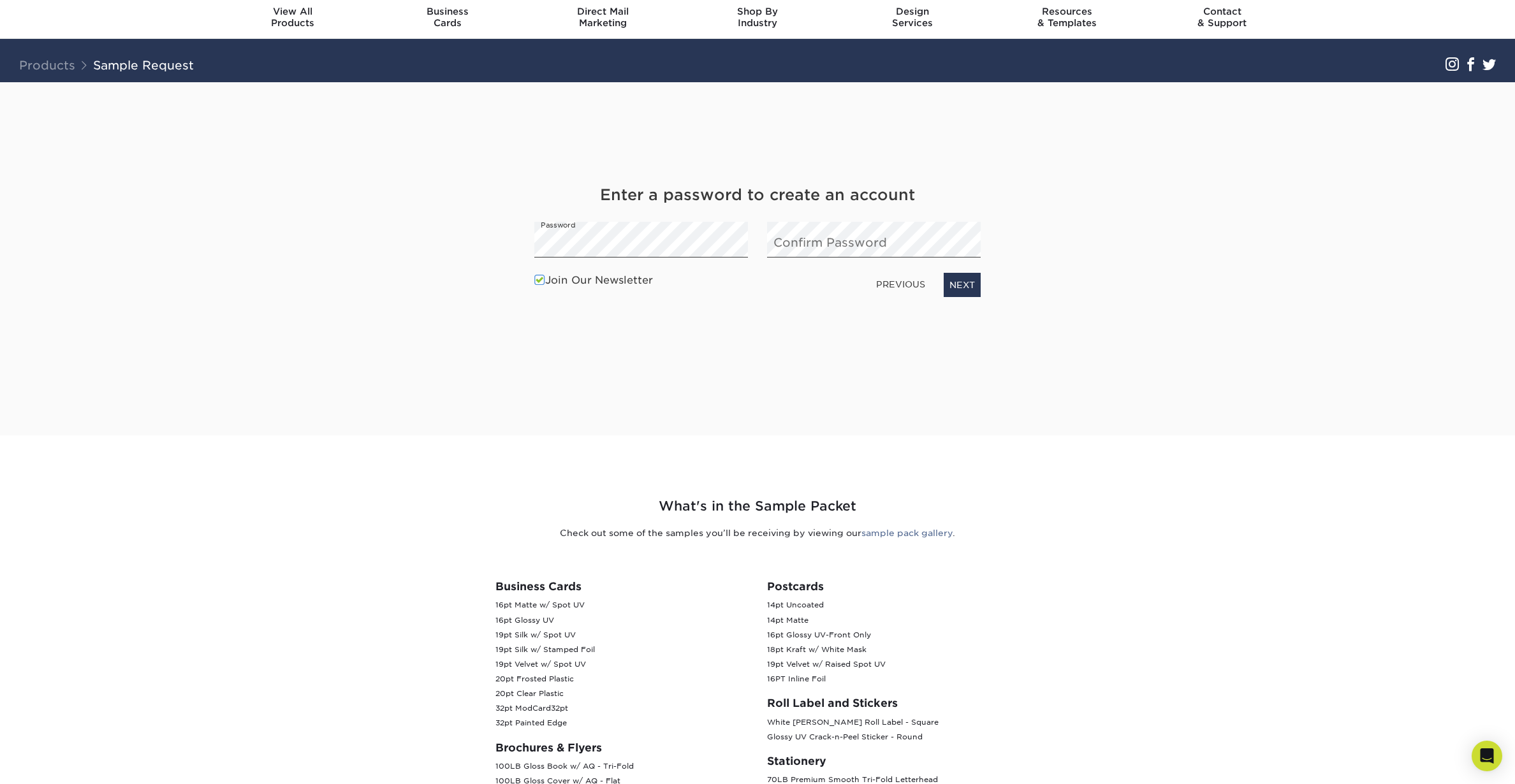
click at [828, 259] on div "Enter a password to create an account Password Confirm Password Join Our Newsle…" at bounding box center [757, 243] width 465 height 120
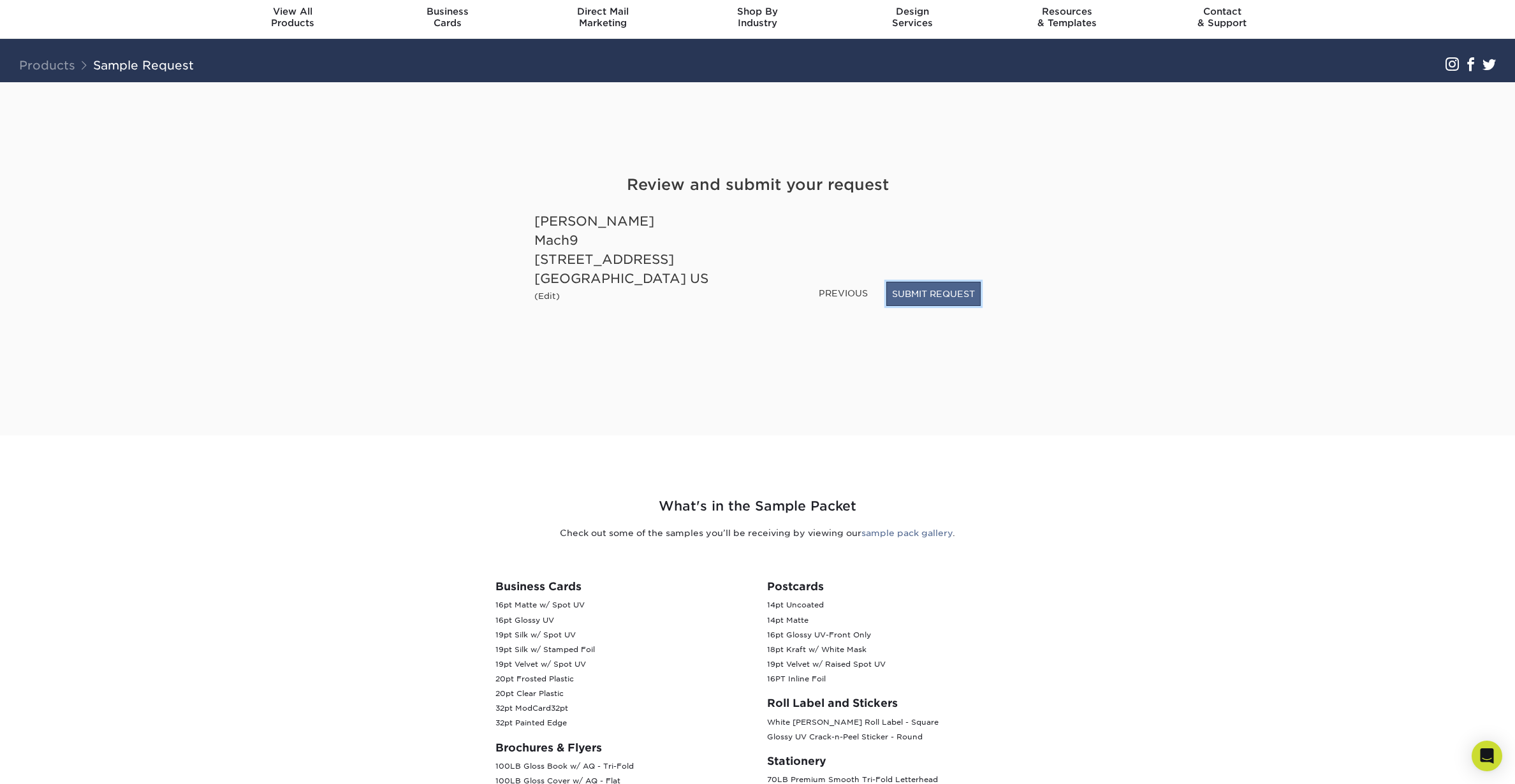
click at [916, 293] on button "SUBMIT REQUEST" at bounding box center [934, 293] width 94 height 24
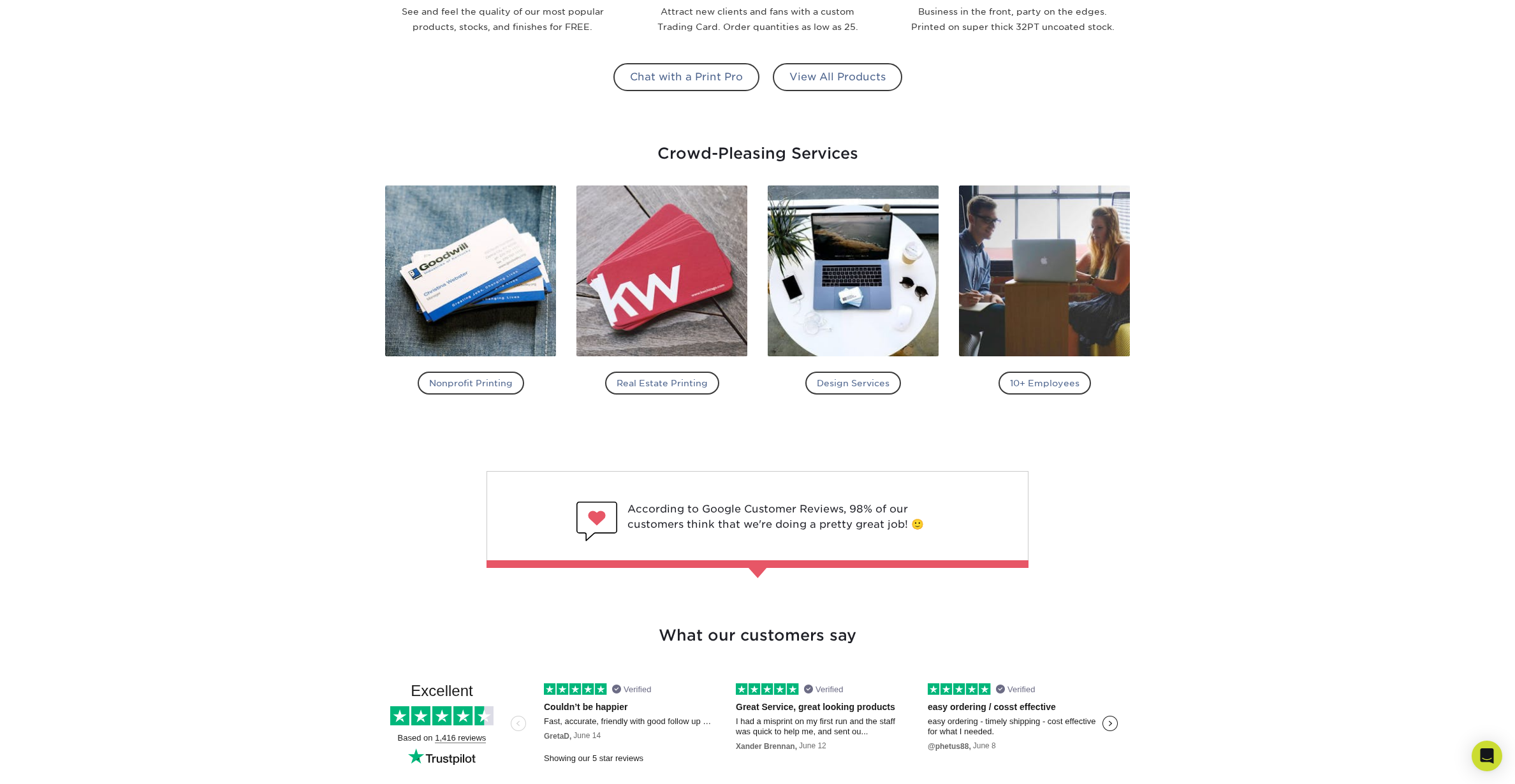
scroll to position [2309, 0]
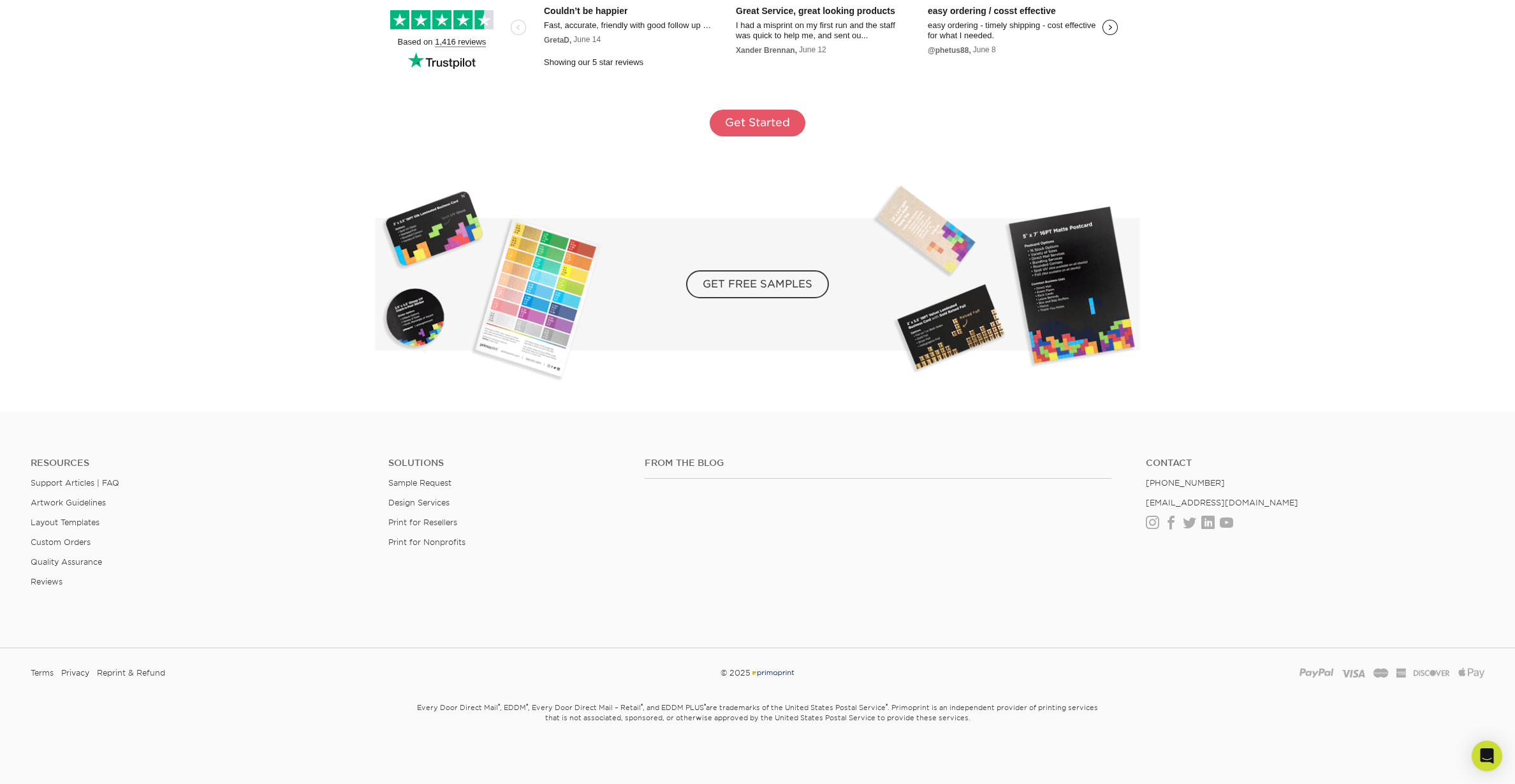
click at [549, 339] on img at bounding box center [758, 284] width 765 height 200
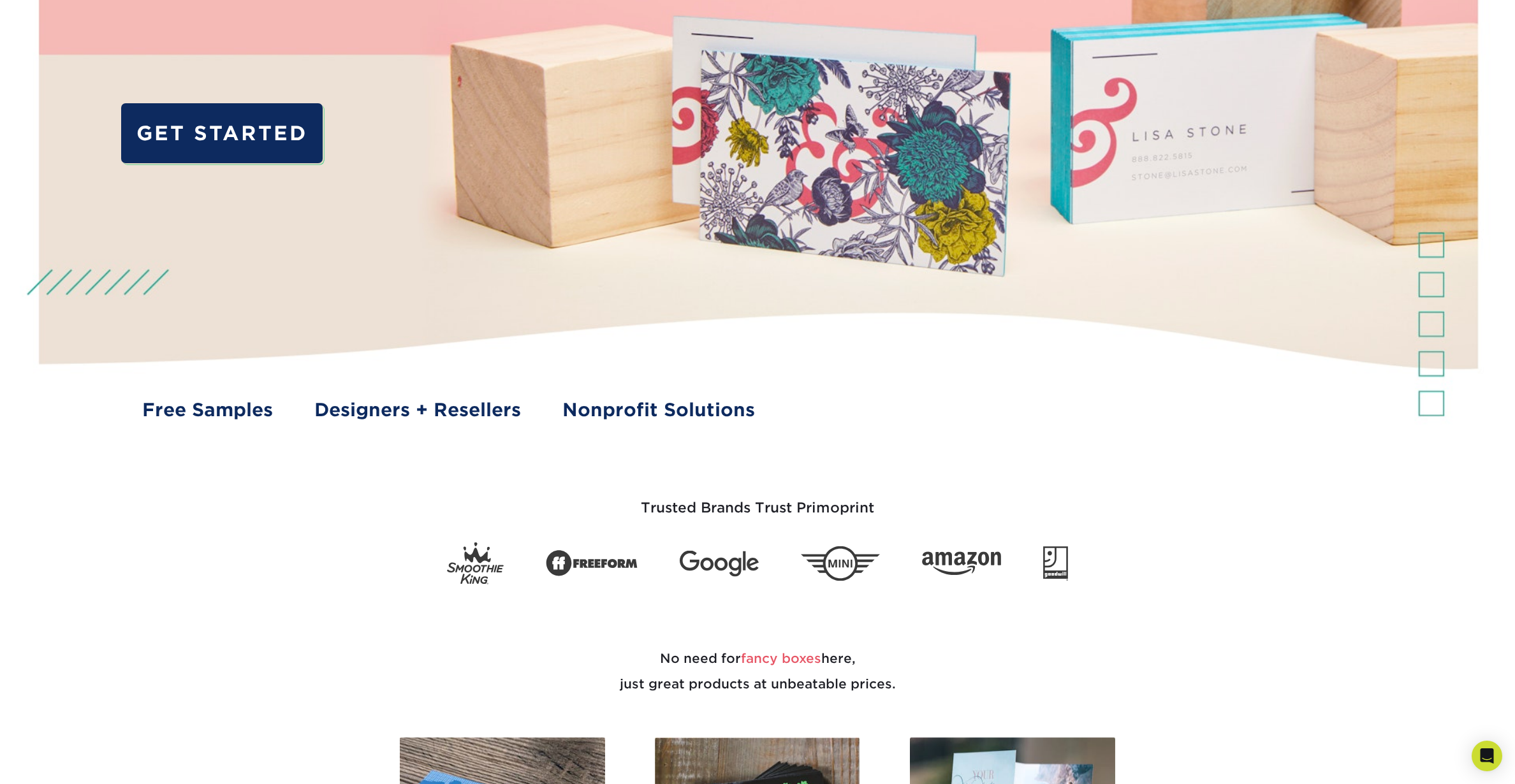
scroll to position [290, 0]
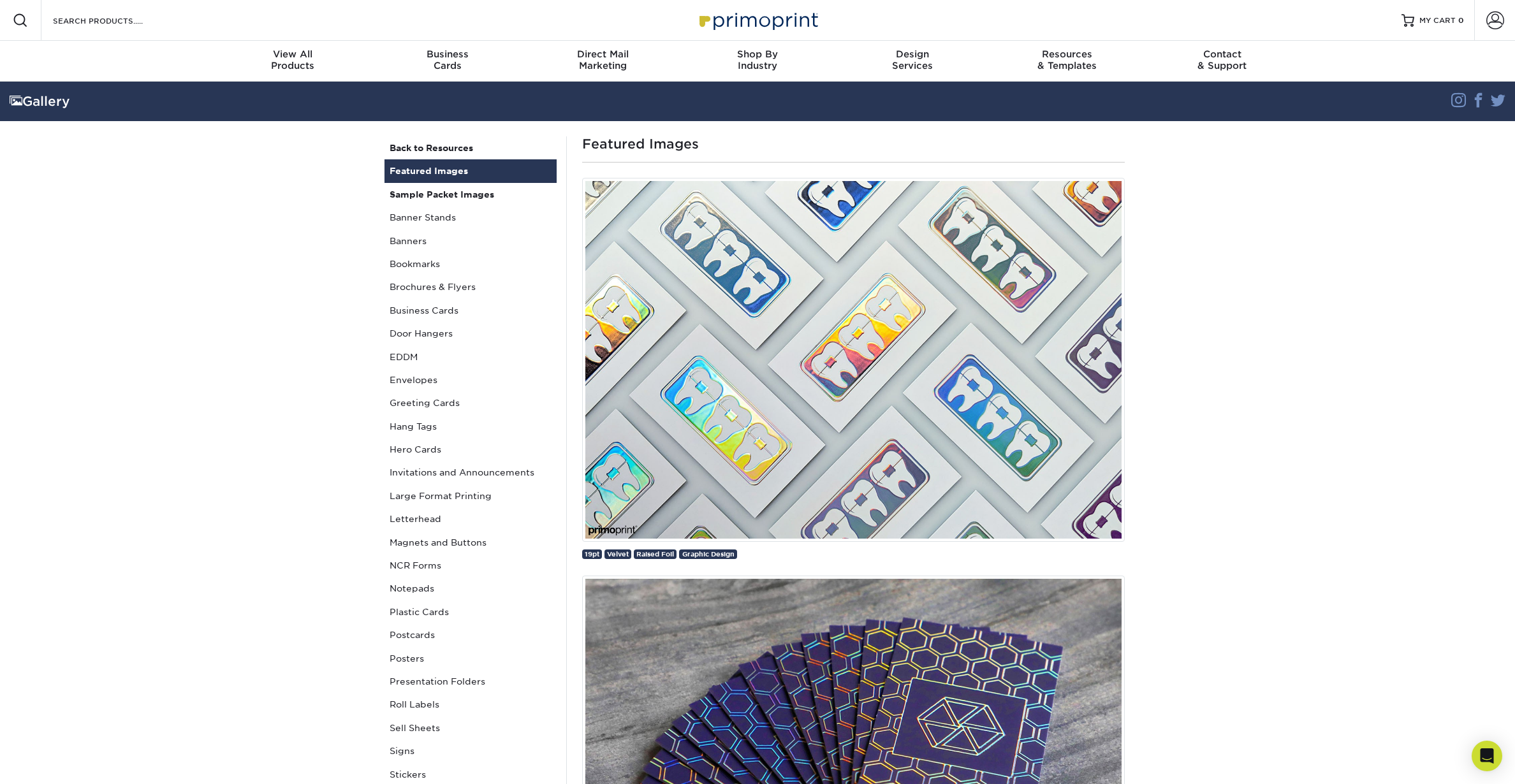
click at [921, 404] on img at bounding box center [854, 359] width 543 height 364
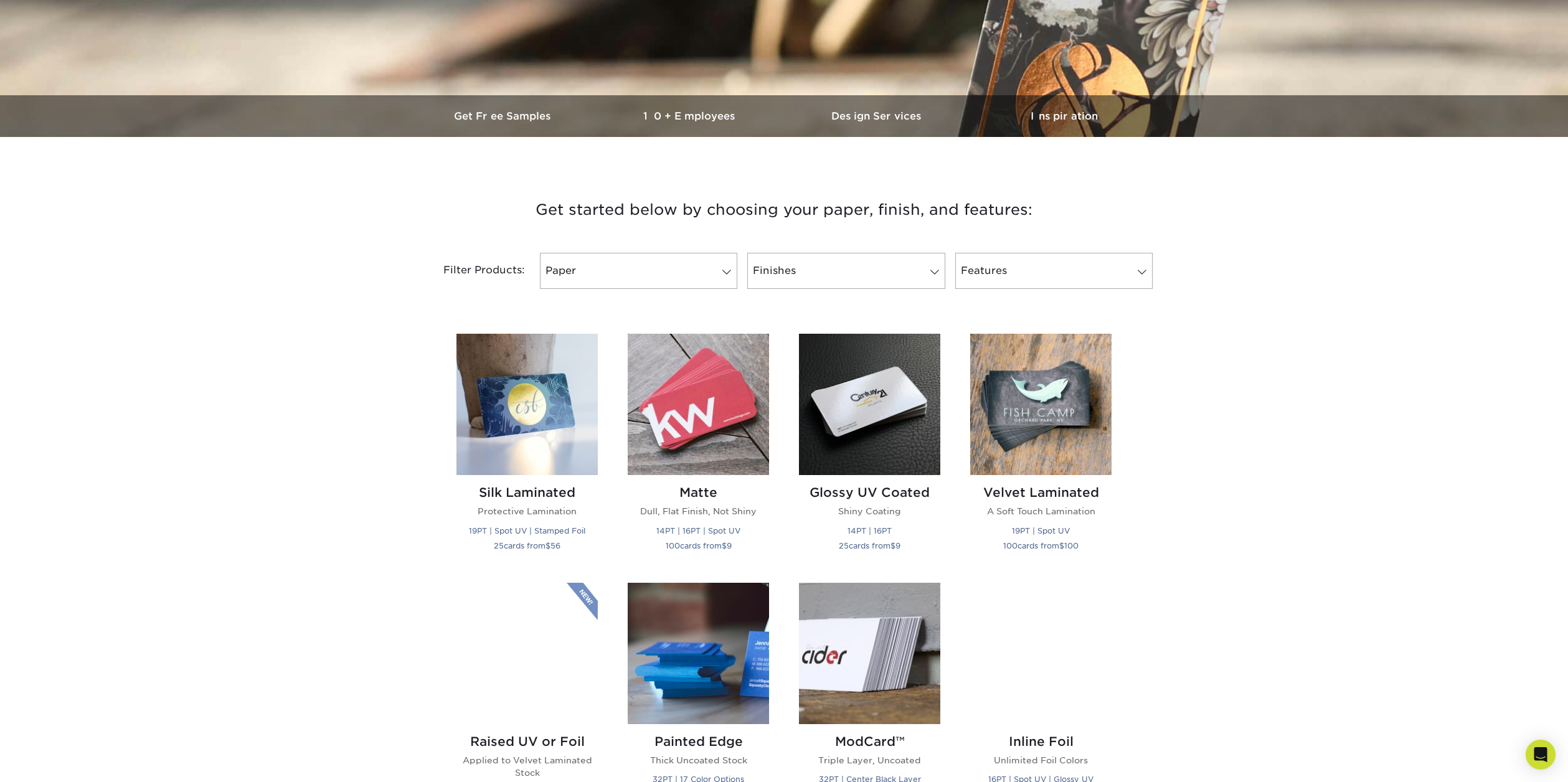
scroll to position [312, 0]
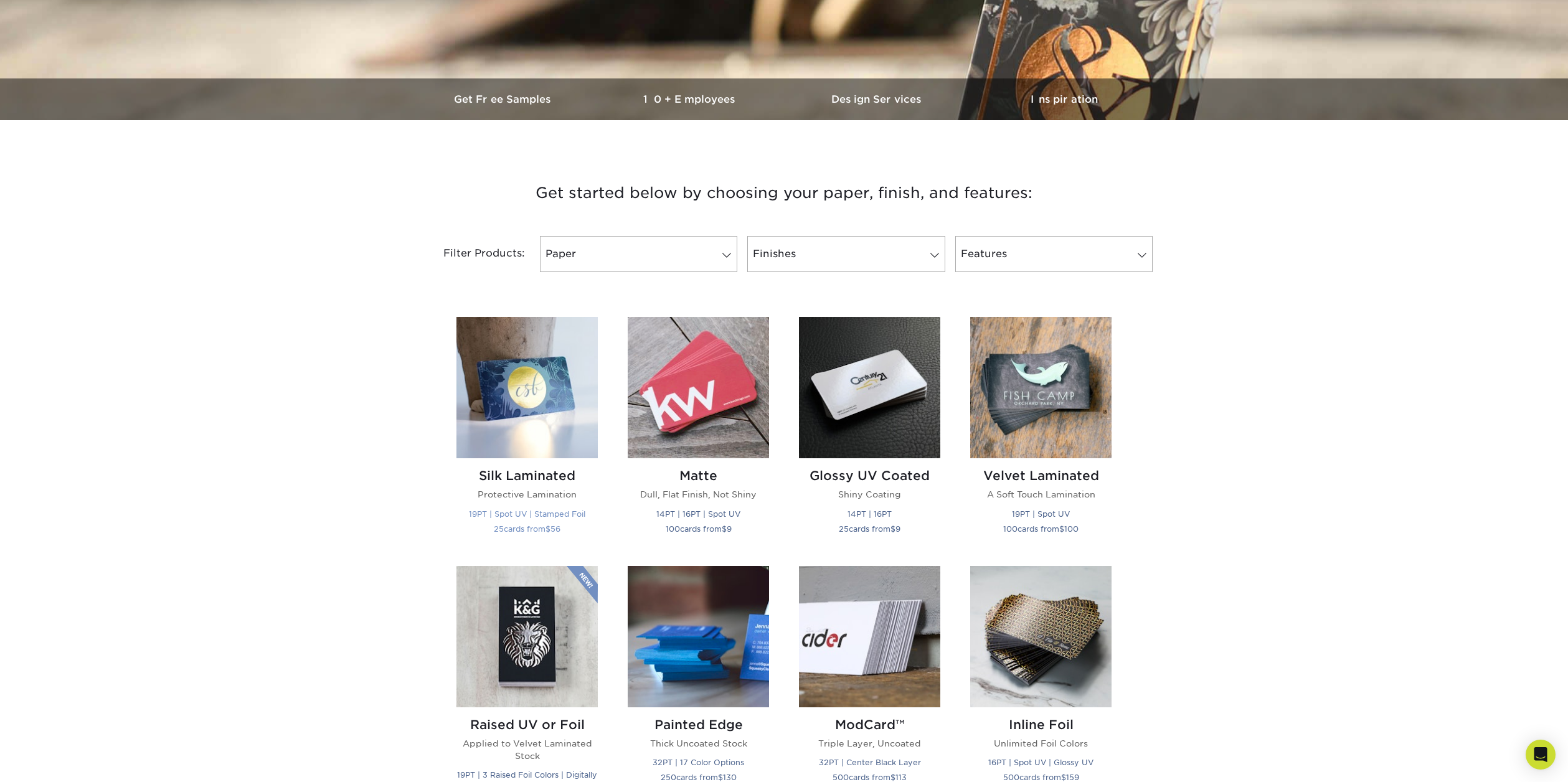
click at [523, 387] on img at bounding box center [527, 387] width 141 height 141
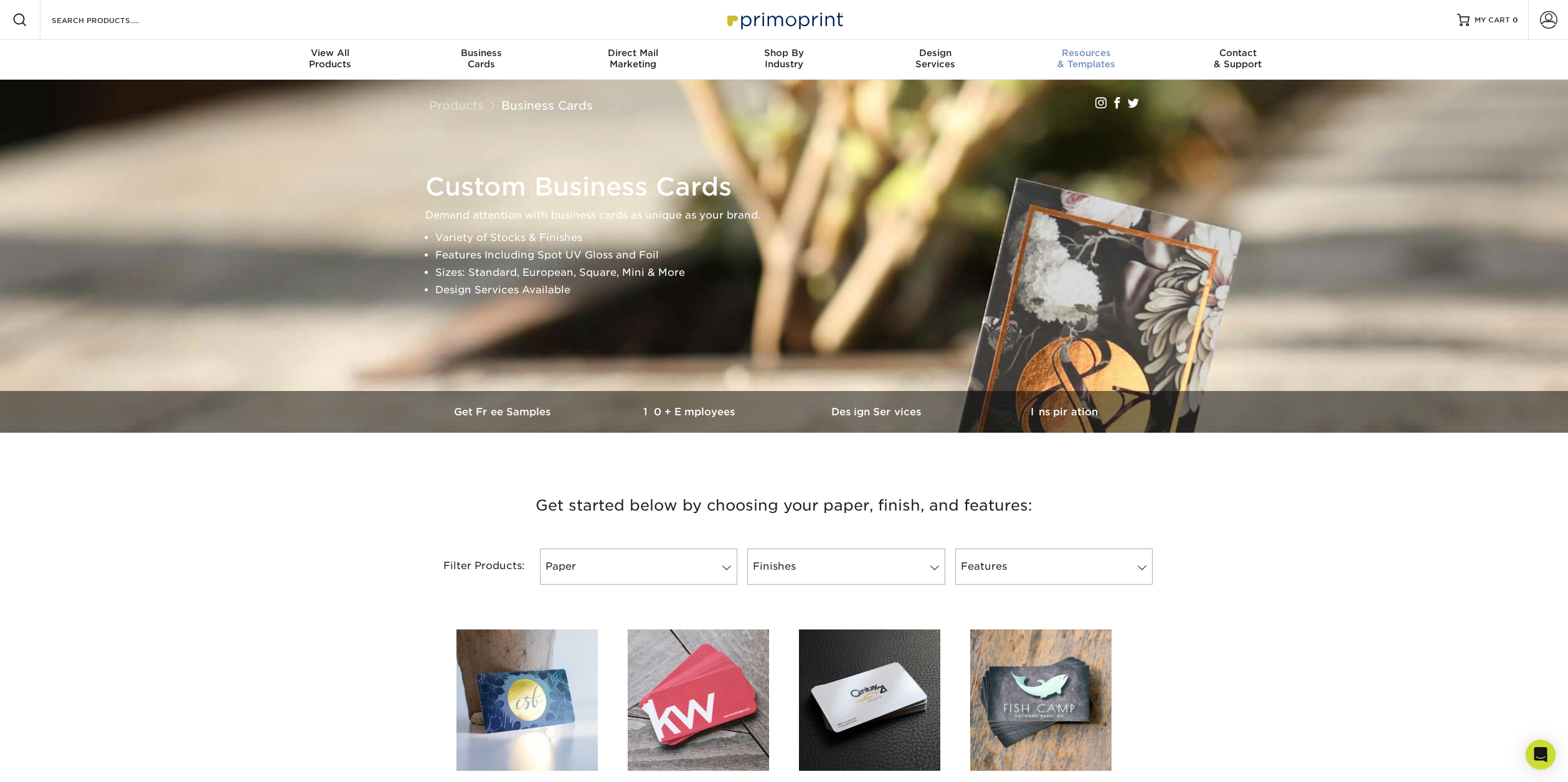
click at [1069, 56] on span "Resources" at bounding box center [1087, 53] width 151 height 11
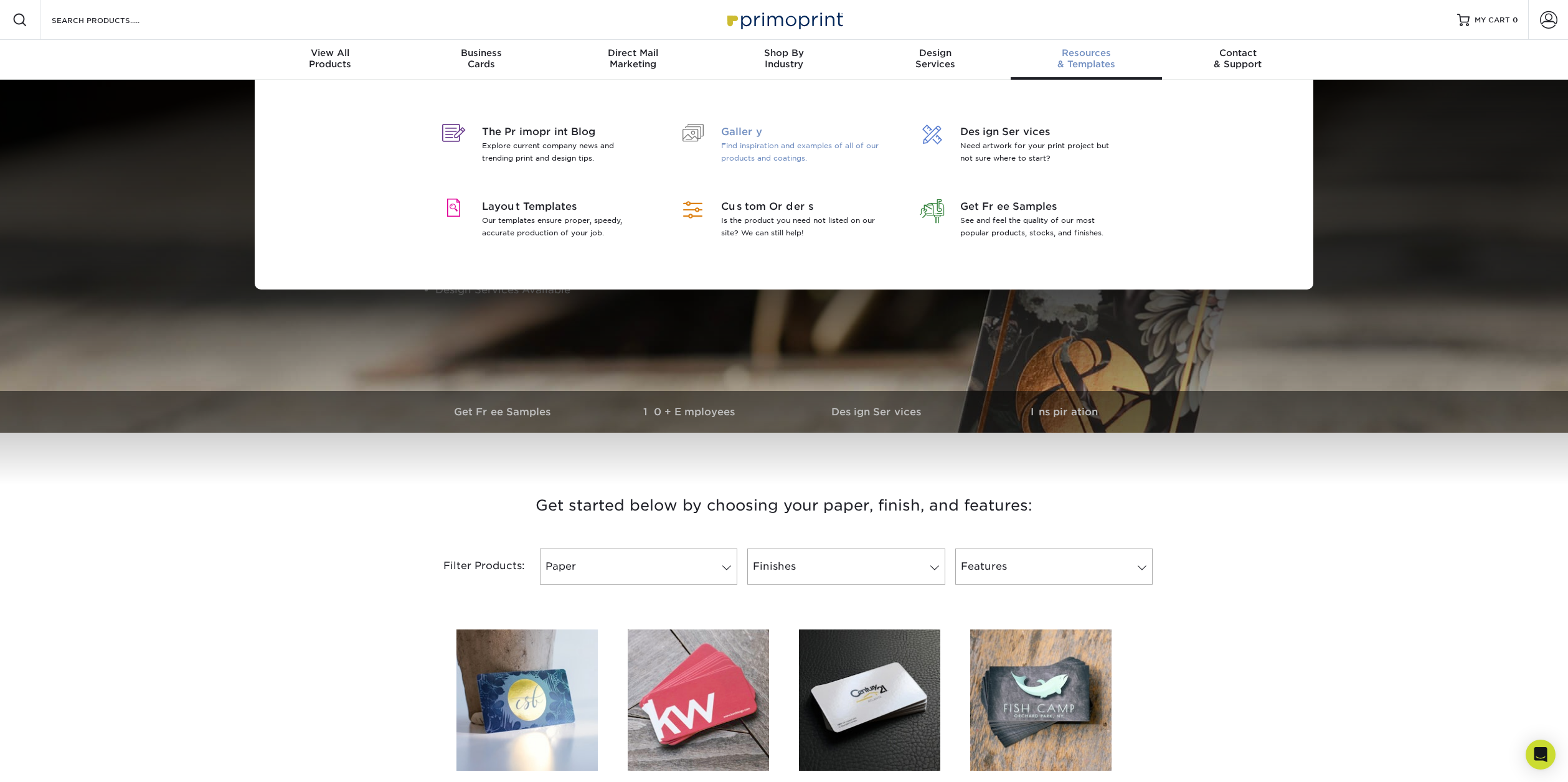
click at [740, 131] on span "Gallery" at bounding box center [802, 132] width 161 height 15
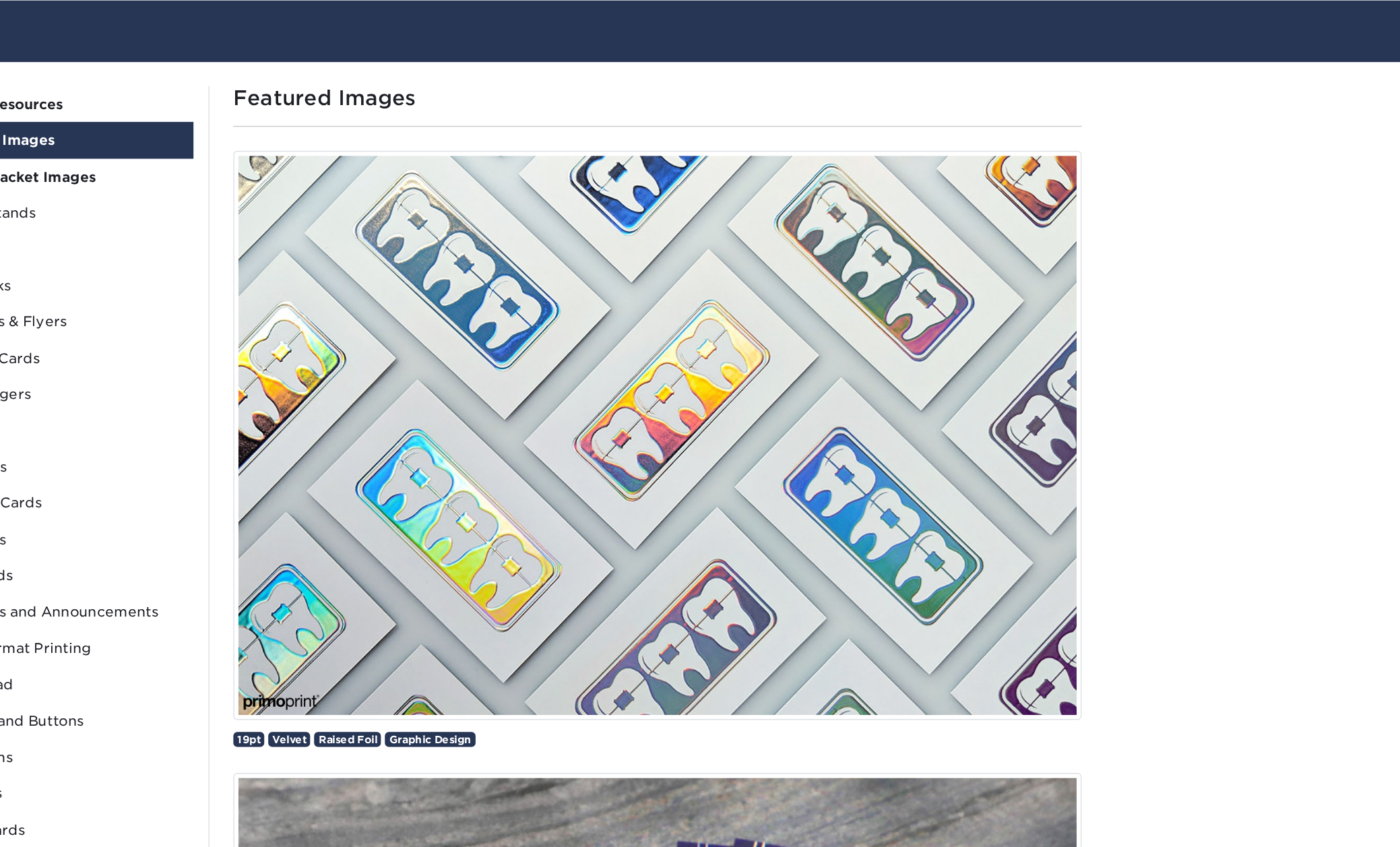
click at [769, 488] on img at bounding box center [802, 380] width 574 height 384
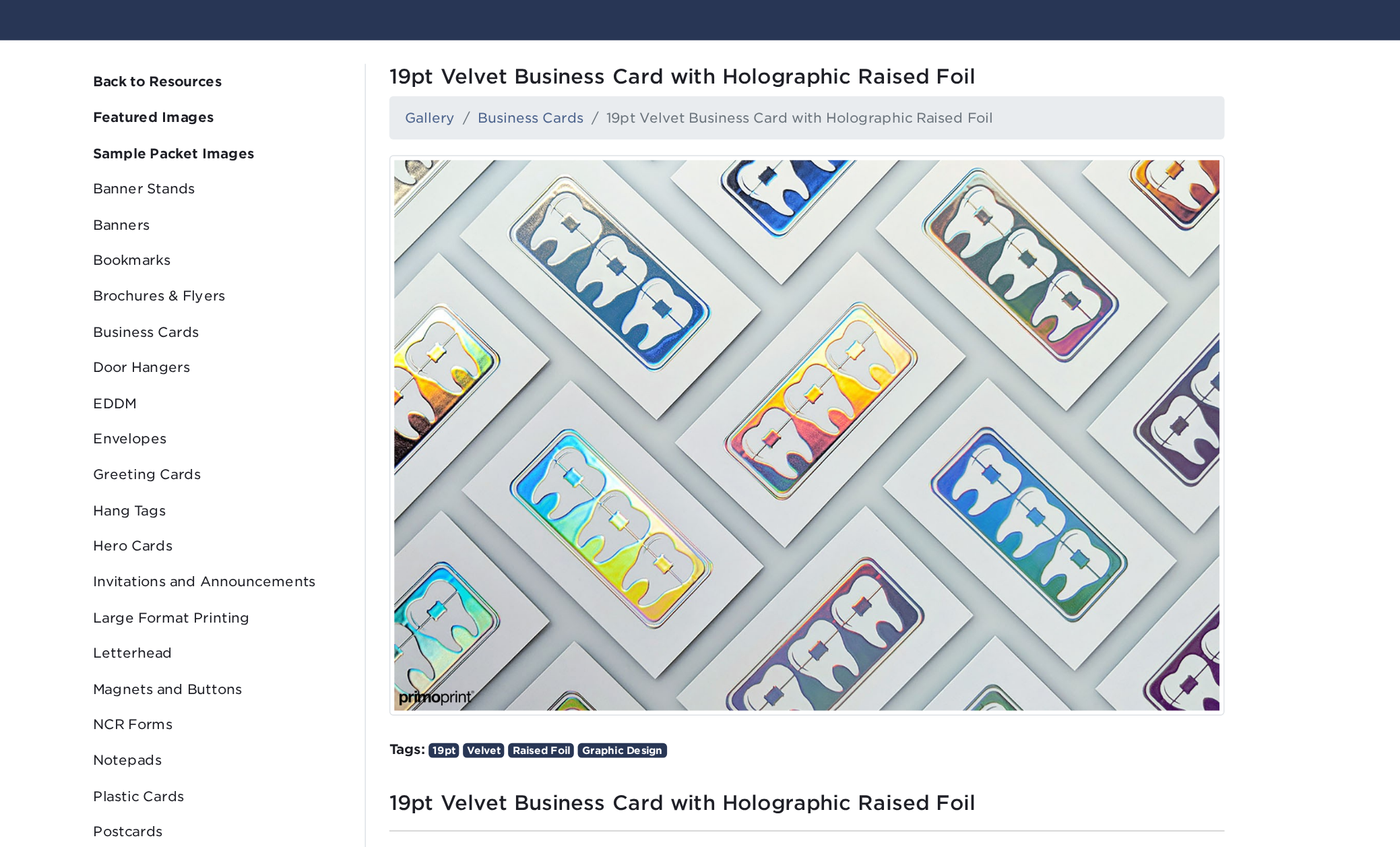
scroll to position [94, 0]
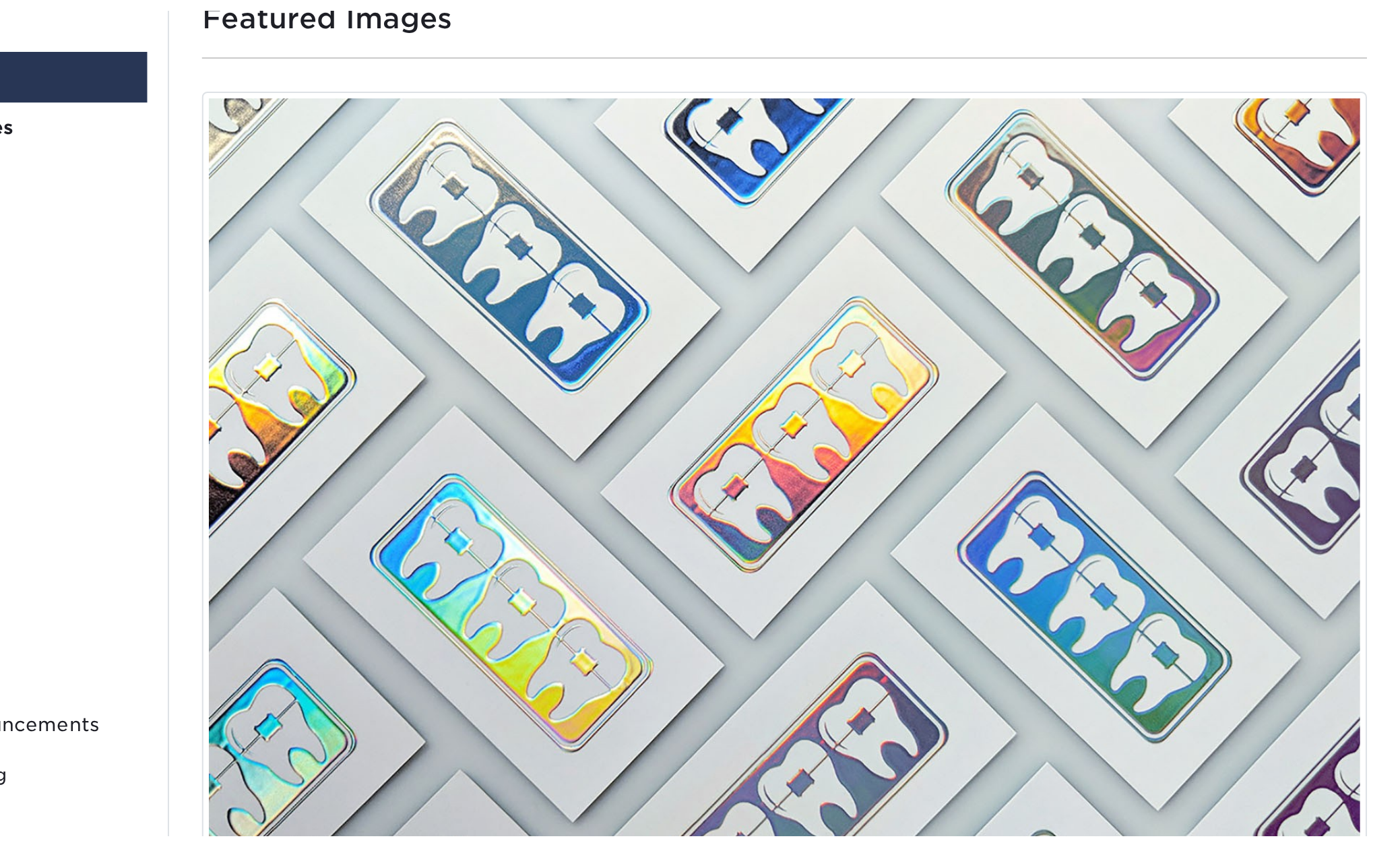
scroll to position [68, 0]
